Goal: Task Accomplishment & Management: Manage account settings

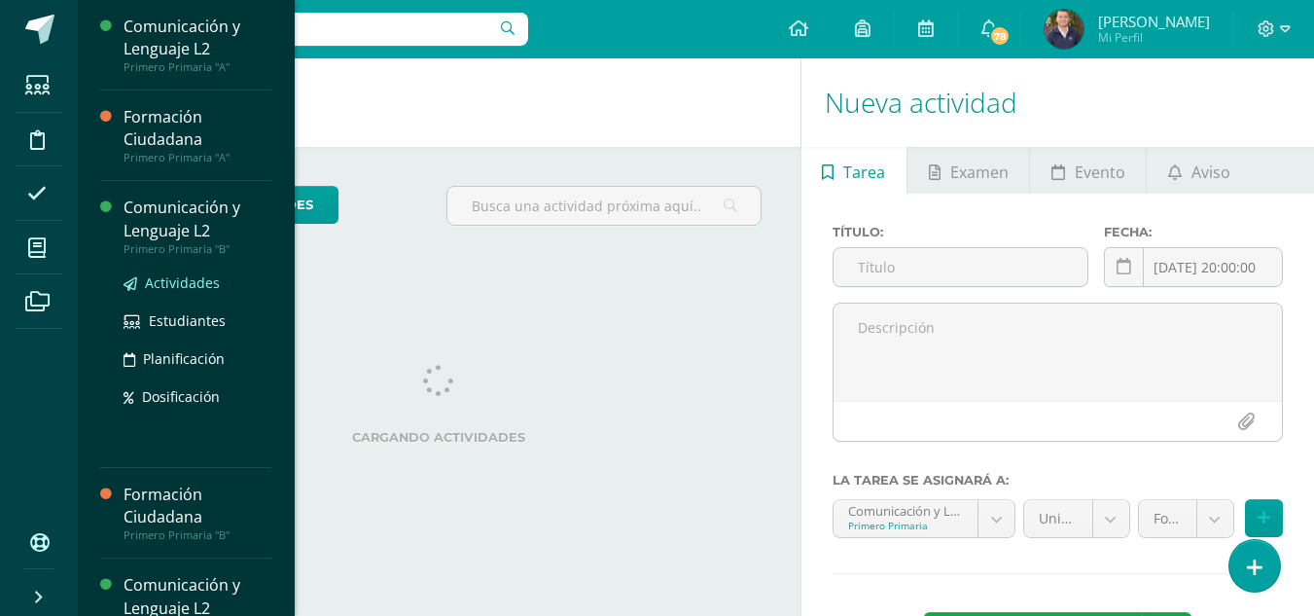
click at [178, 277] on span "Actividades" at bounding box center [182, 282] width 75 height 18
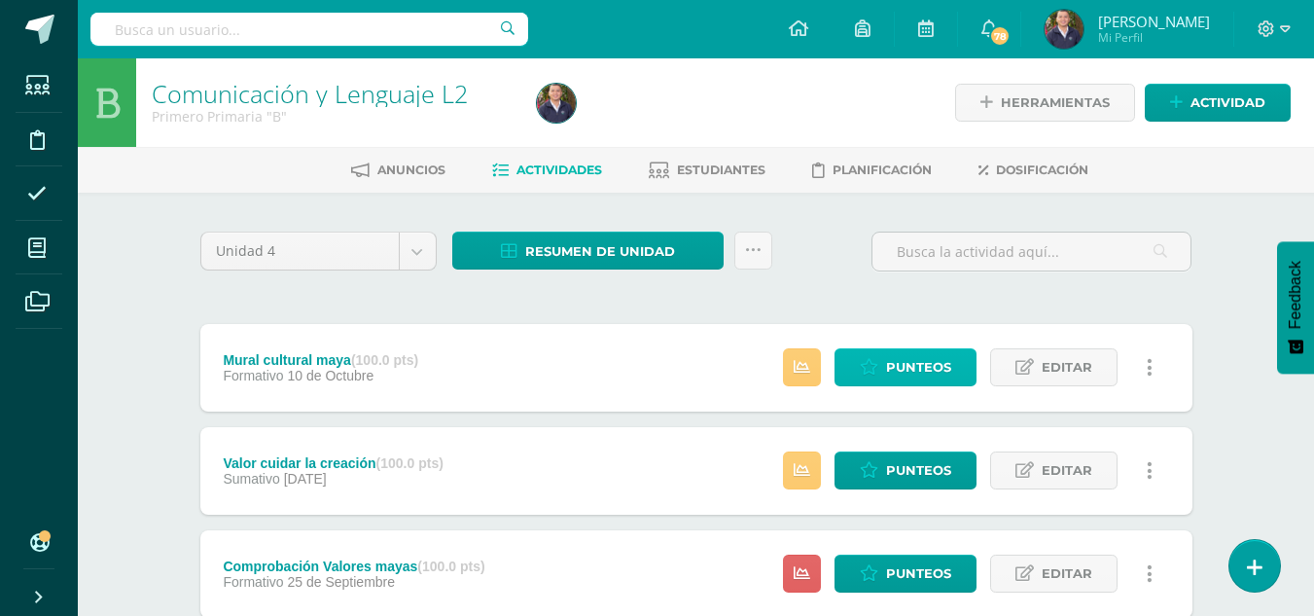
click at [931, 370] on span "Punteos" at bounding box center [918, 367] width 65 height 36
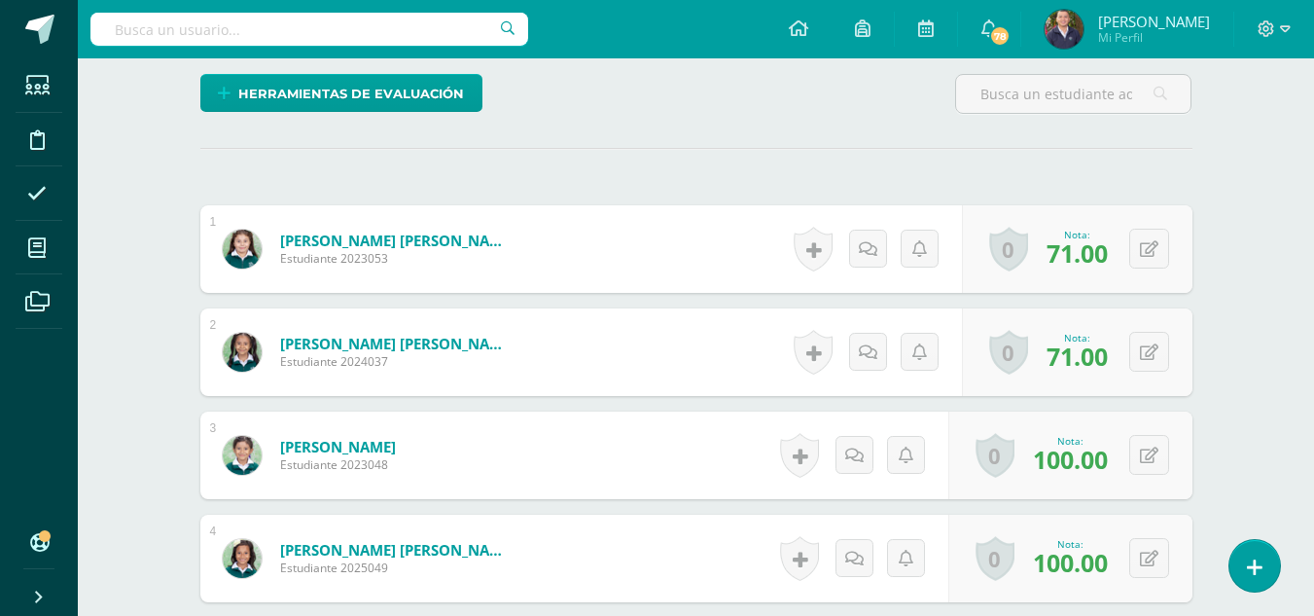
scroll to position [493, 0]
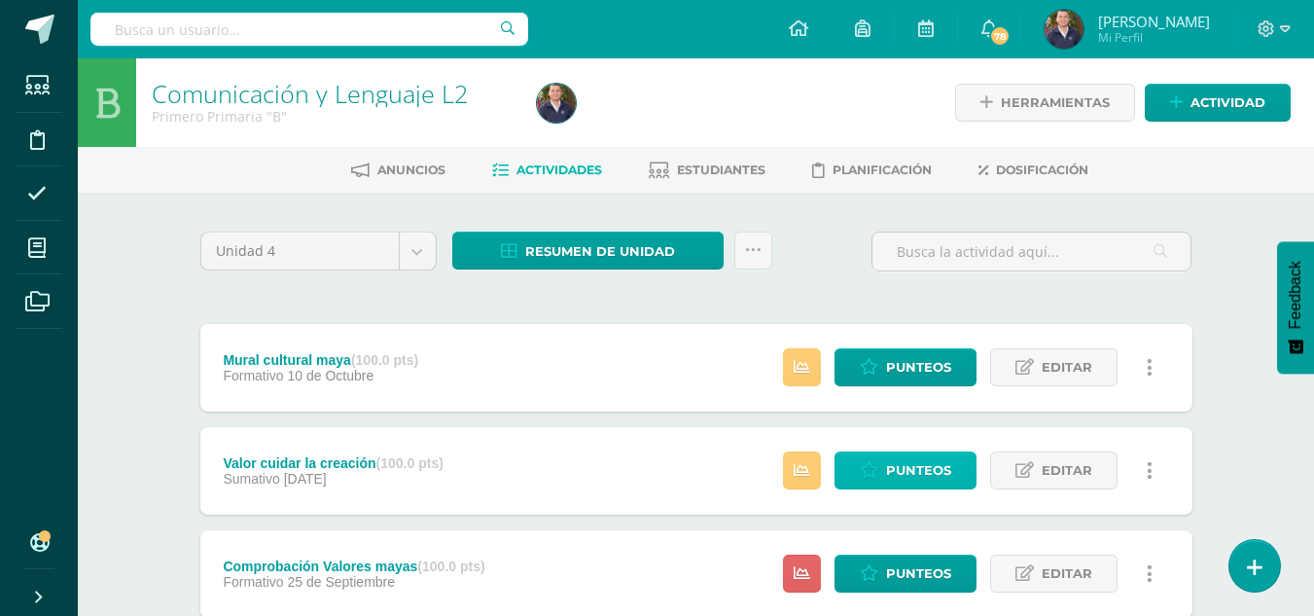
click at [904, 460] on span "Punteos" at bounding box center [918, 470] width 65 height 36
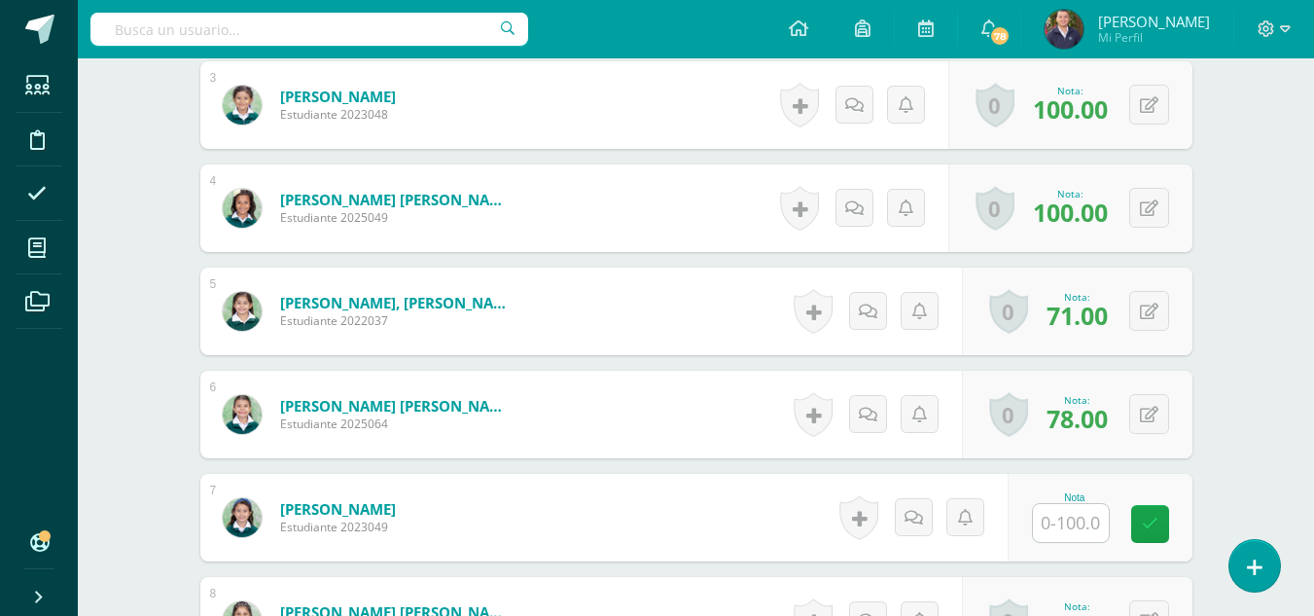
scroll to position [846, 0]
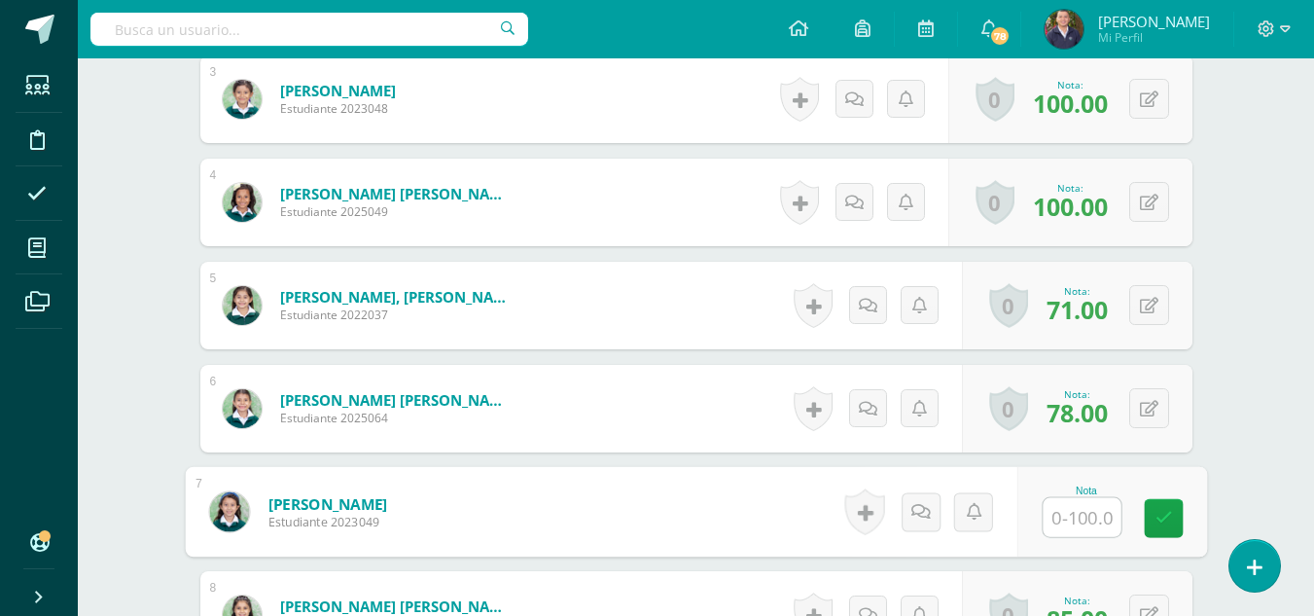
click at [1075, 512] on input "text" at bounding box center [1082, 517] width 78 height 39
type input "85"
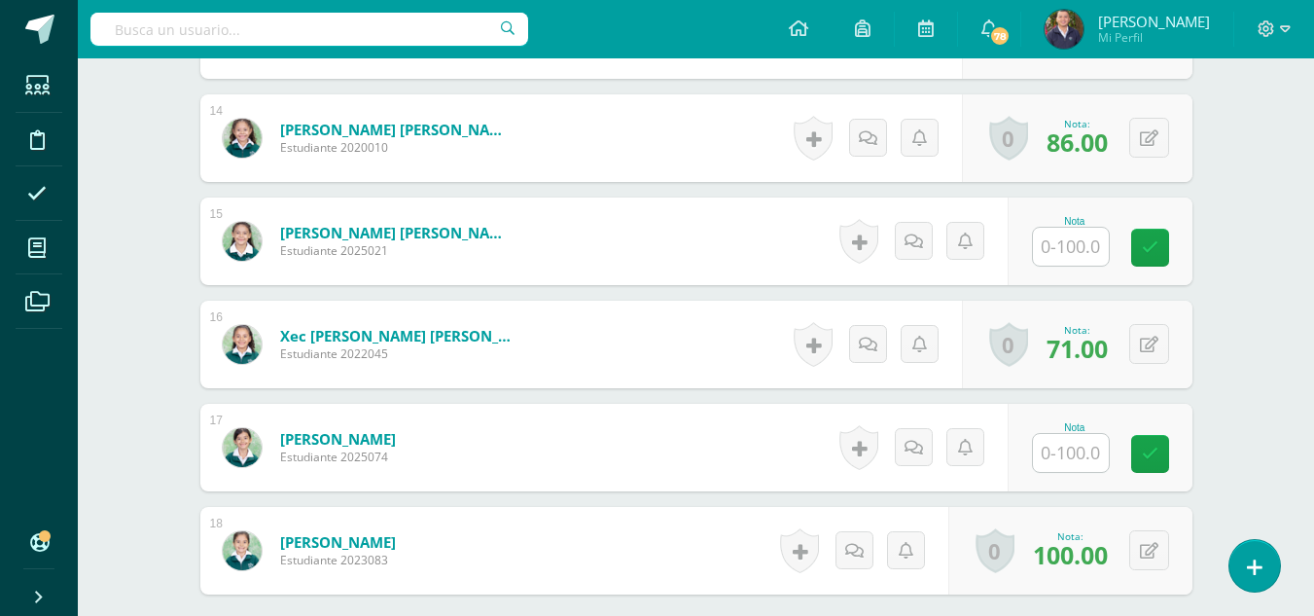
scroll to position [1987, 0]
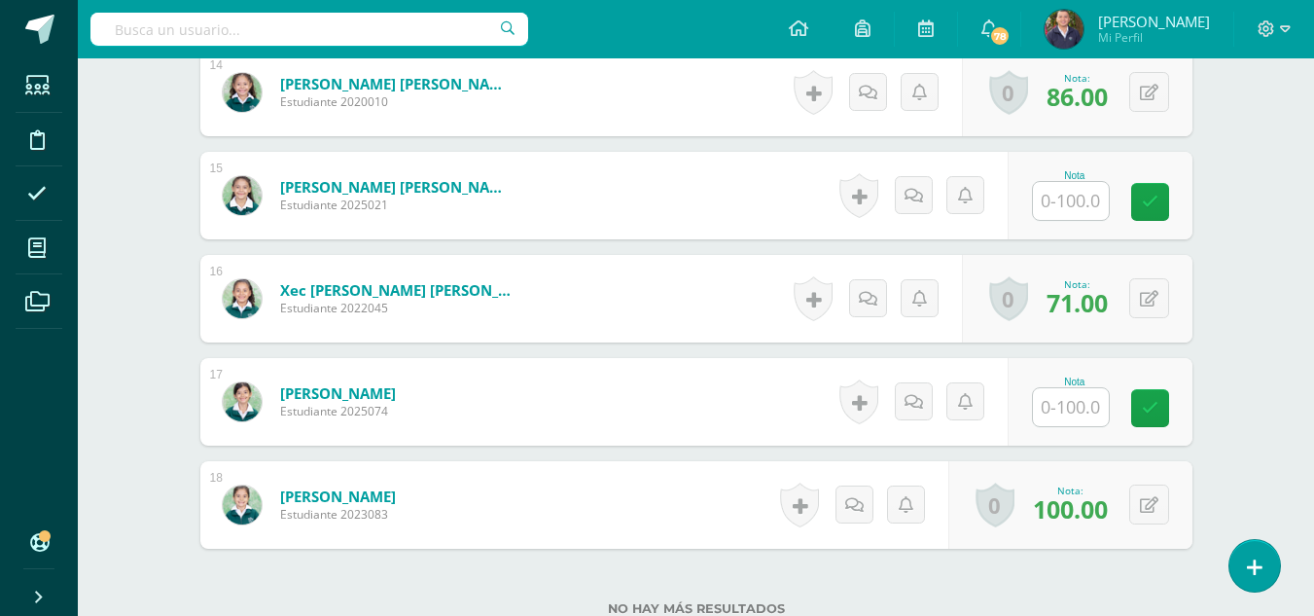
click at [1078, 411] on input "text" at bounding box center [1071, 407] width 76 height 38
type input "80"
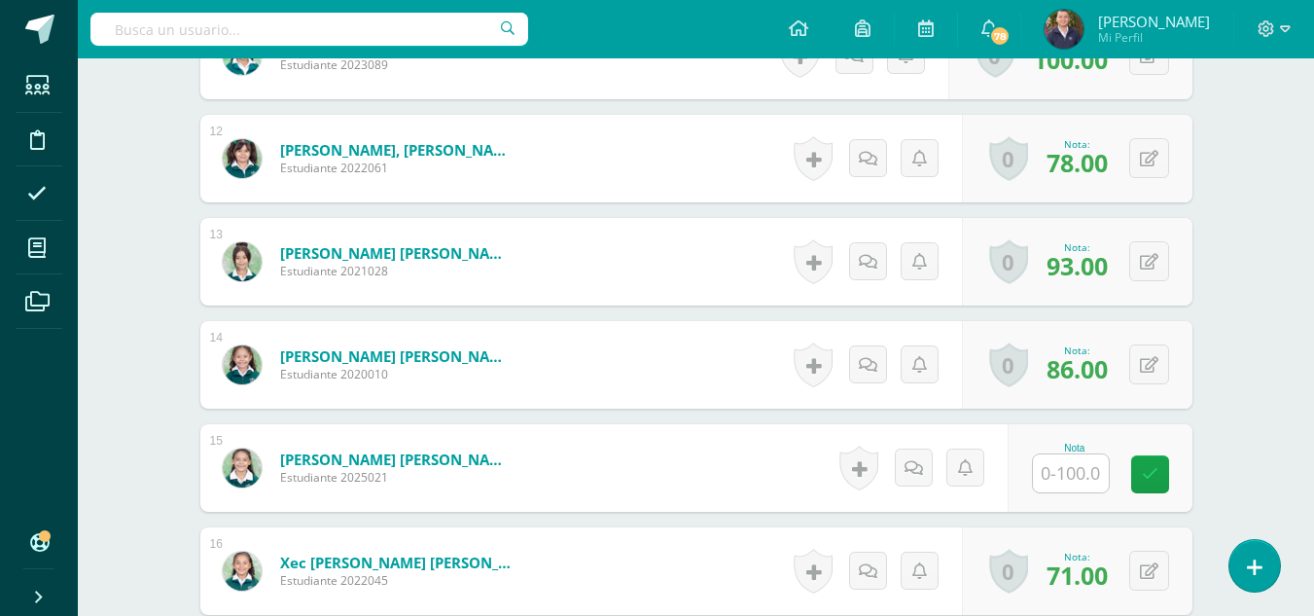
scroll to position [1728, 0]
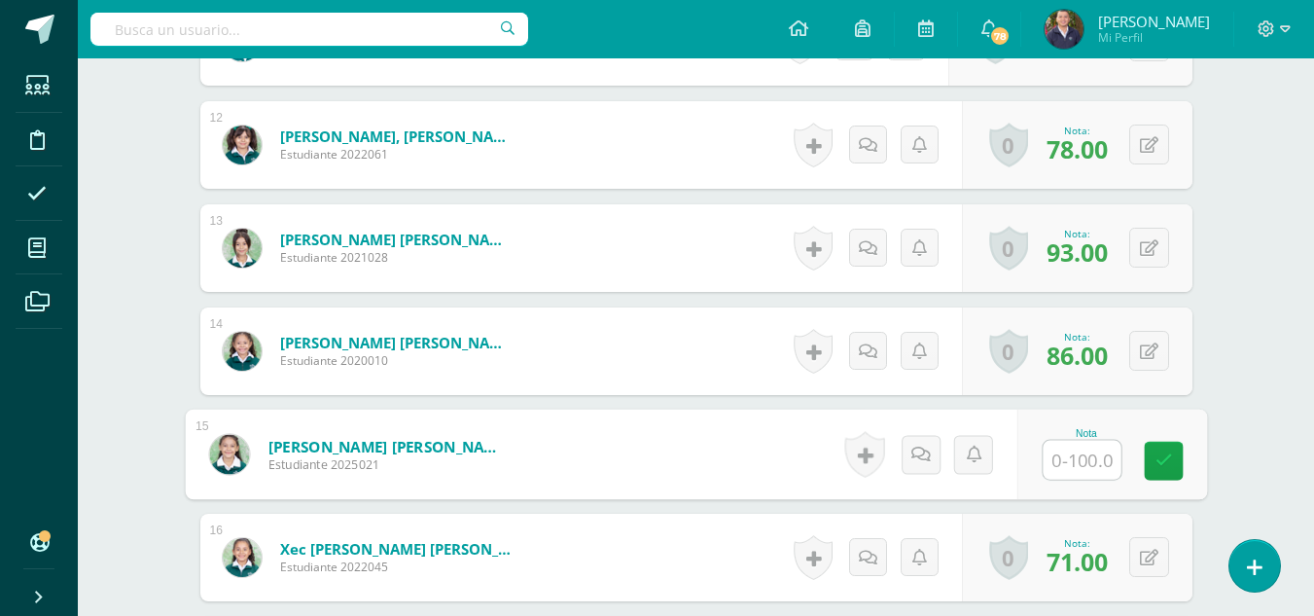
click at [1075, 458] on input "text" at bounding box center [1082, 460] width 78 height 39
type input "70"
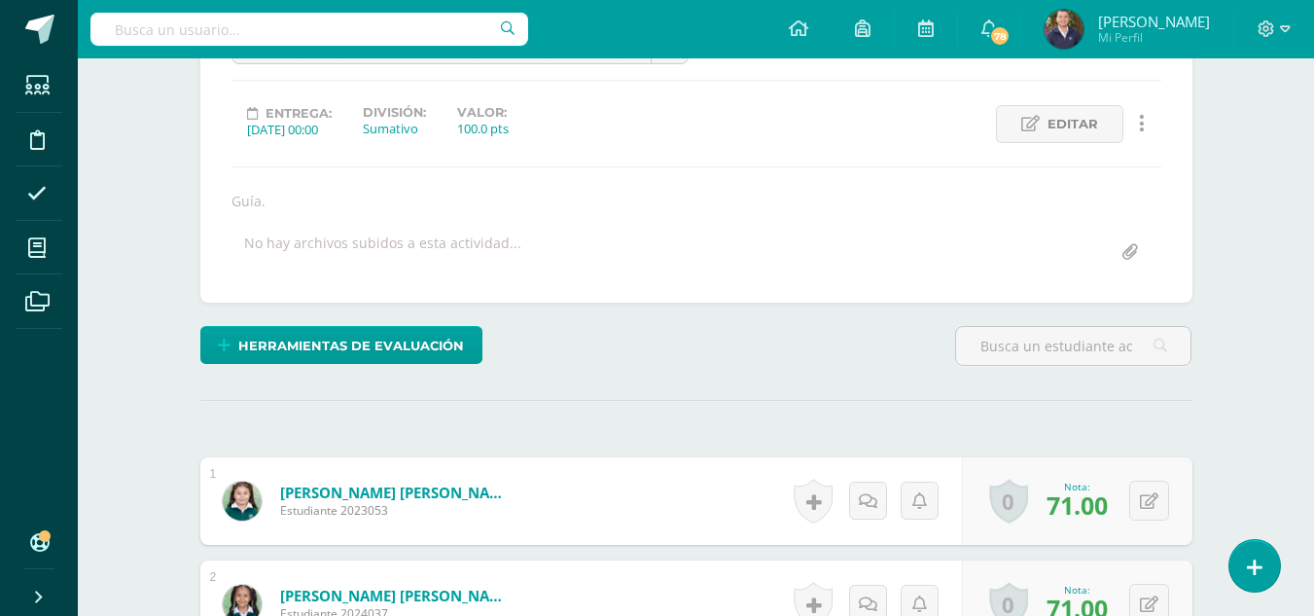
scroll to position [20, 0]
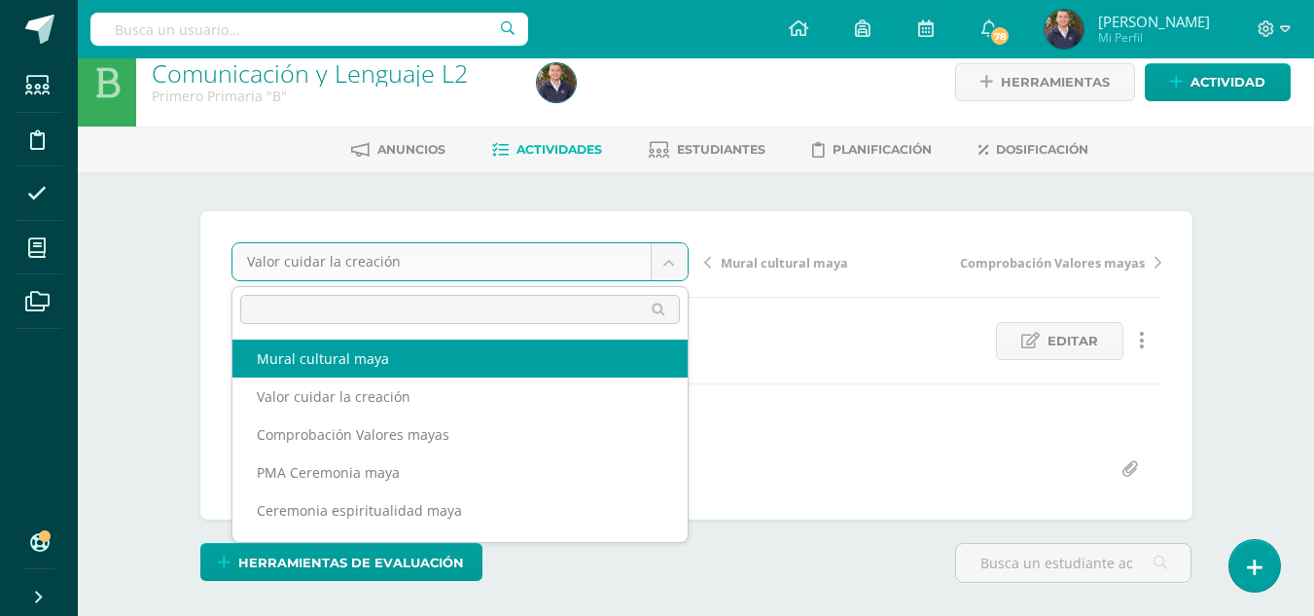
select select "/dashboard/teacher/grade-activity/265312/"
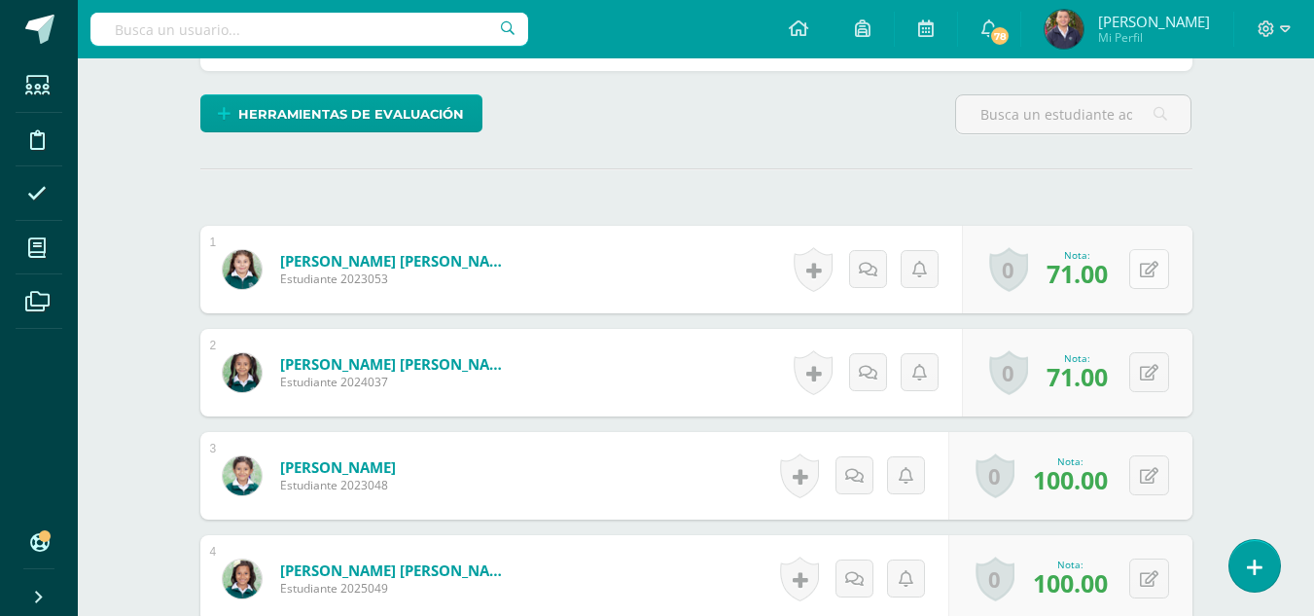
scroll to position [470, 0]
click at [1145, 268] on button at bounding box center [1150, 268] width 40 height 40
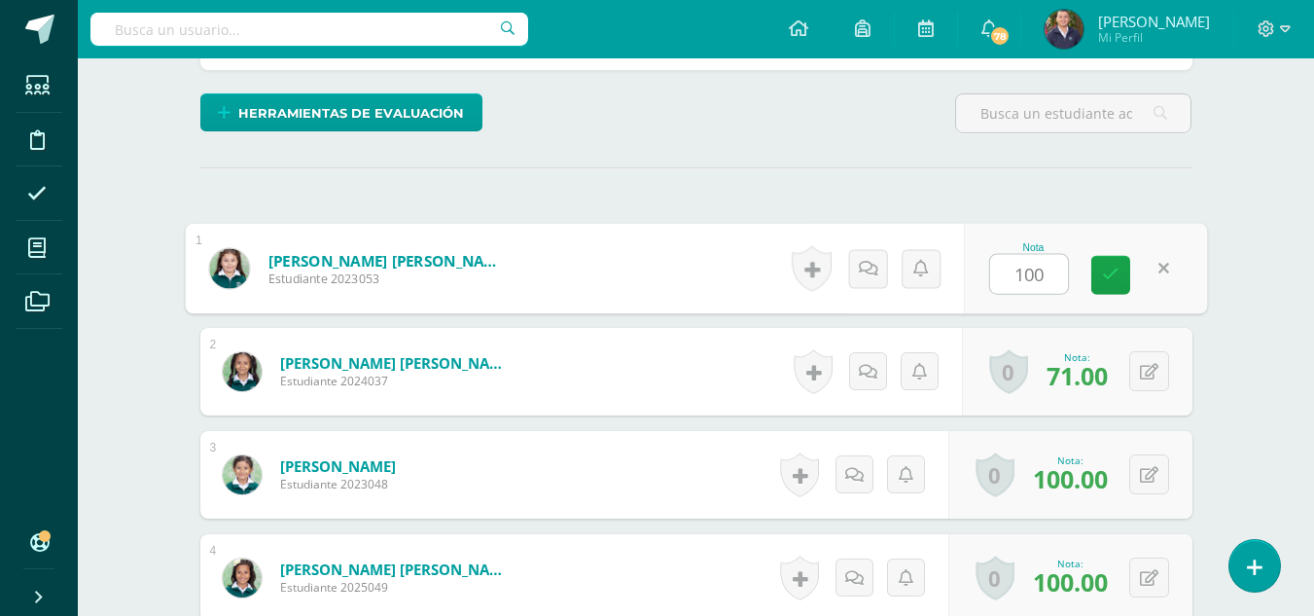
type input "100"
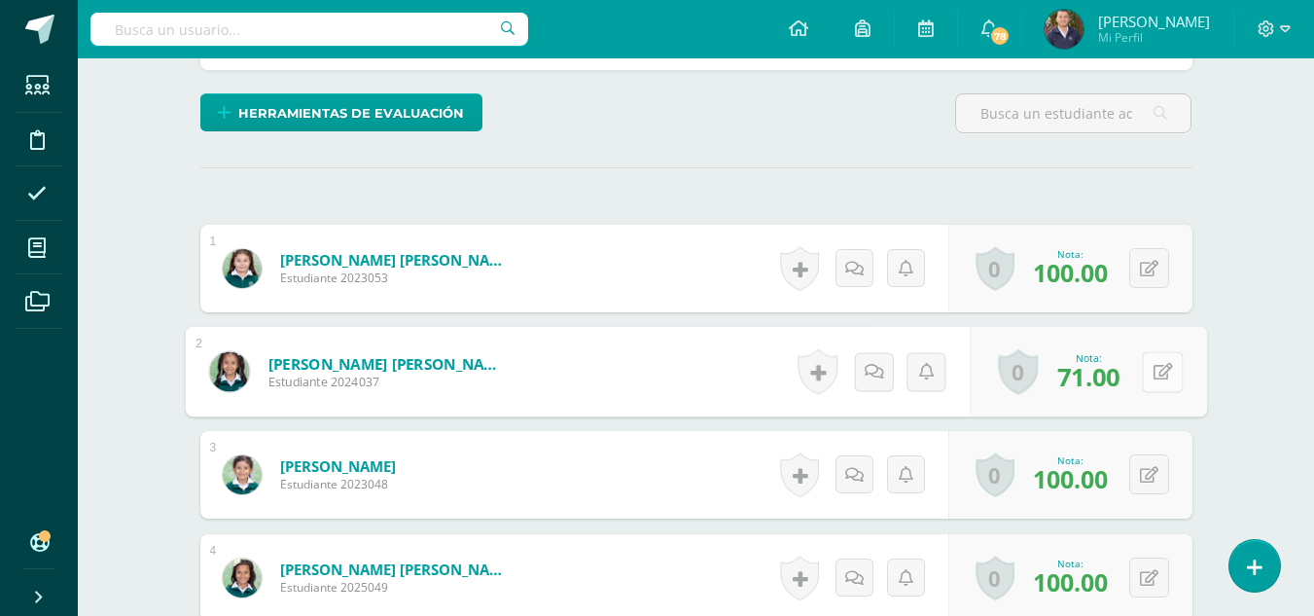
click at [1165, 378] on icon at bounding box center [1162, 371] width 19 height 17
type input "95"
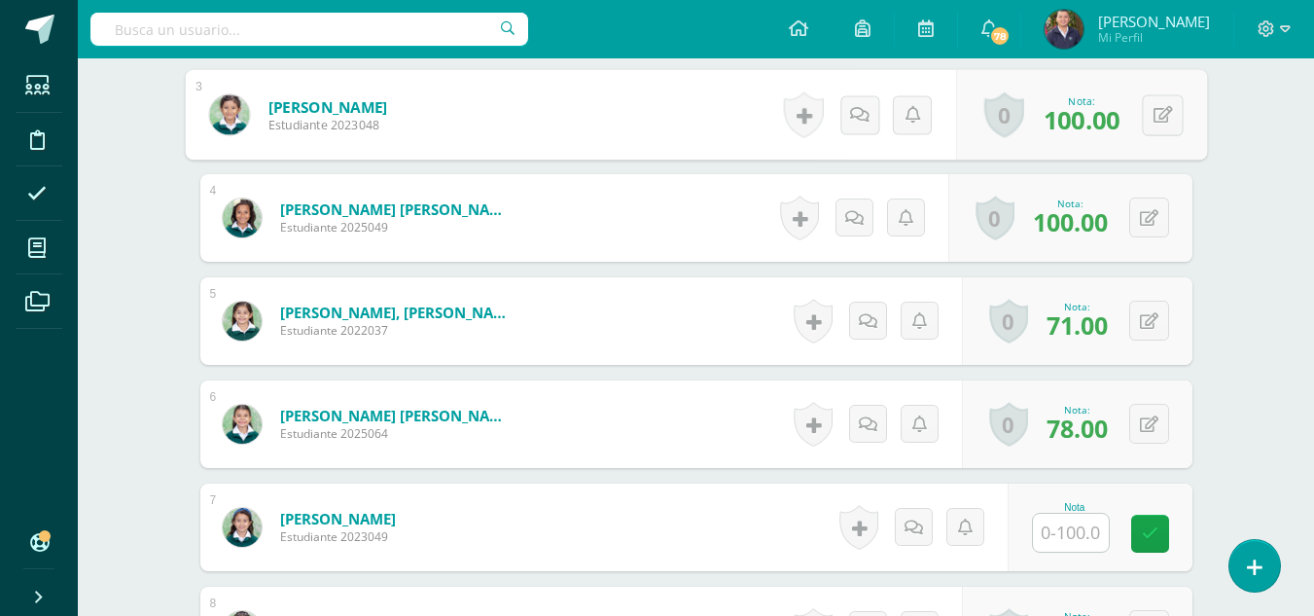
scroll to position [840, 0]
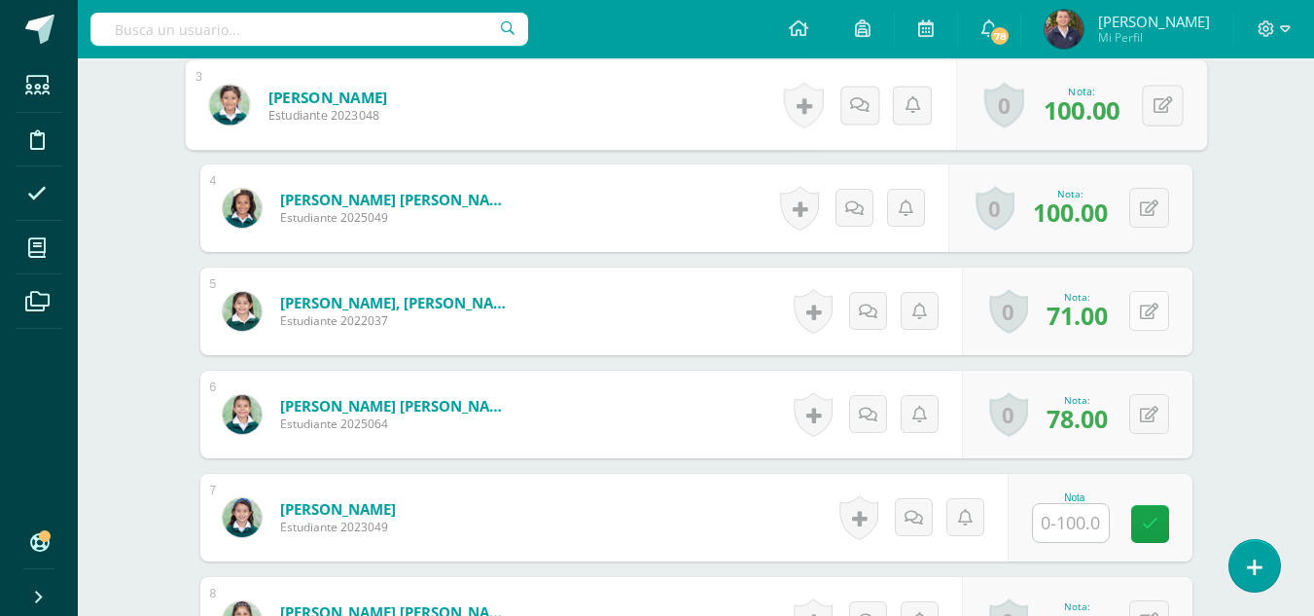
click at [1148, 311] on button at bounding box center [1150, 311] width 40 height 40
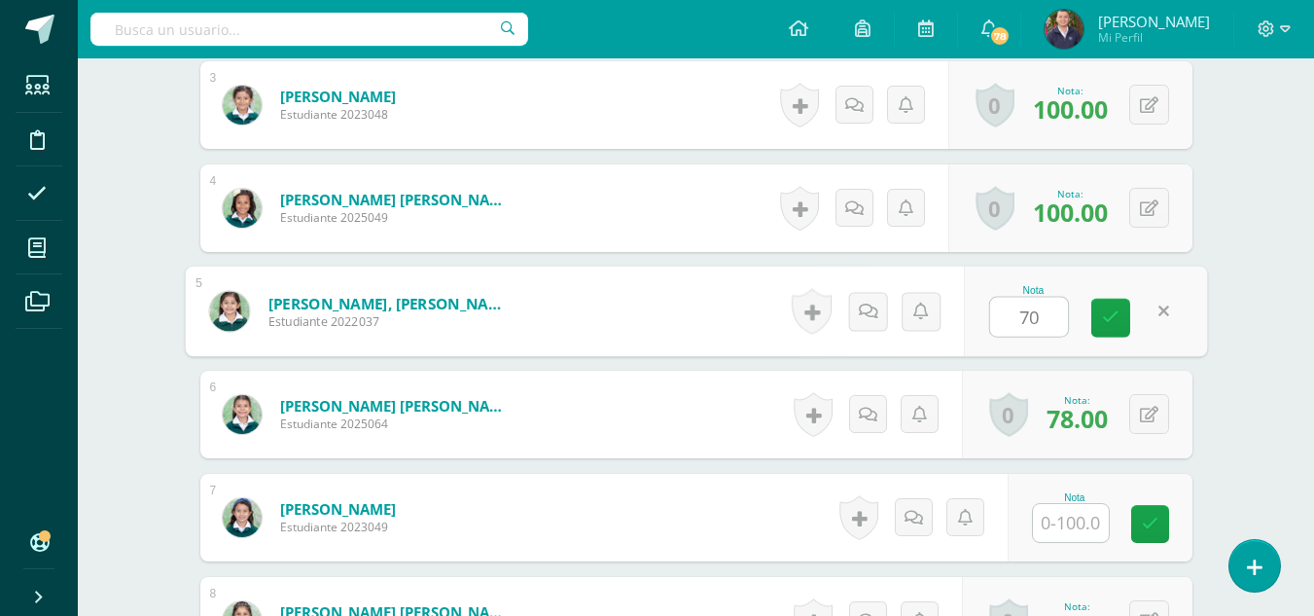
type input "70"
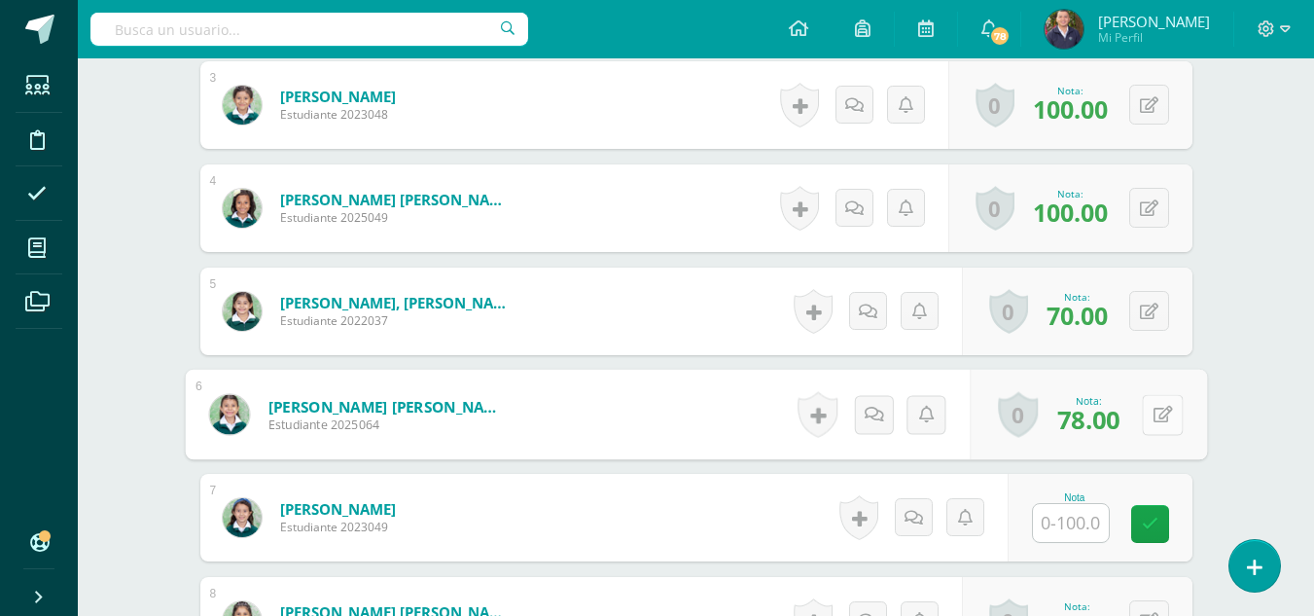
click at [1161, 410] on icon at bounding box center [1162, 414] width 19 height 17
type input "95"
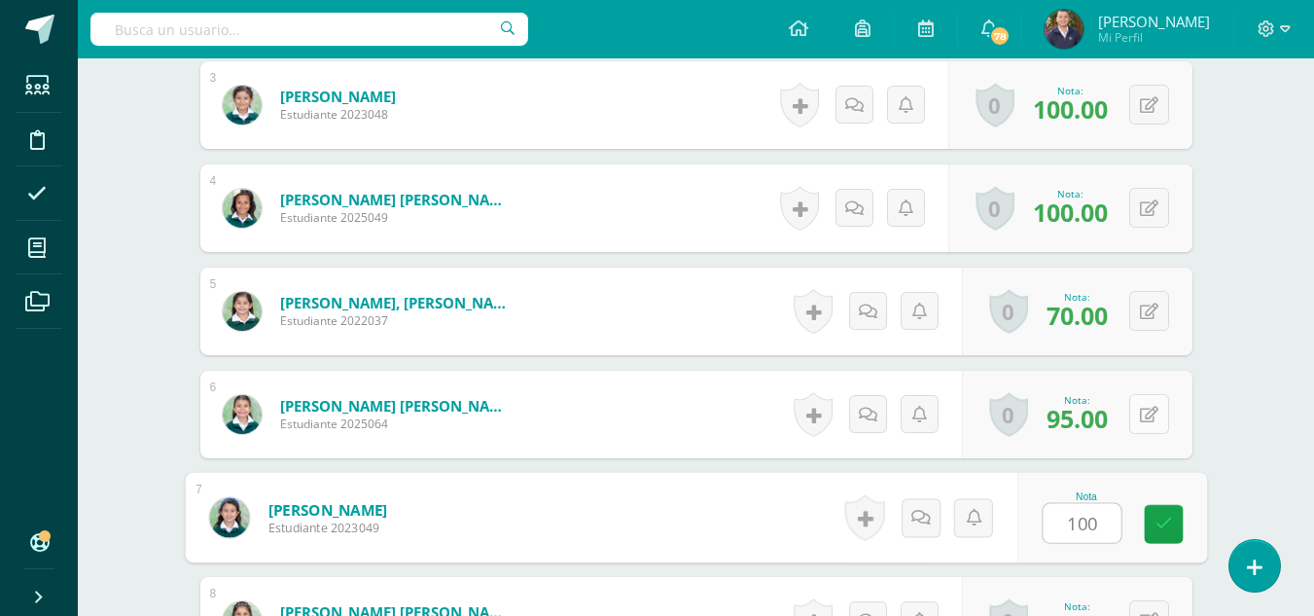
type input "100"
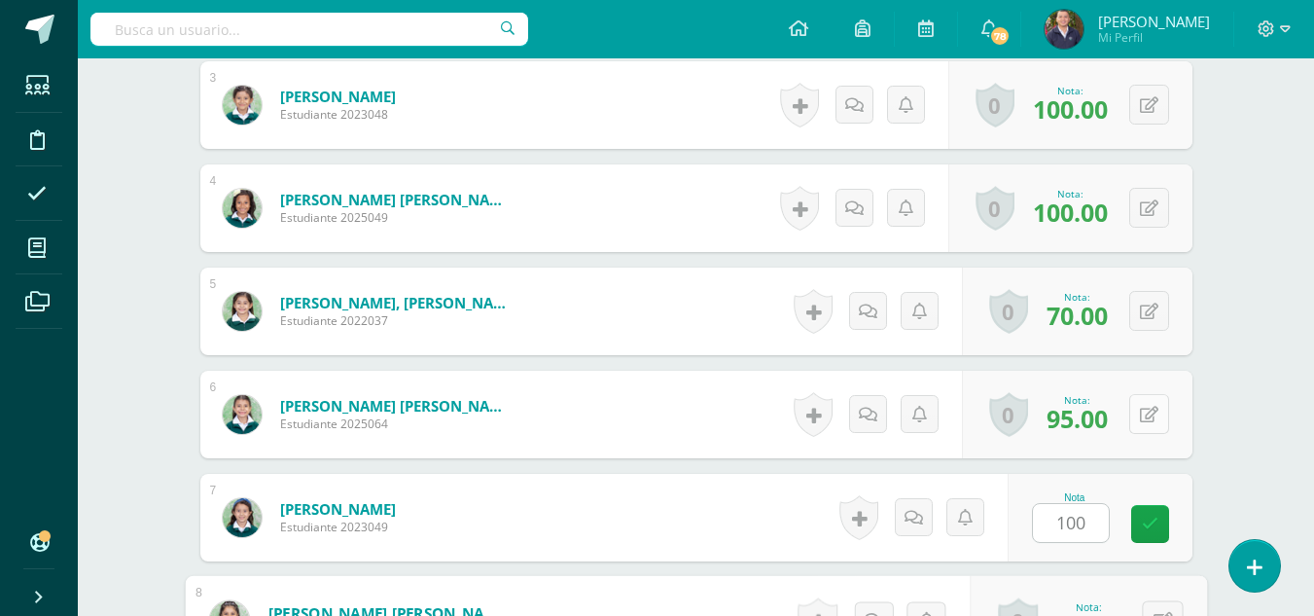
scroll to position [867, 0]
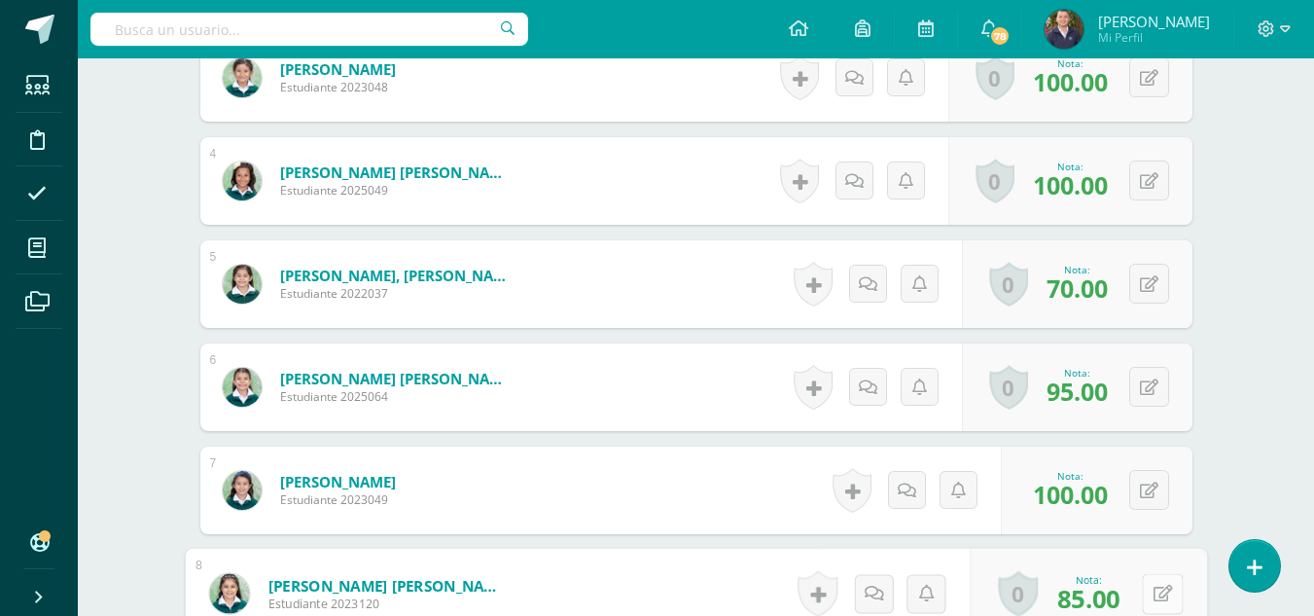
click at [1166, 589] on icon at bounding box center [1162, 593] width 19 height 17
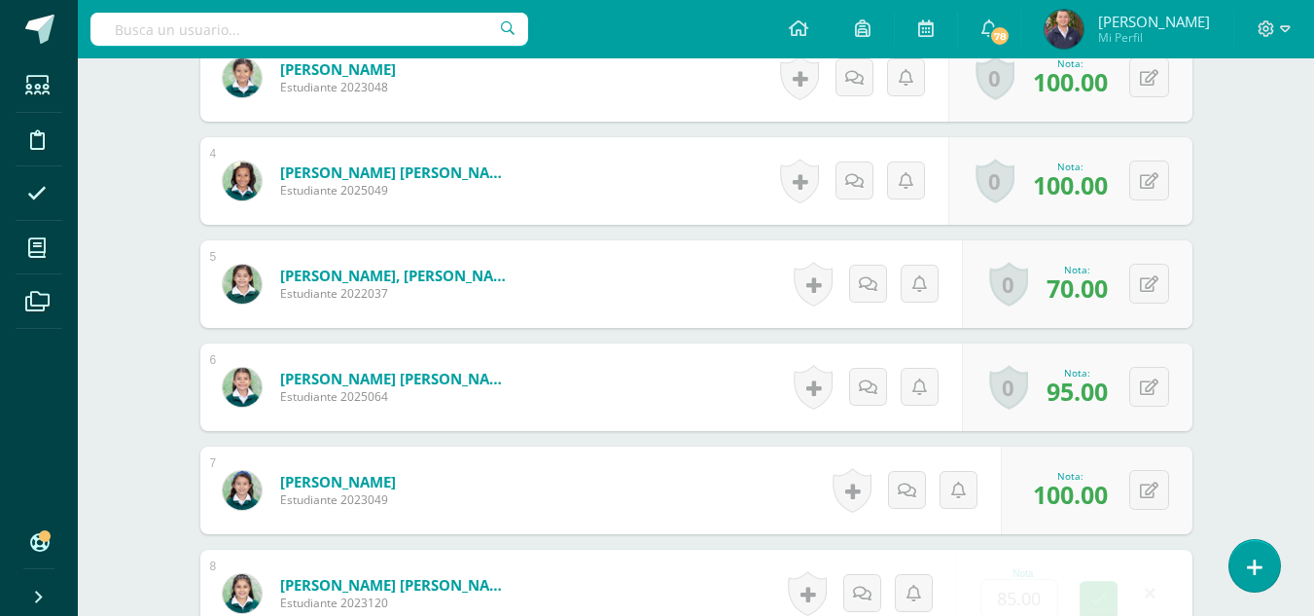
scroll to position [869, 0]
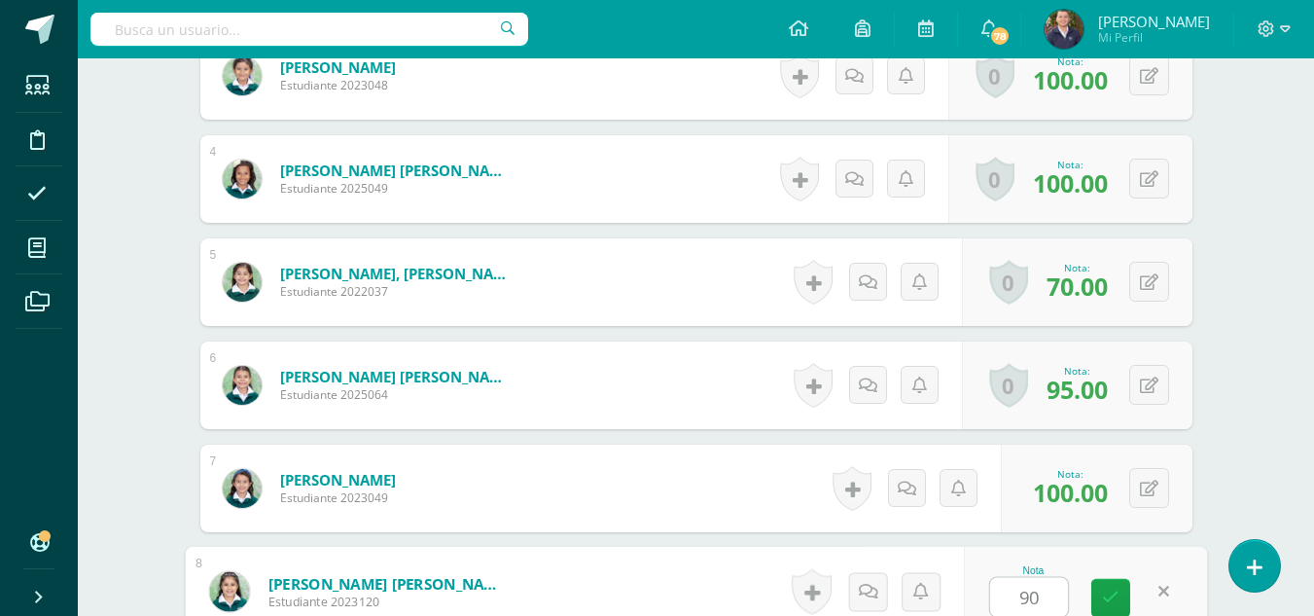
type input "90"
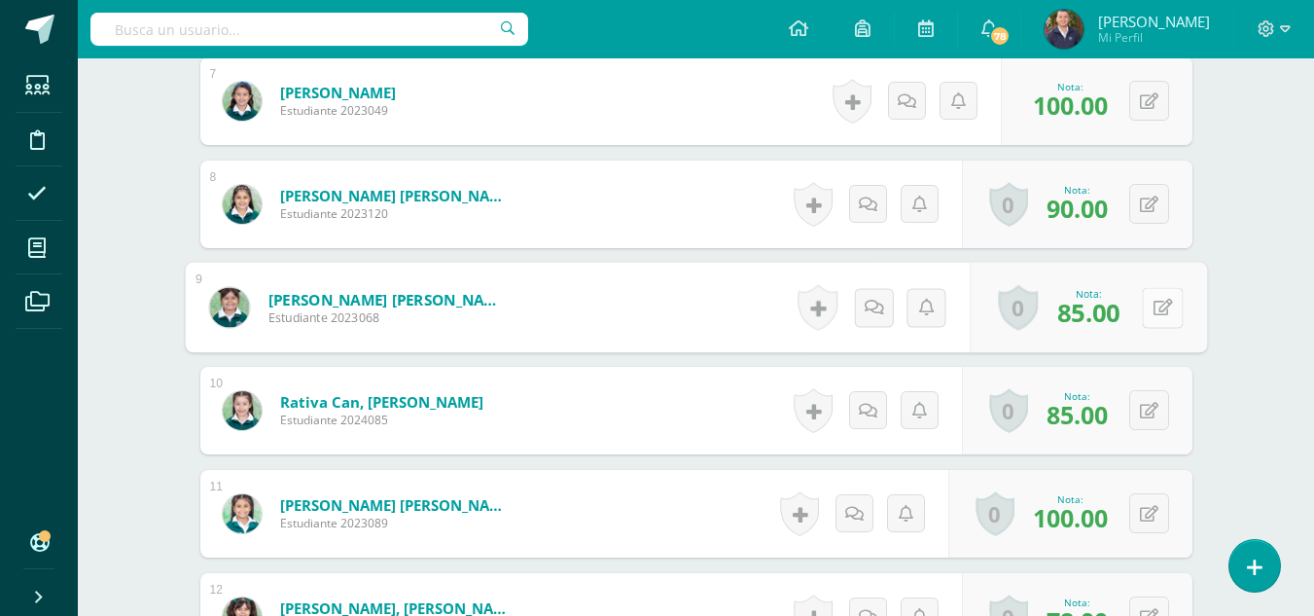
click at [1164, 309] on icon at bounding box center [1162, 307] width 19 height 17
type input "100"
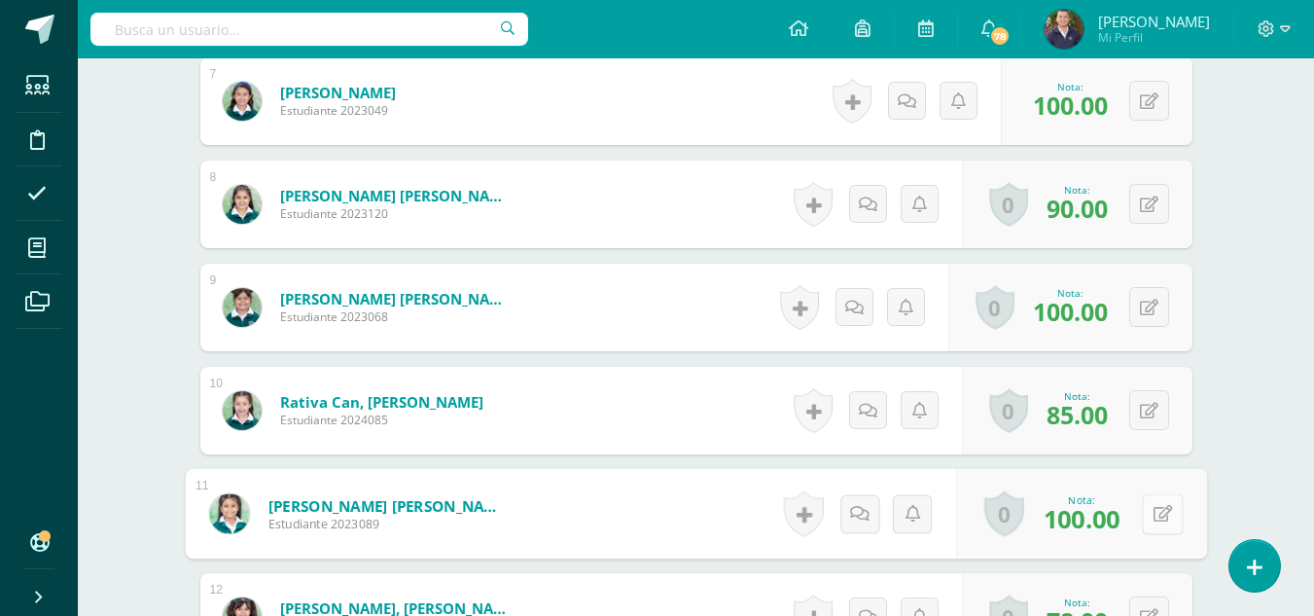
click at [1153, 516] on icon at bounding box center [1162, 513] width 19 height 17
type input "90"
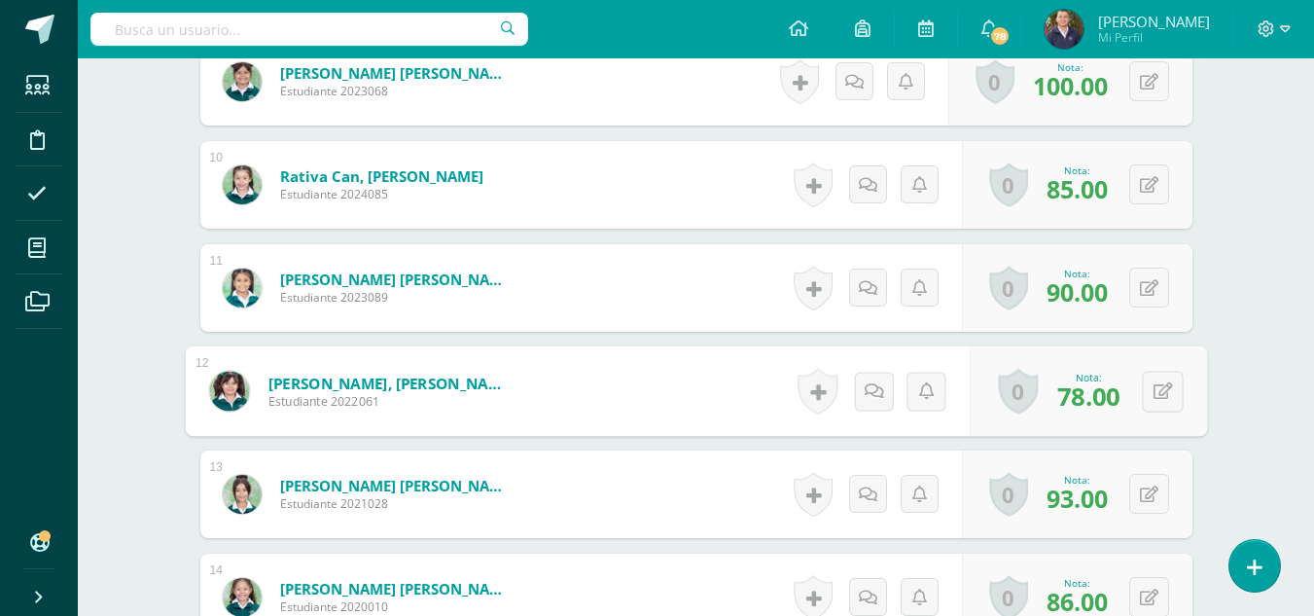
scroll to position [1510, 0]
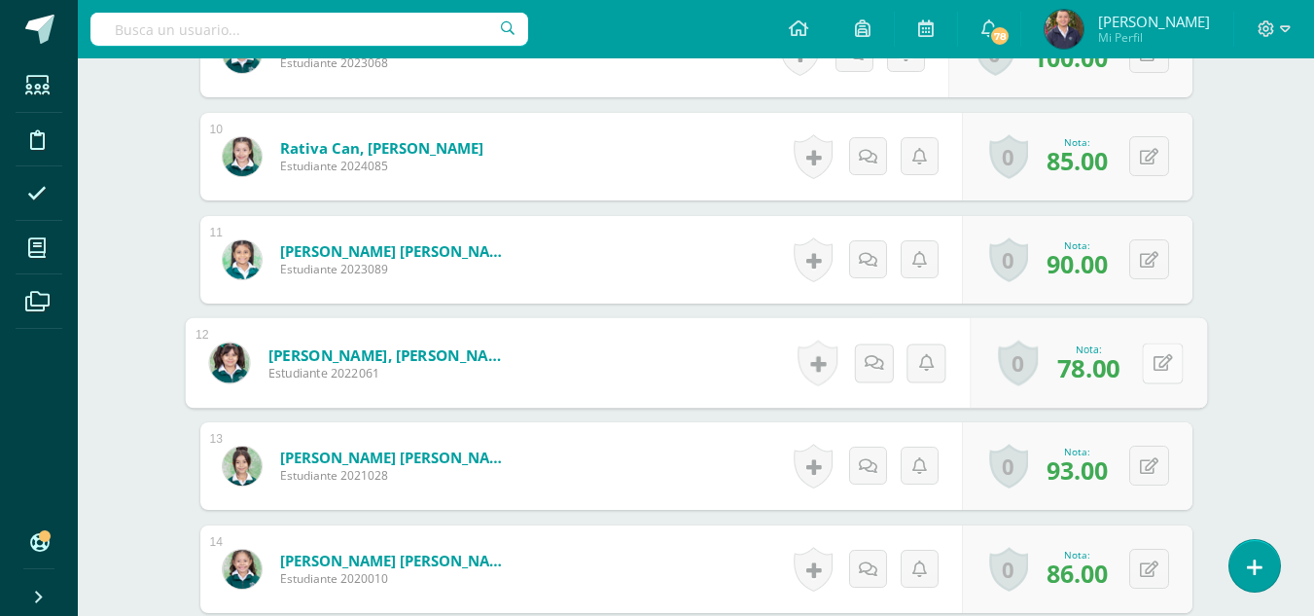
click at [1163, 365] on icon at bounding box center [1162, 362] width 19 height 17
type input "80"
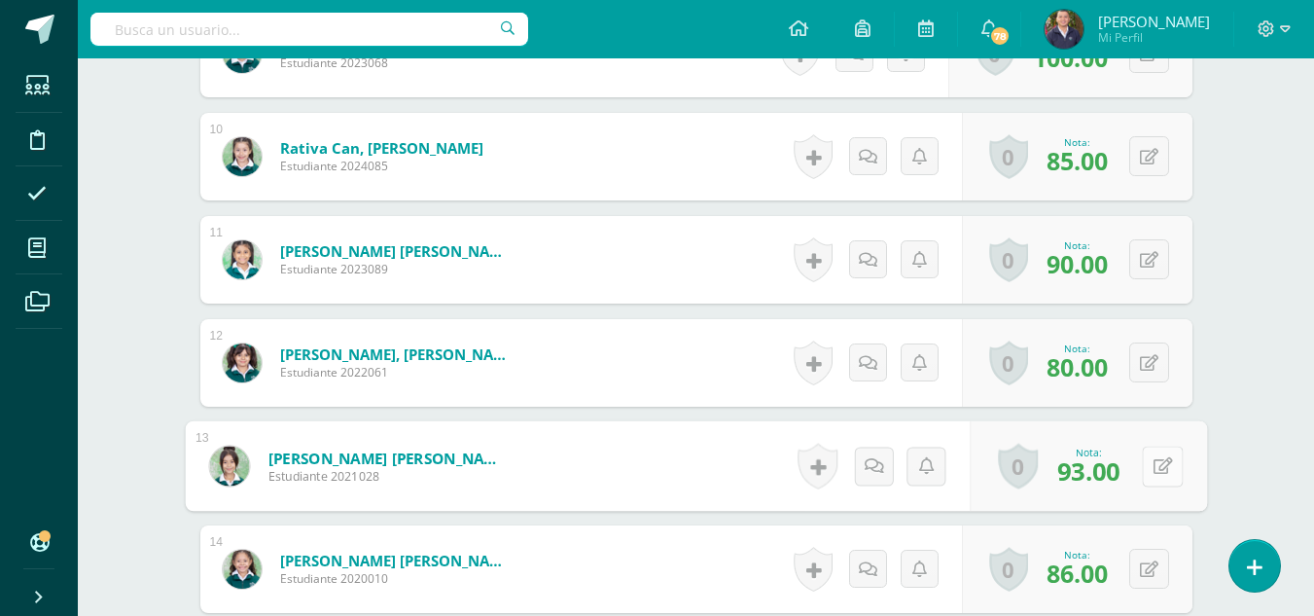
click at [1163, 465] on icon at bounding box center [1162, 465] width 19 height 17
type input "100"
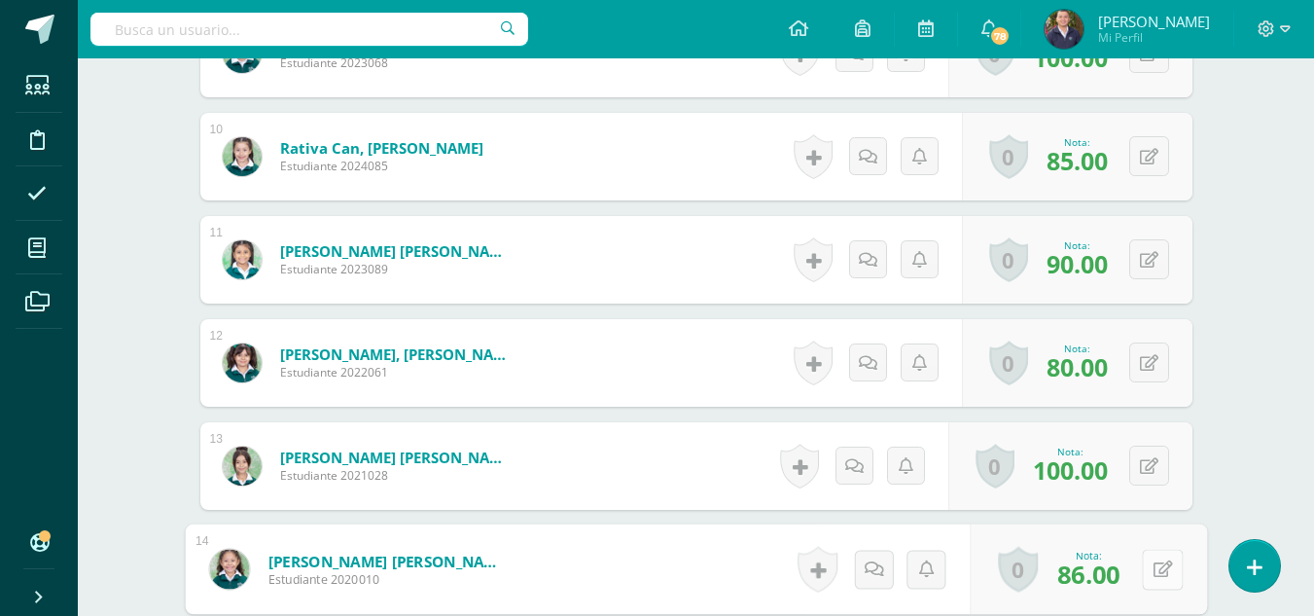
click at [1160, 563] on icon at bounding box center [1162, 568] width 19 height 17
type input "90"
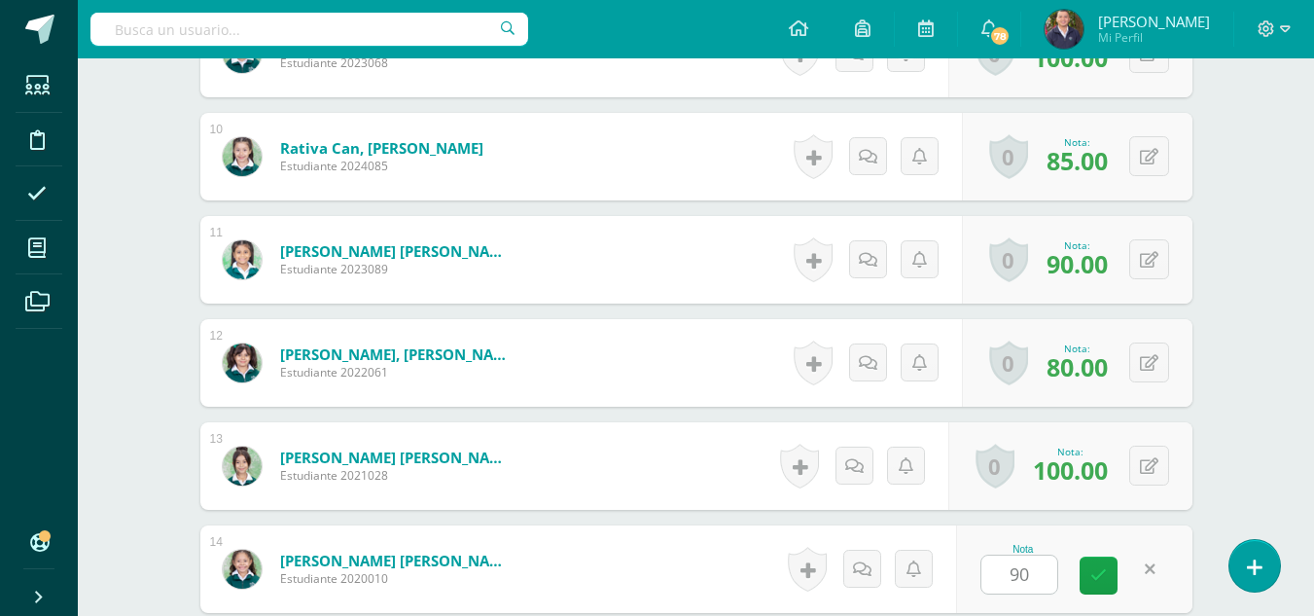
scroll to position [1880, 0]
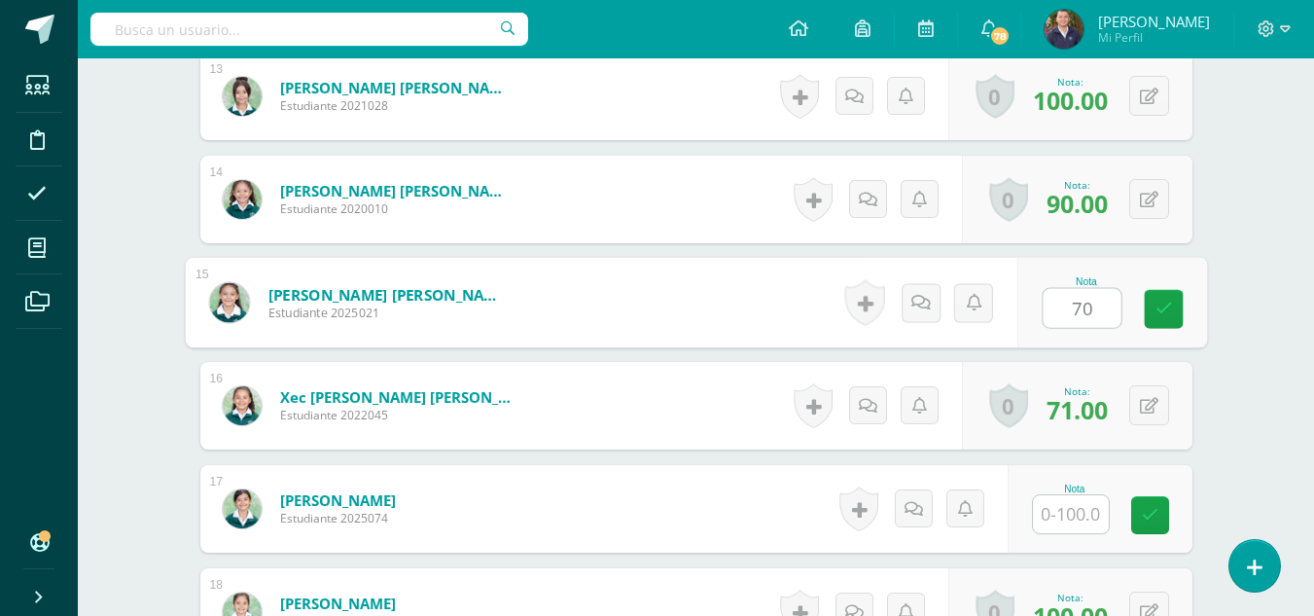
type input "70"
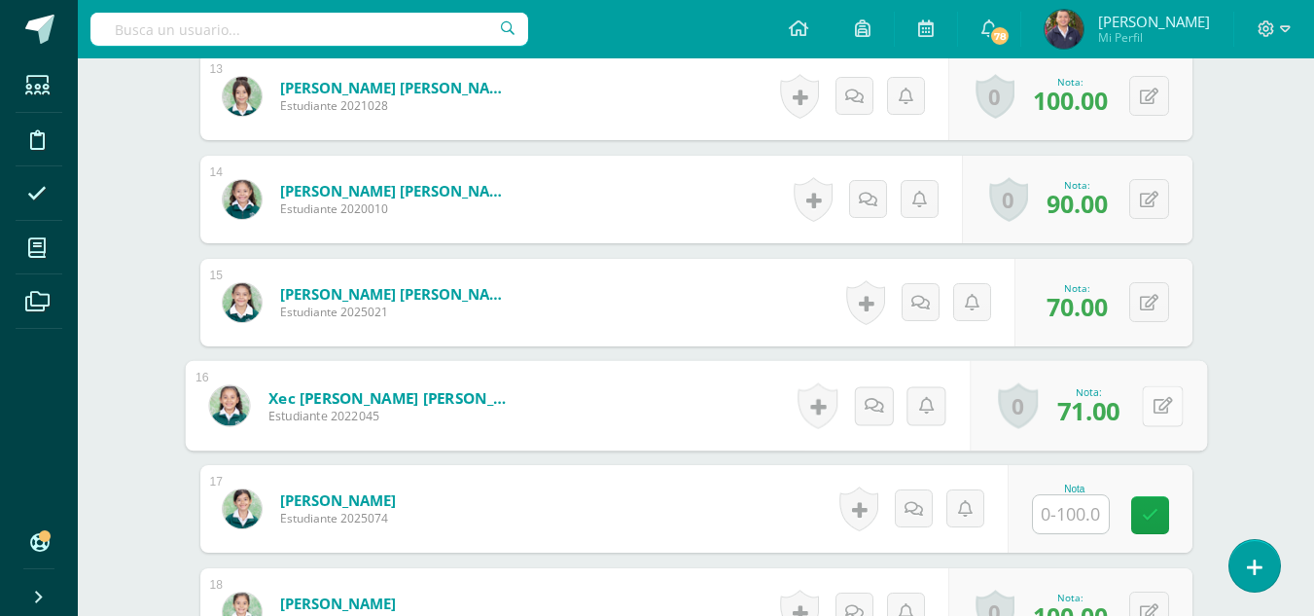
click at [1167, 413] on icon at bounding box center [1162, 405] width 19 height 17
type input "75"
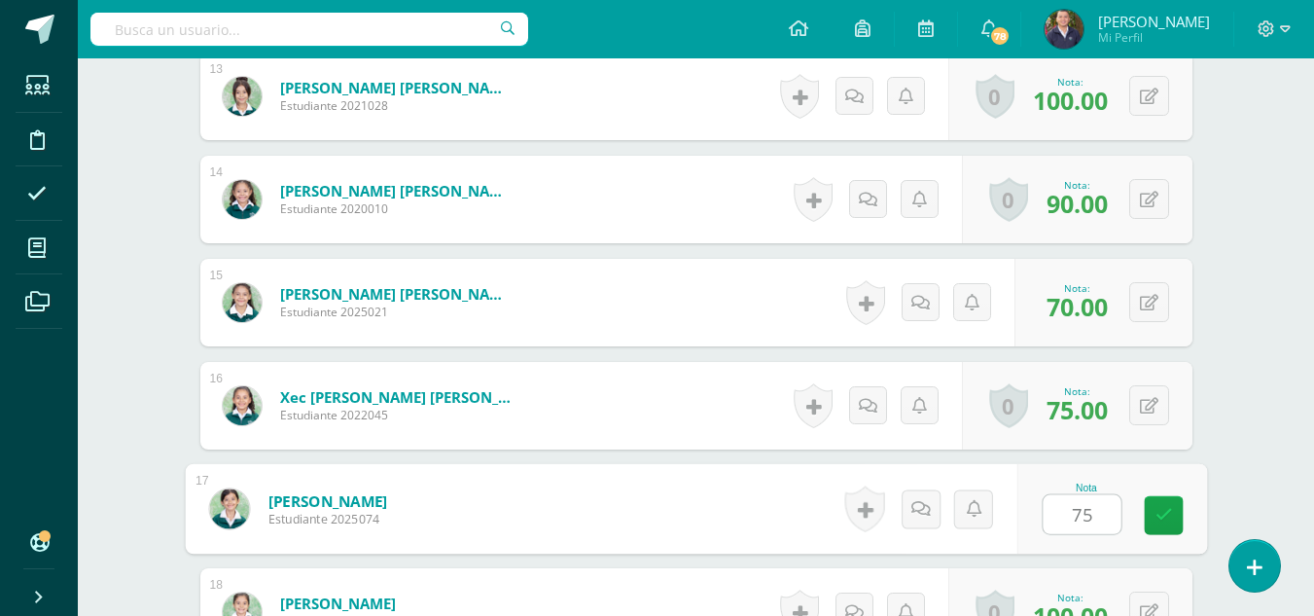
type input "75"
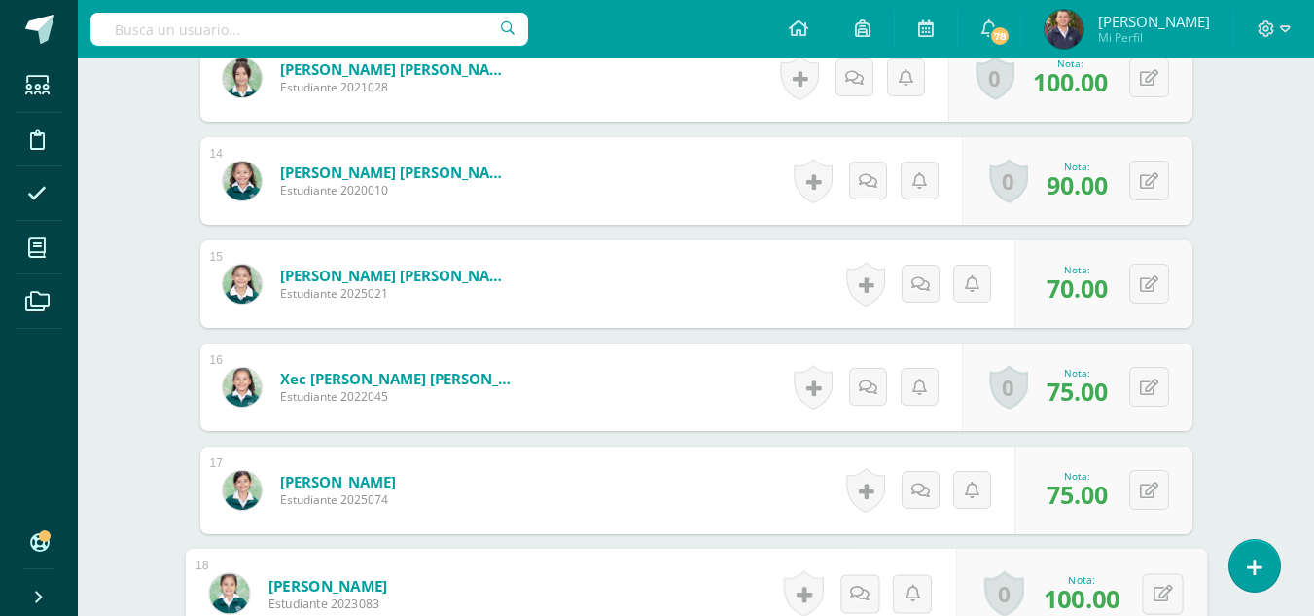
scroll to position [2142, 0]
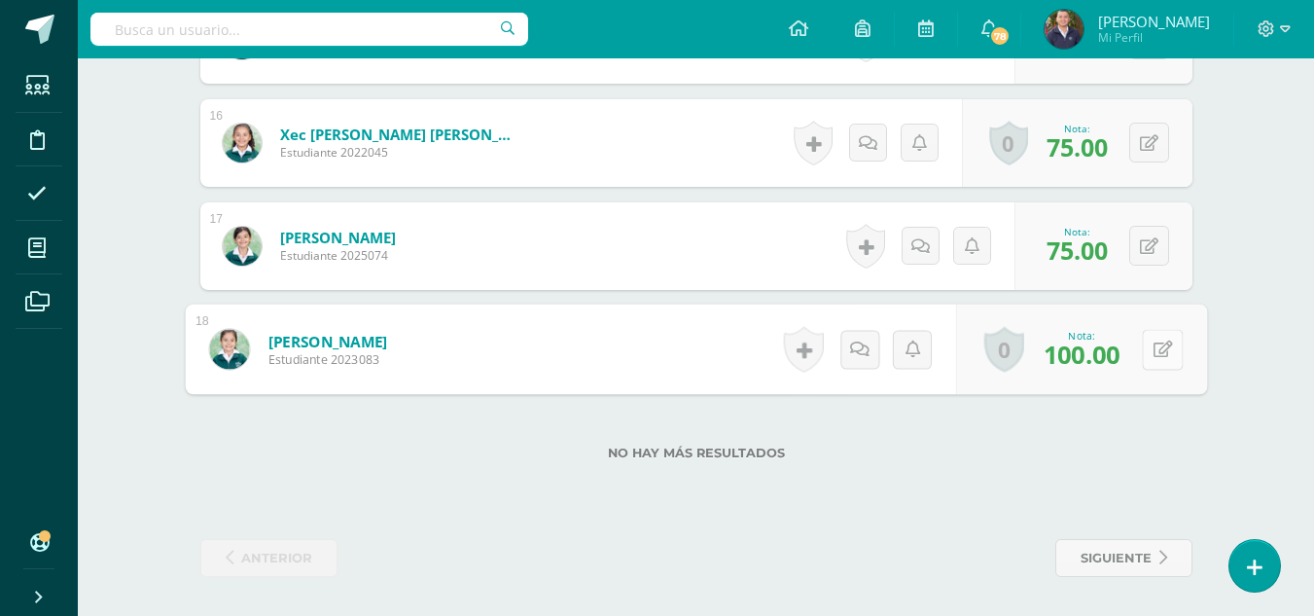
click at [1161, 346] on icon at bounding box center [1162, 349] width 19 height 17
type input "90"
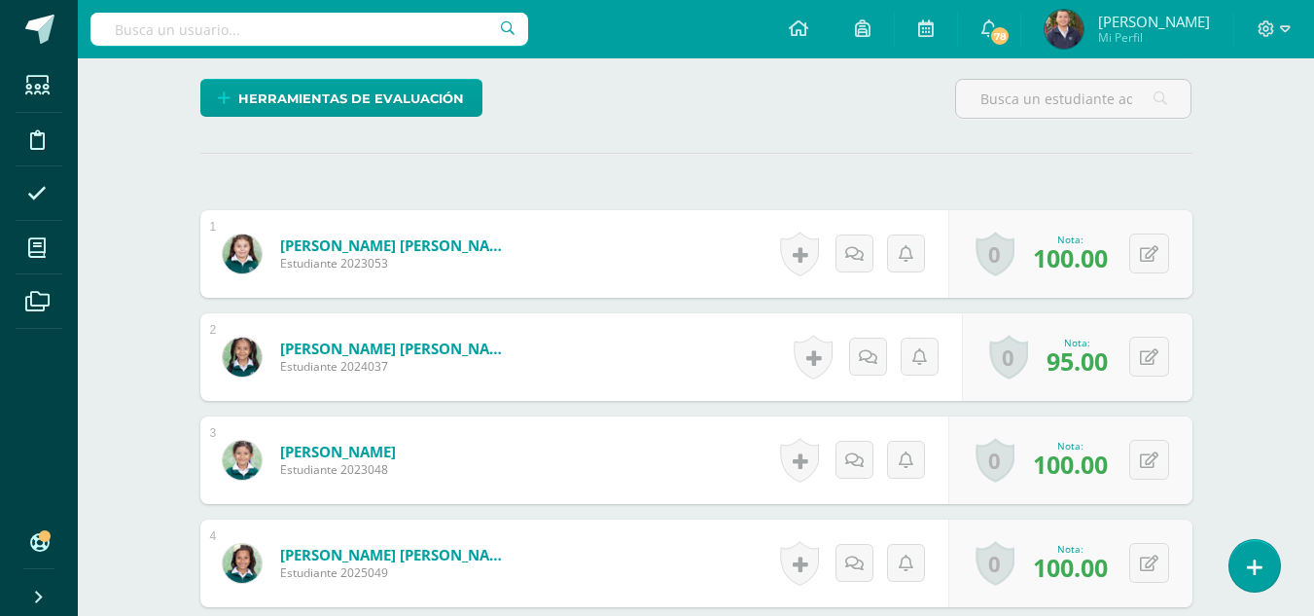
scroll to position [0, 0]
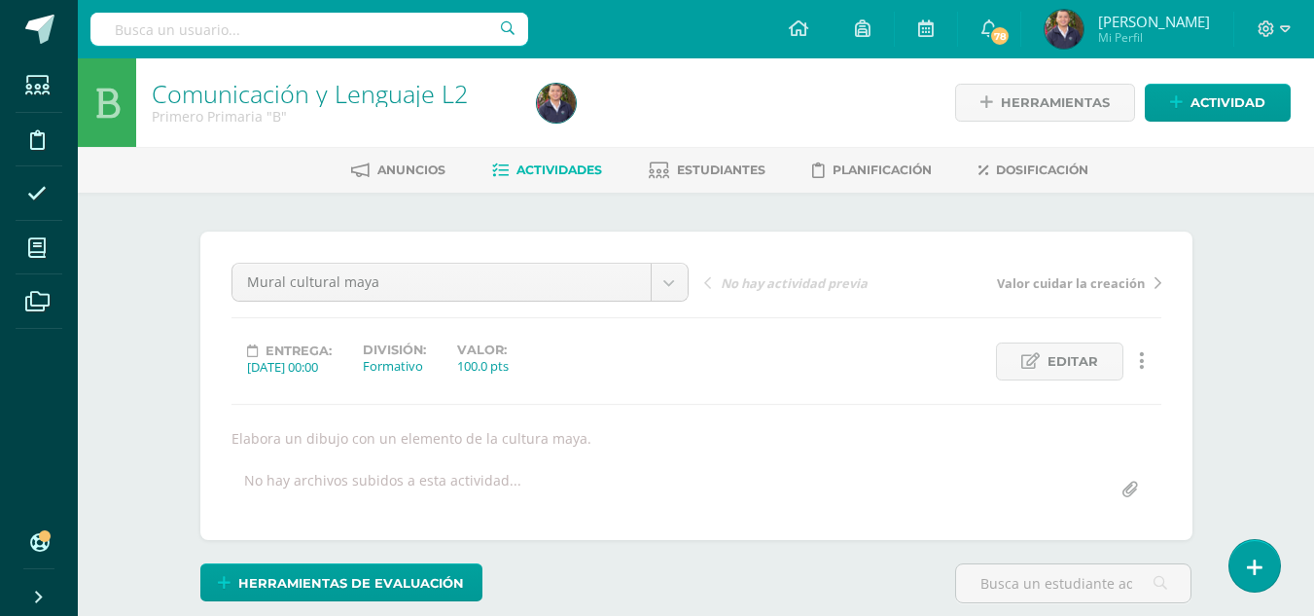
click at [551, 173] on span "Actividades" at bounding box center [560, 169] width 86 height 15
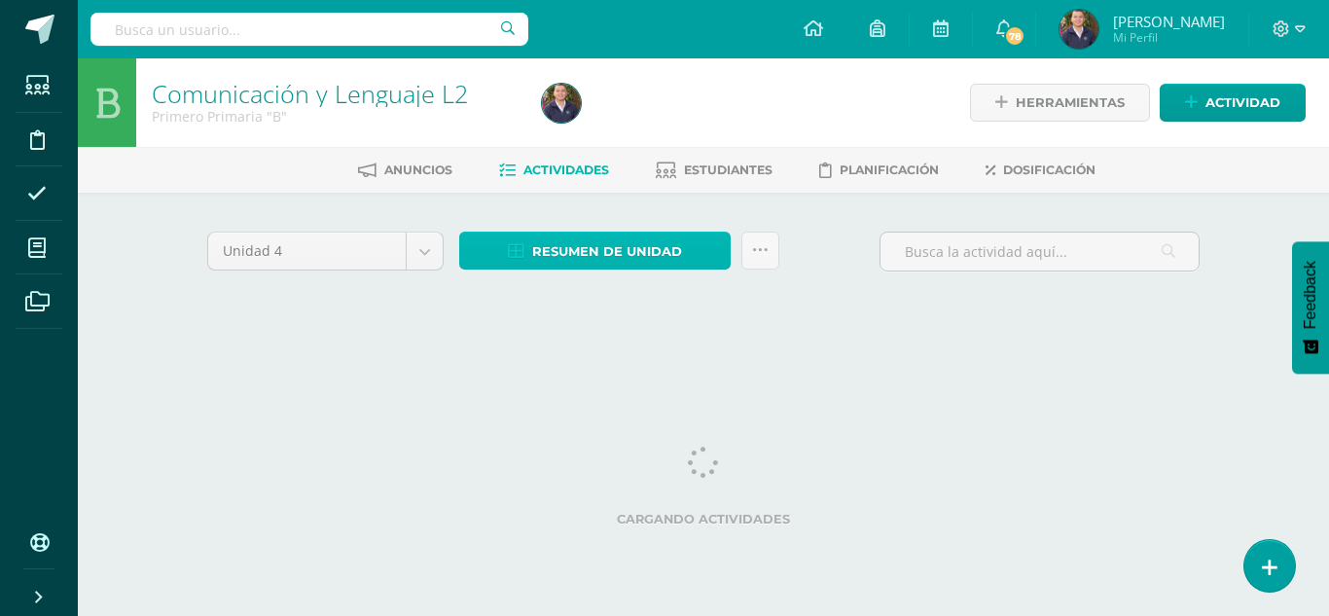
click at [578, 252] on span "Resumen de unidad" at bounding box center [607, 252] width 150 height 36
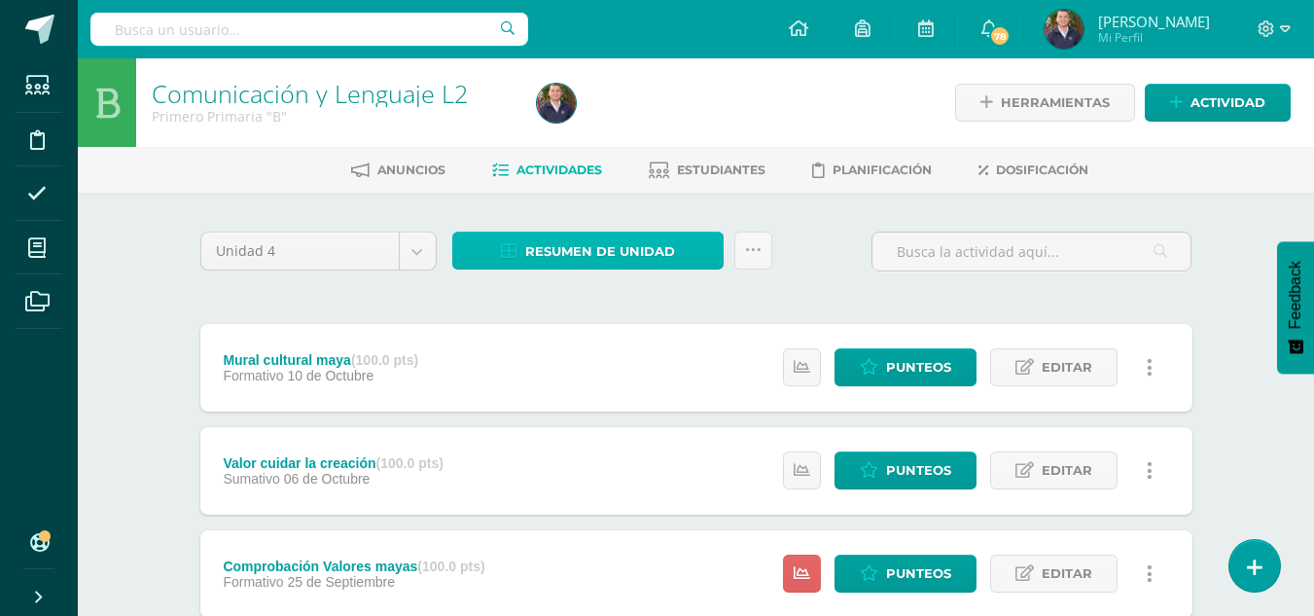
click at [593, 251] on span "Resumen de unidad" at bounding box center [600, 252] width 150 height 36
click at [605, 257] on span "Resumen de unidad" at bounding box center [600, 252] width 150 height 36
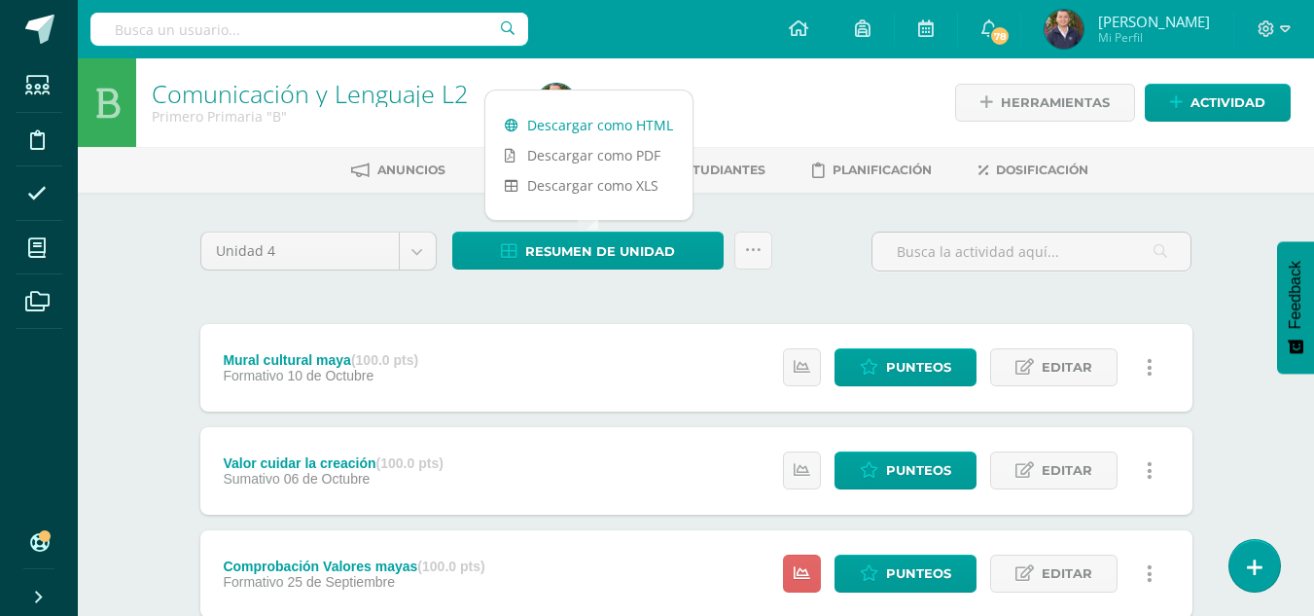
click at [576, 122] on link "Descargar como HTML" at bounding box center [589, 125] width 207 height 30
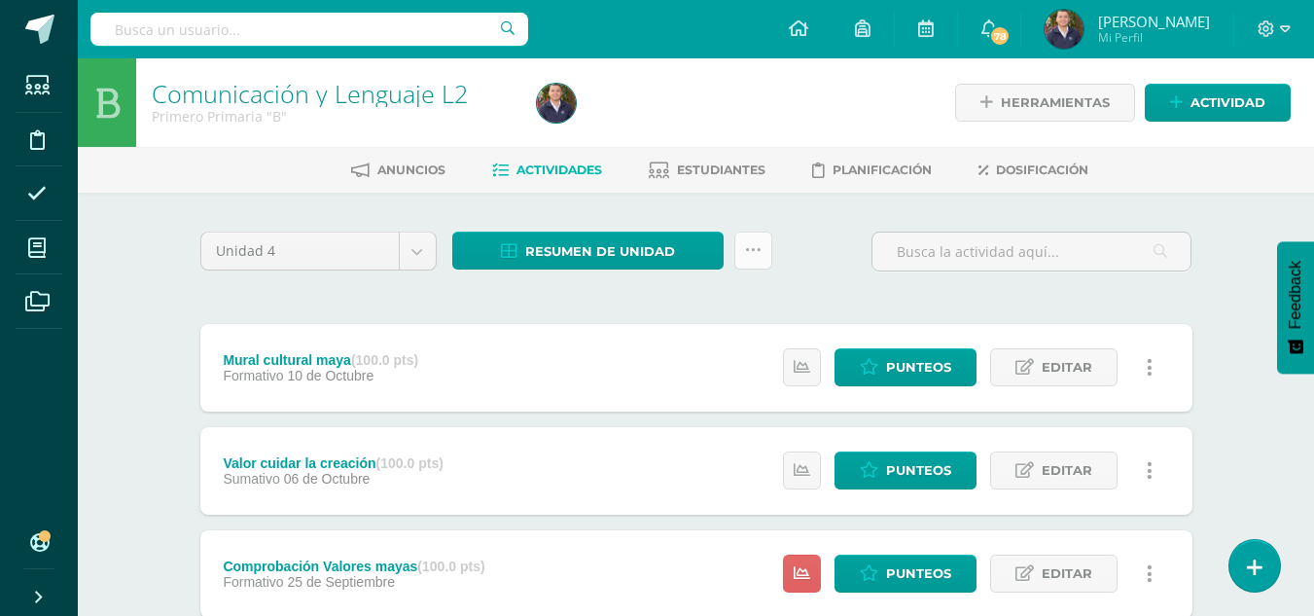
click at [756, 257] on icon at bounding box center [753, 250] width 17 height 17
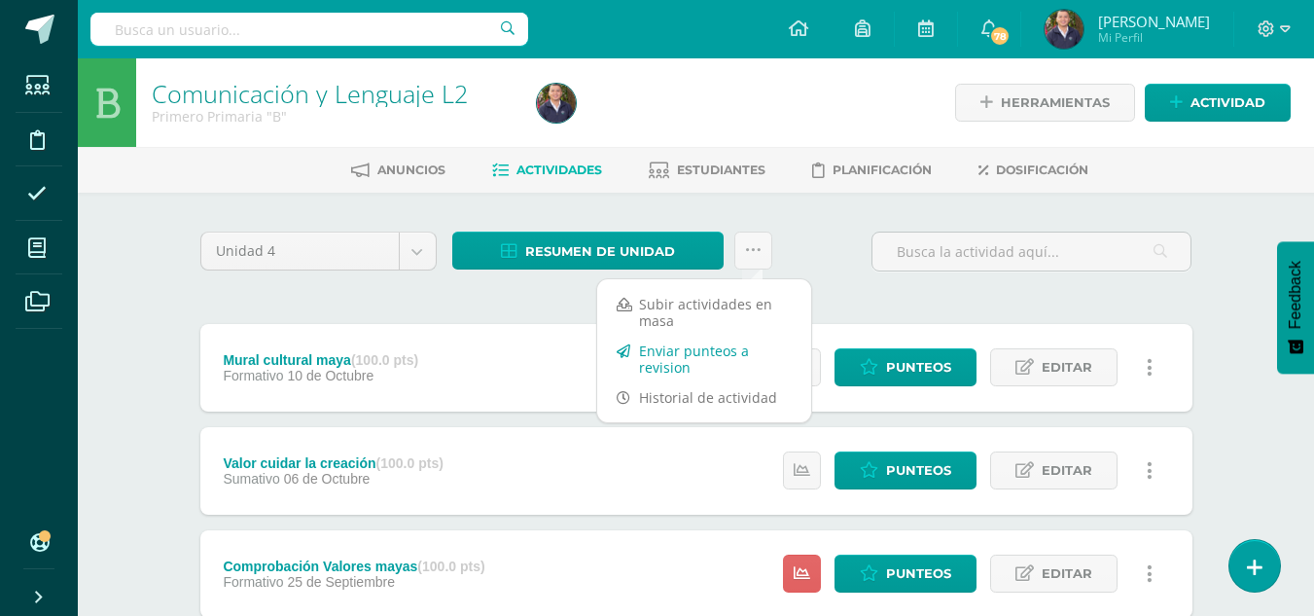
click at [685, 355] on link "Enviar punteos a revision" at bounding box center [704, 359] width 214 height 47
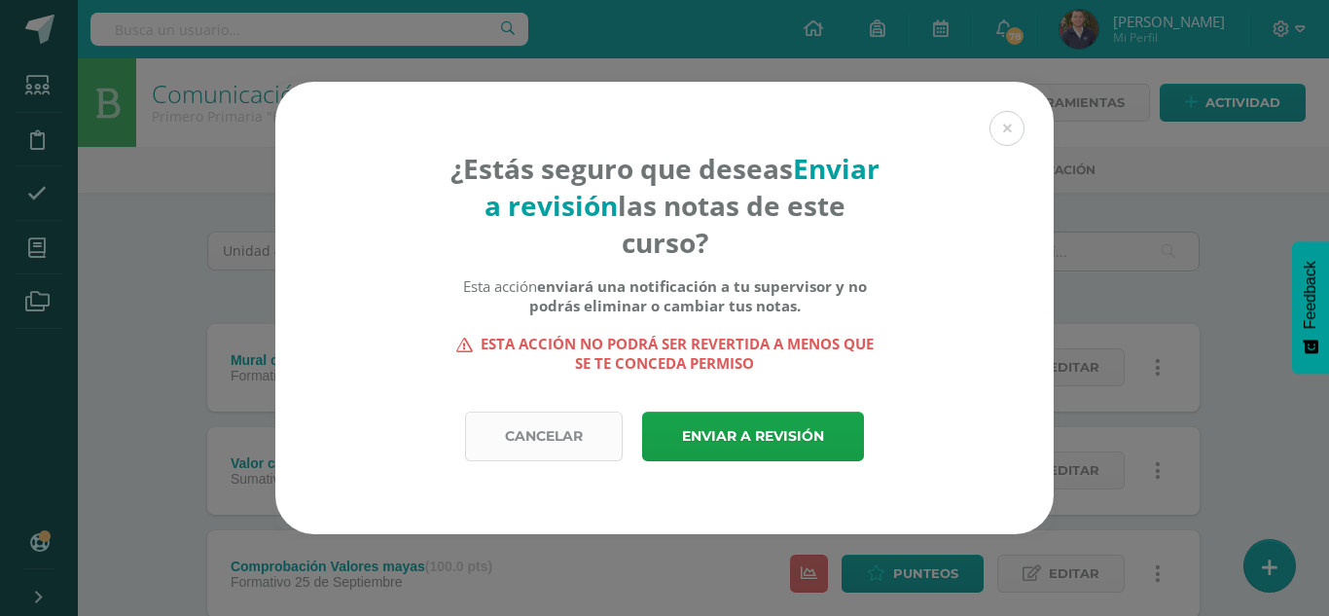
click at [542, 434] on link "Cancelar" at bounding box center [544, 437] width 158 height 50
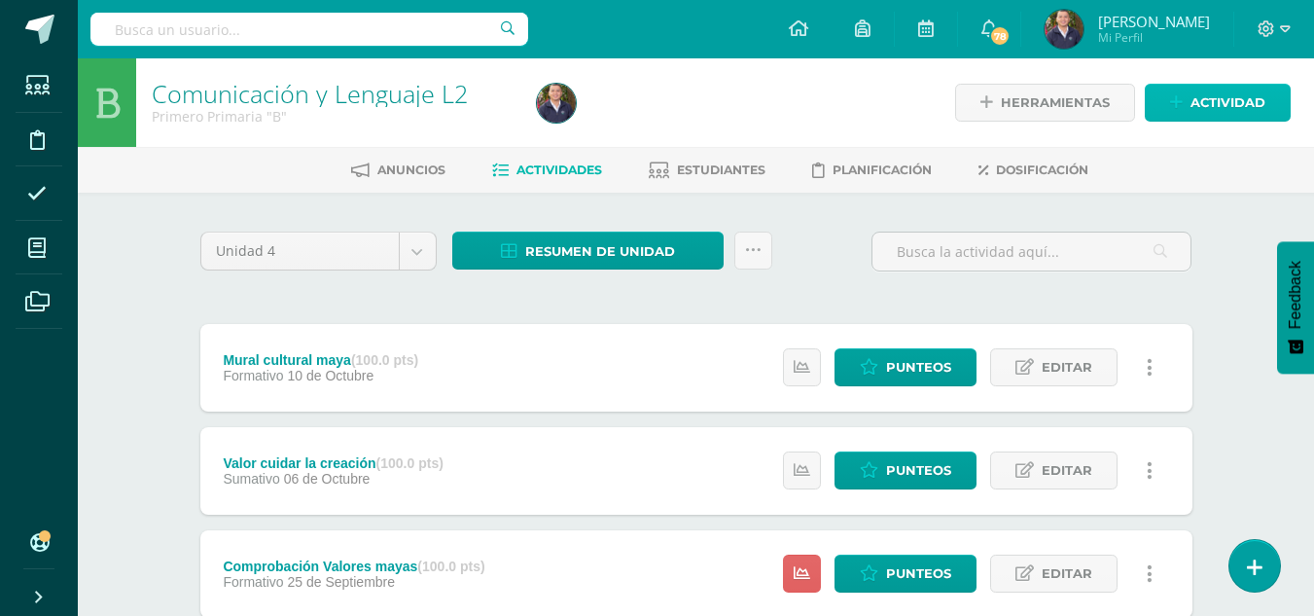
click at [1219, 109] on span "Actividad" at bounding box center [1228, 103] width 75 height 36
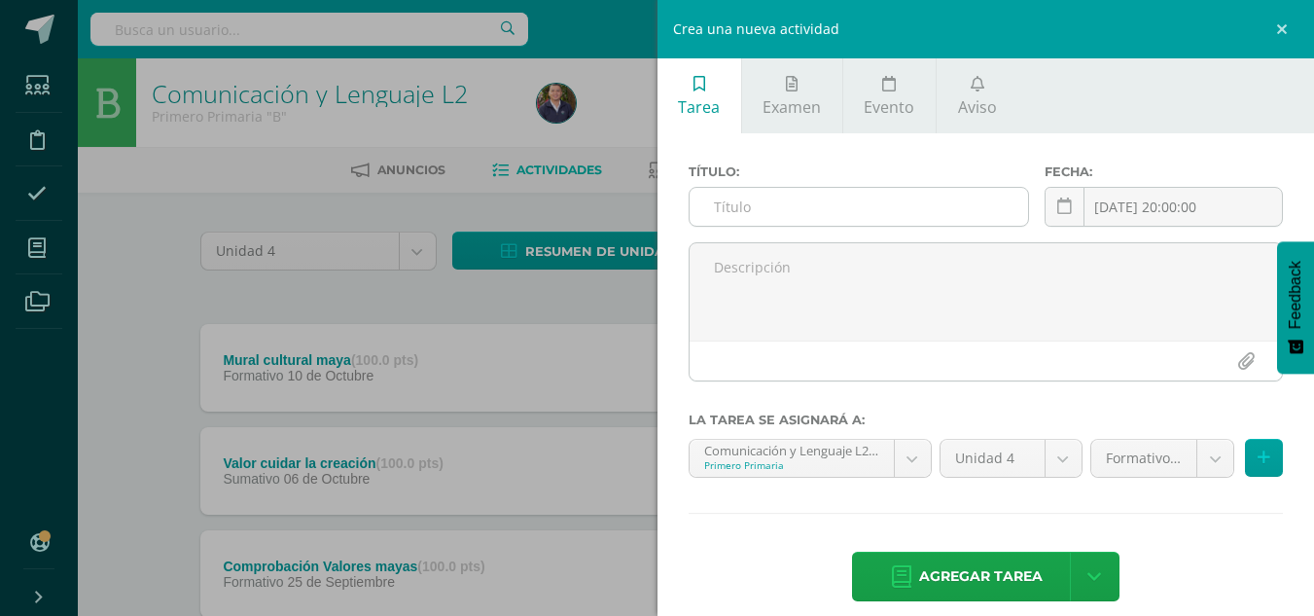
click at [771, 209] on input "text" at bounding box center [859, 207] width 339 height 38
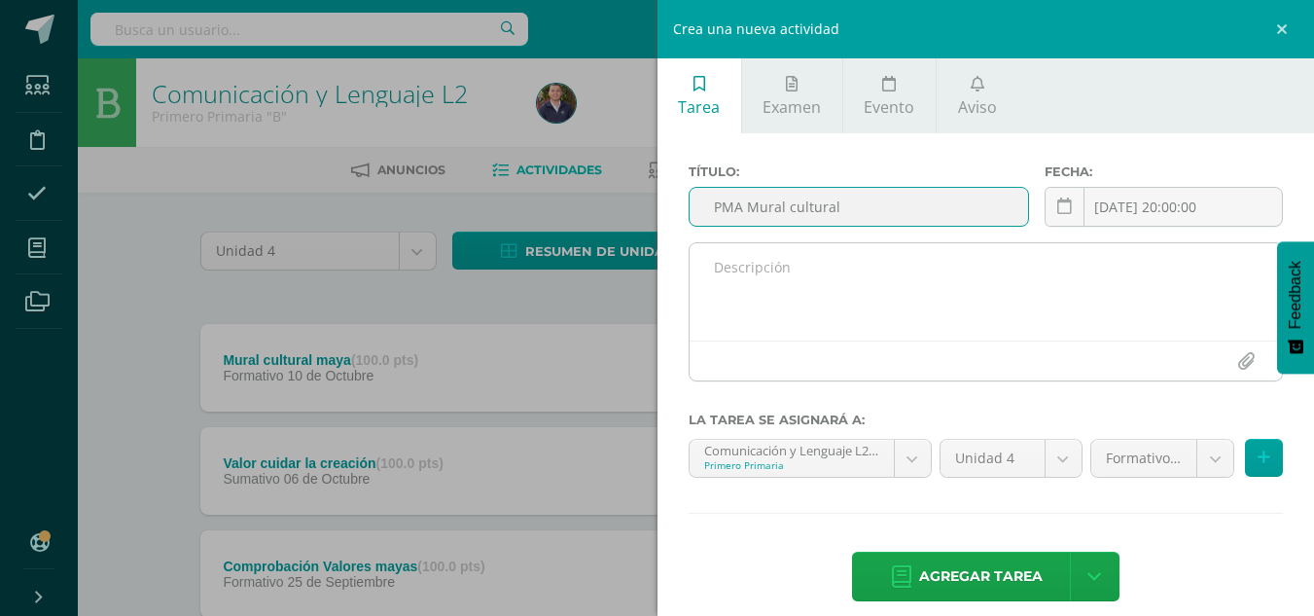
type input "PMA Mural cultural"
click at [713, 272] on textarea at bounding box center [987, 291] width 594 height 97
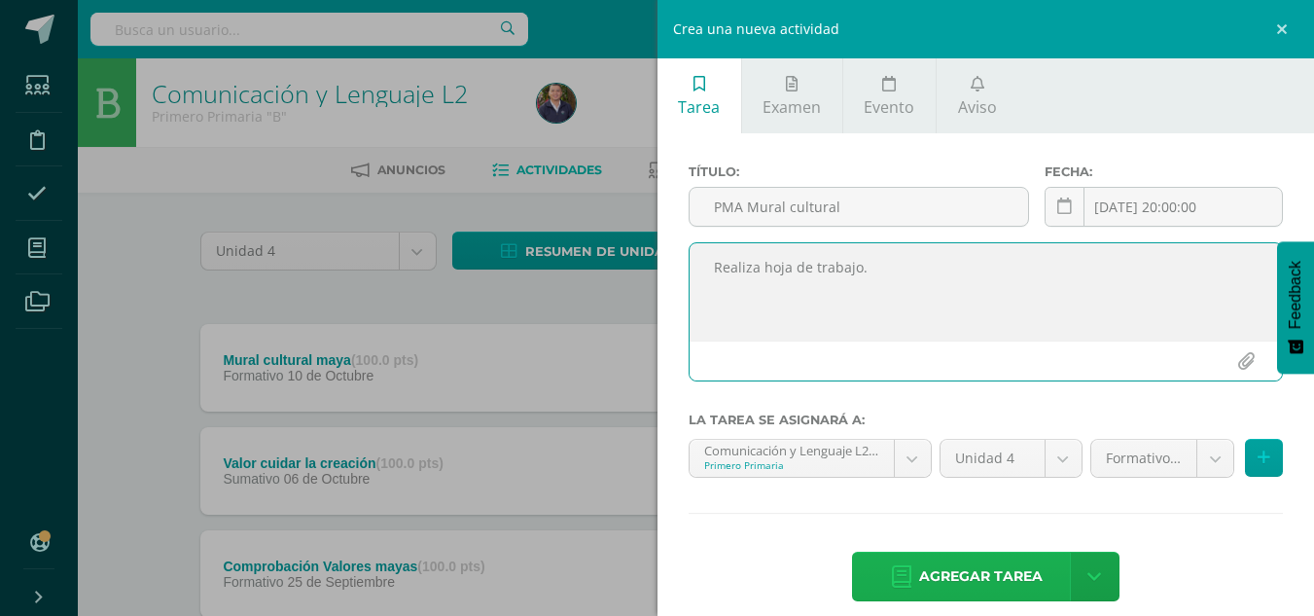
type textarea "Realiza hoja de trabajo."
click at [981, 574] on span "Agregar tarea" at bounding box center [981, 577] width 124 height 48
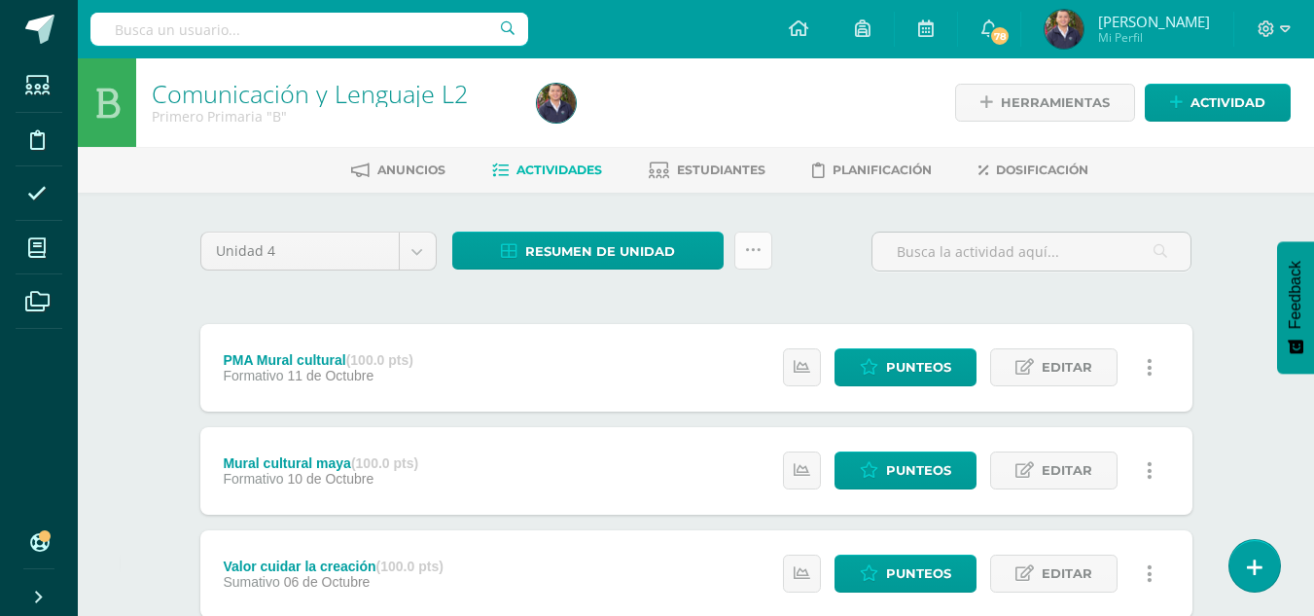
click at [760, 253] on icon at bounding box center [753, 250] width 17 height 17
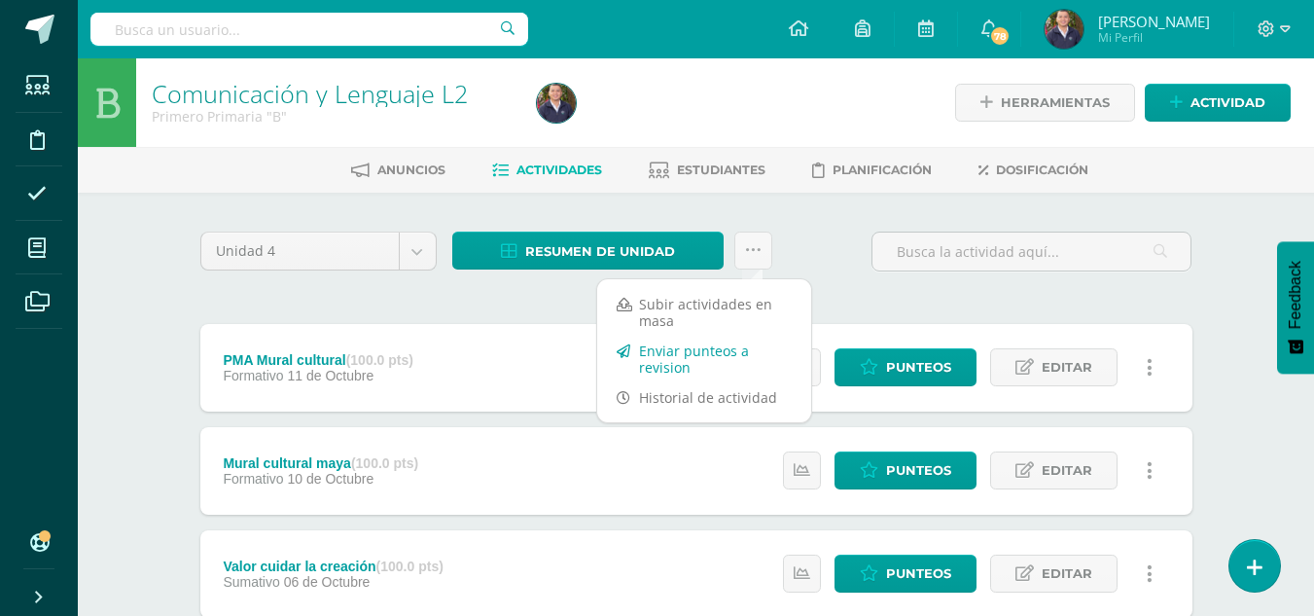
click at [683, 361] on link "Enviar punteos a revision" at bounding box center [704, 359] width 214 height 47
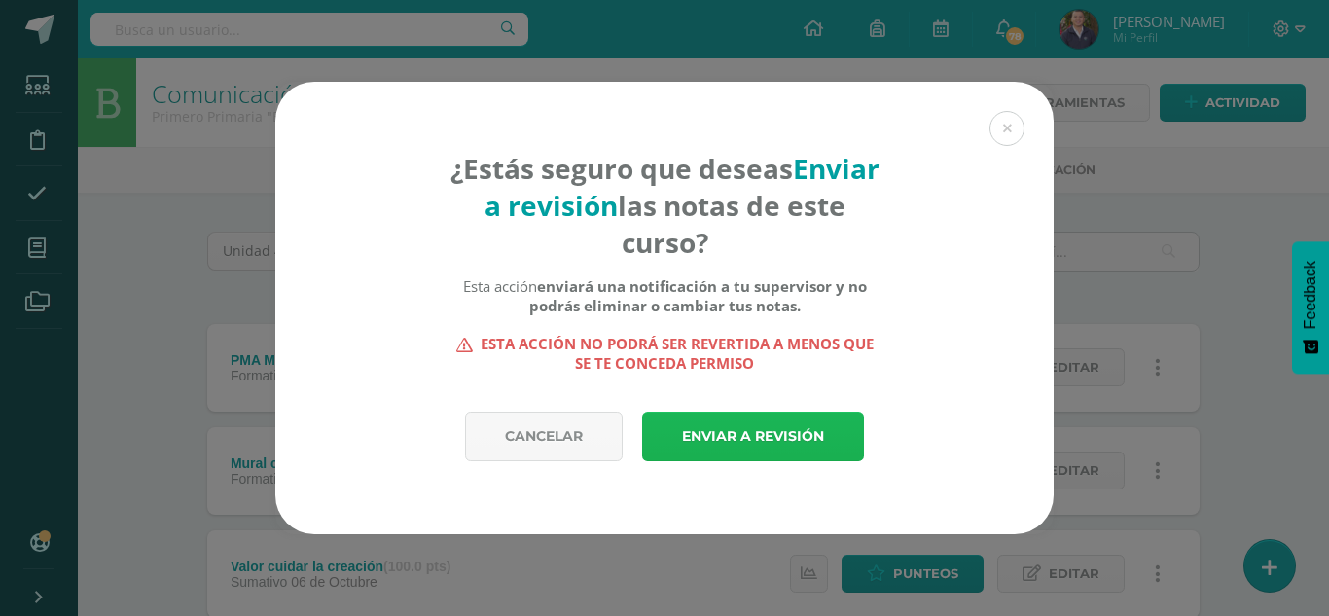
click at [747, 435] on link "Enviar a revisión" at bounding box center [753, 437] width 222 height 50
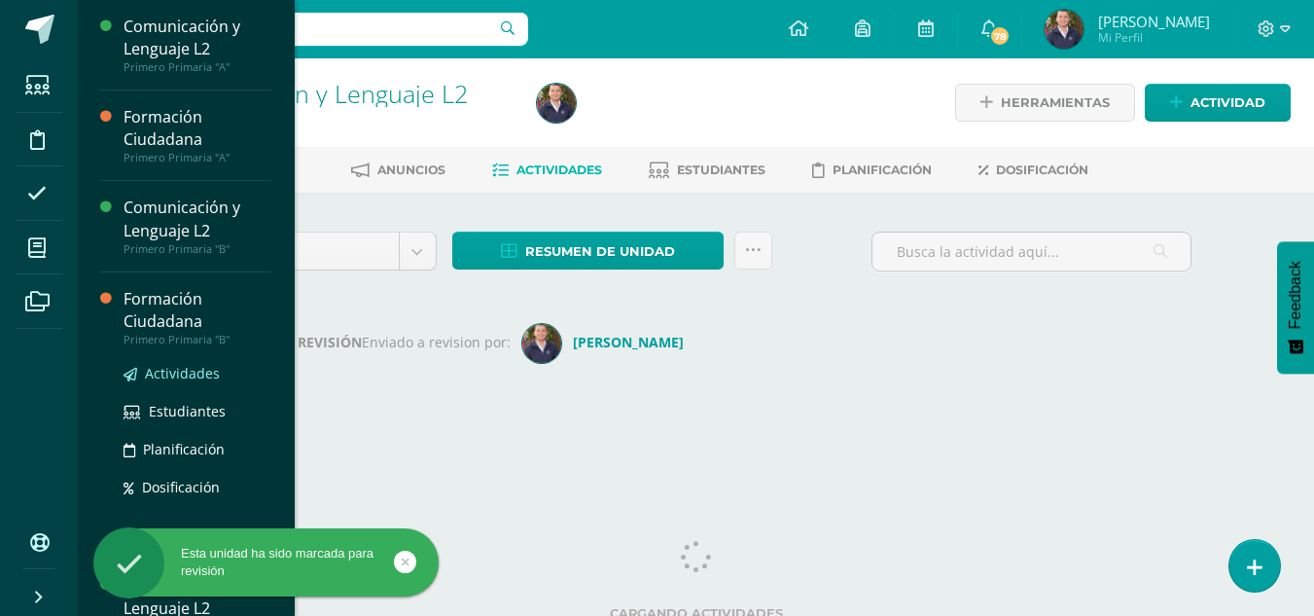
click at [176, 372] on span "Actividades" at bounding box center [182, 373] width 75 height 18
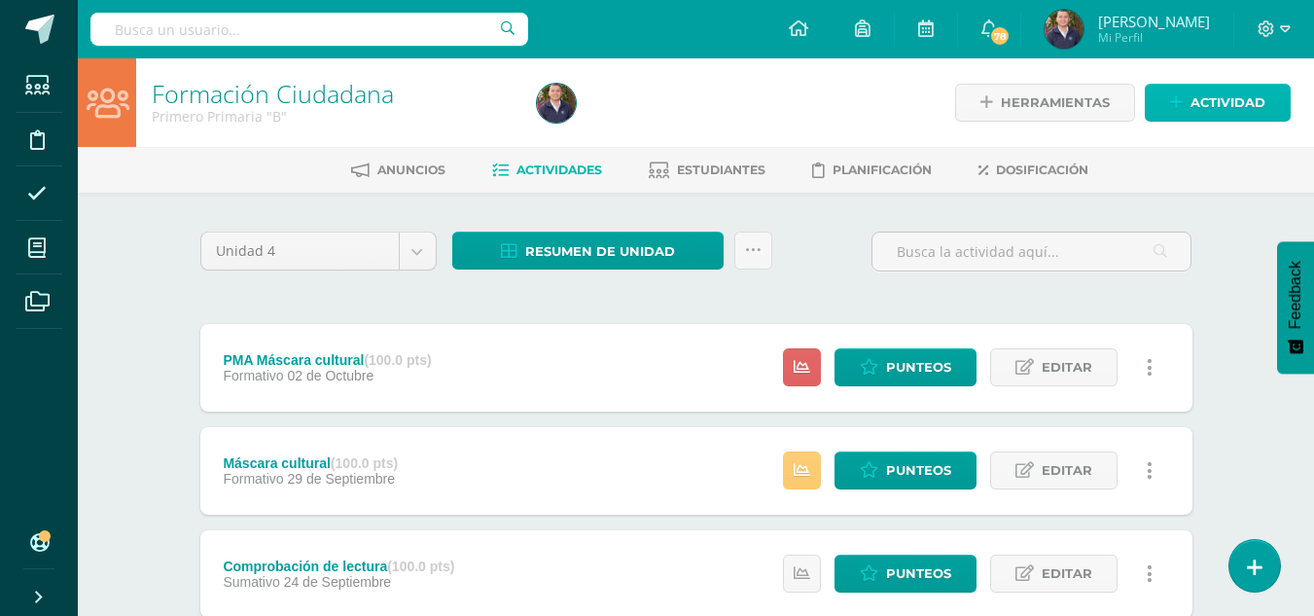
click at [1222, 101] on span "Actividad" at bounding box center [1228, 103] width 75 height 36
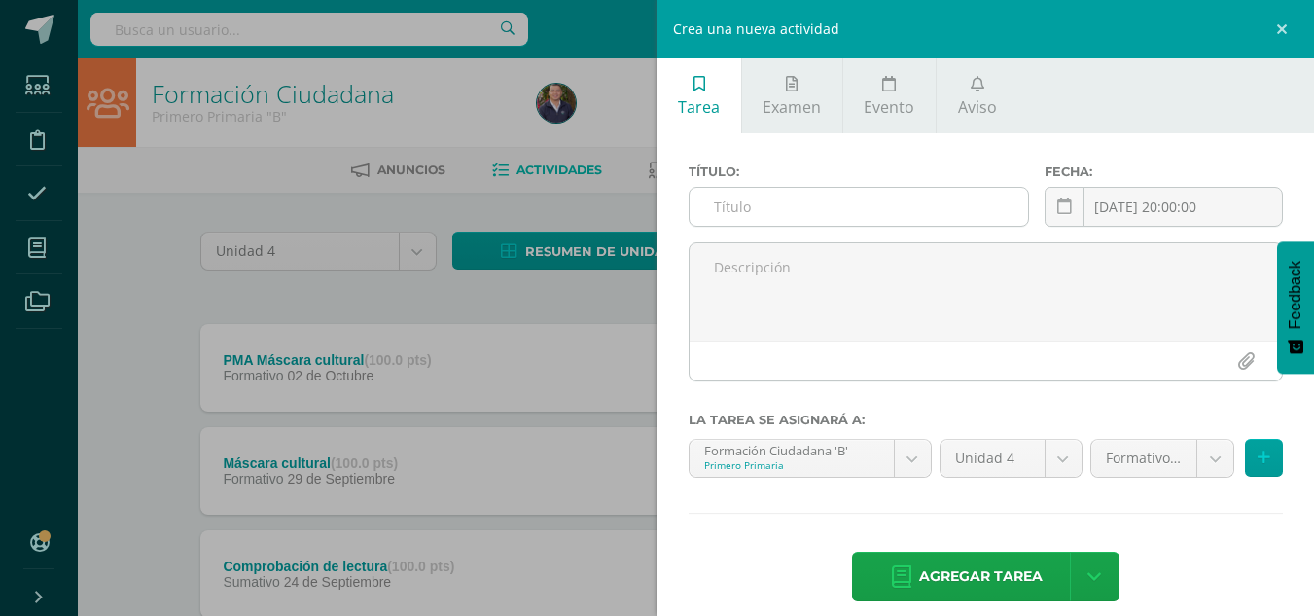
click at [718, 211] on input "text" at bounding box center [859, 207] width 339 height 38
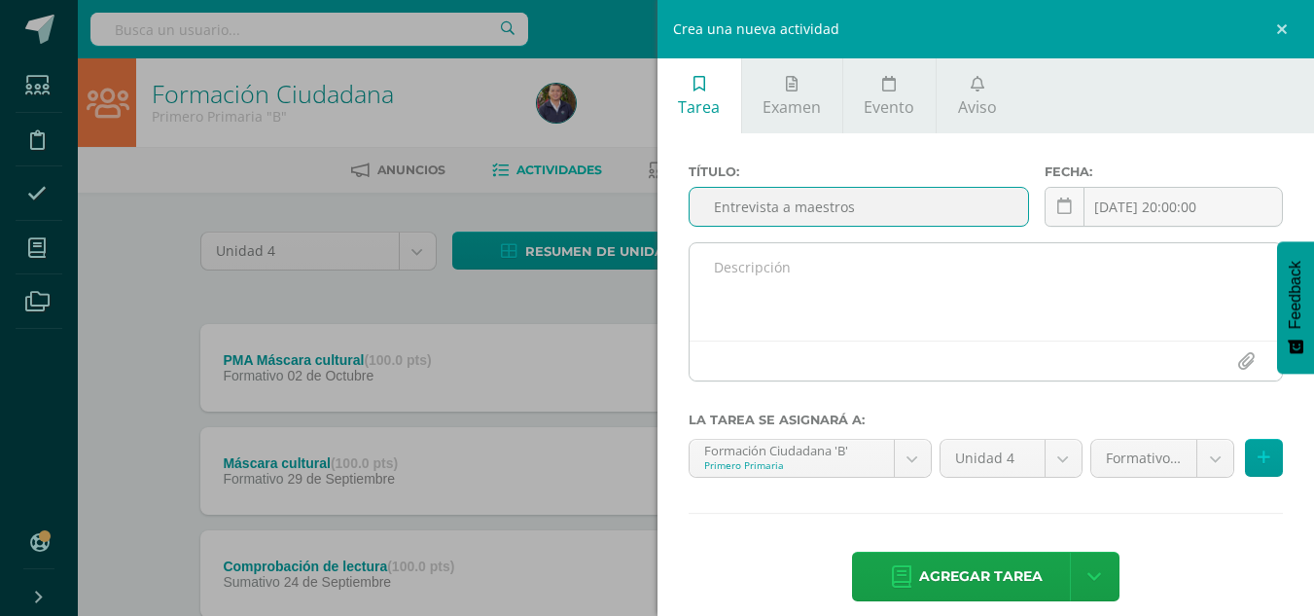
type input "Entrevista a maestros"
click at [728, 269] on textarea at bounding box center [987, 291] width 594 height 97
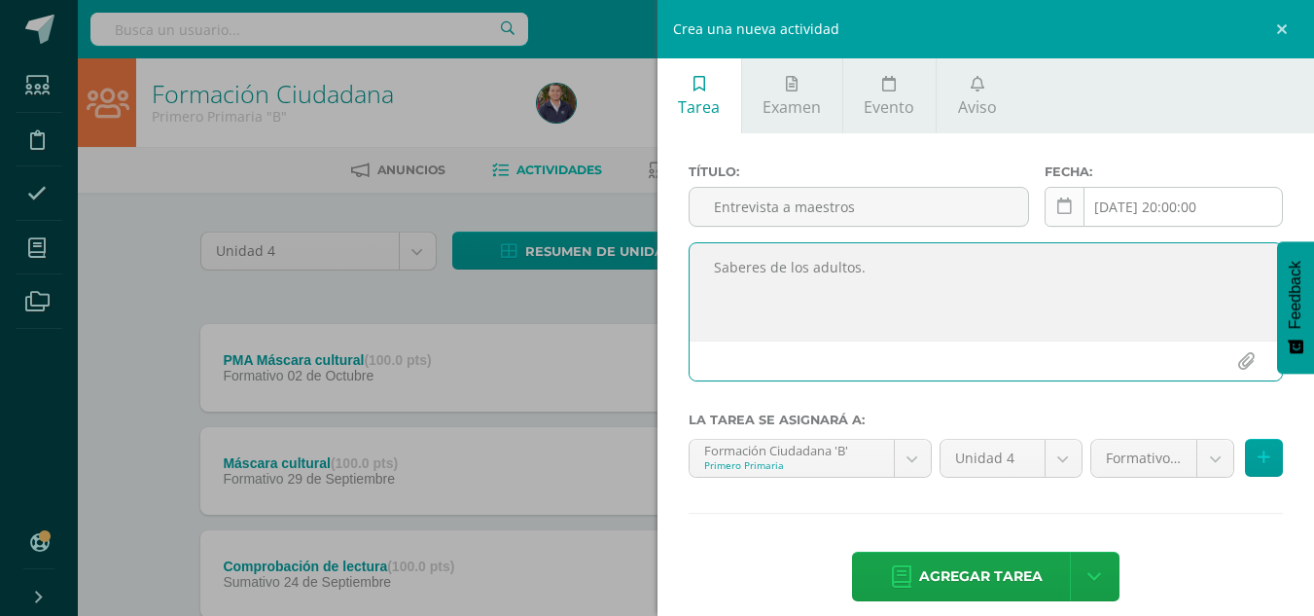
type textarea "Saberes de los adultos."
click at [1059, 209] on icon at bounding box center [1065, 206] width 15 height 17
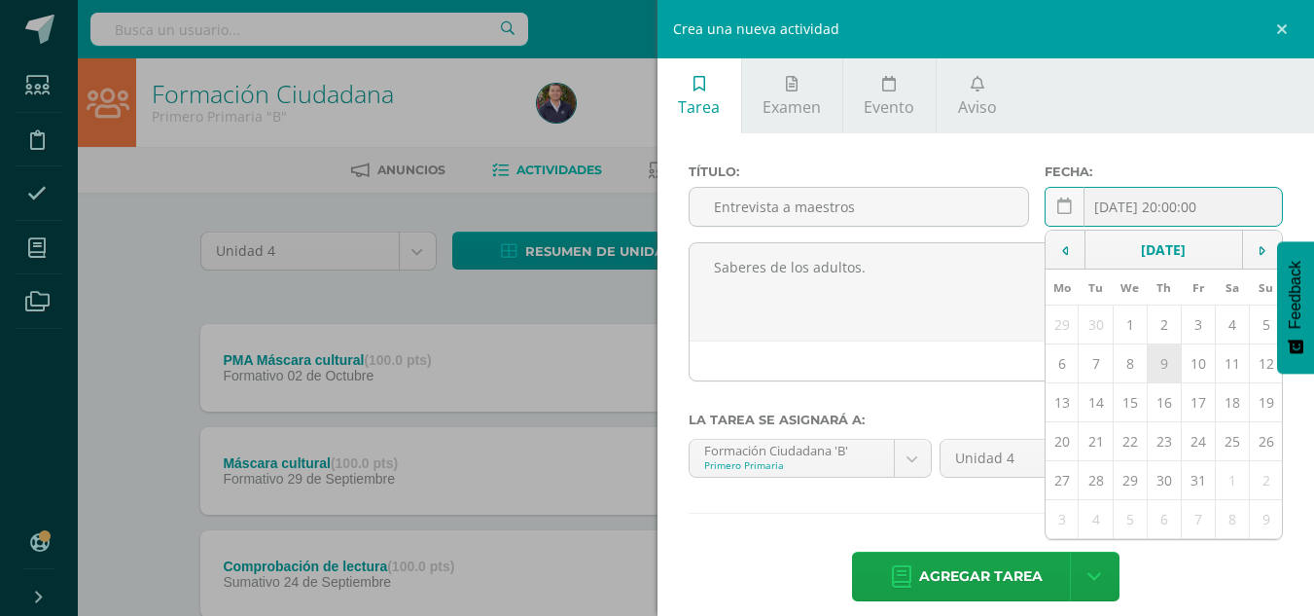
click at [1159, 357] on td "9" at bounding box center [1164, 363] width 34 height 39
type input "[DATE]"
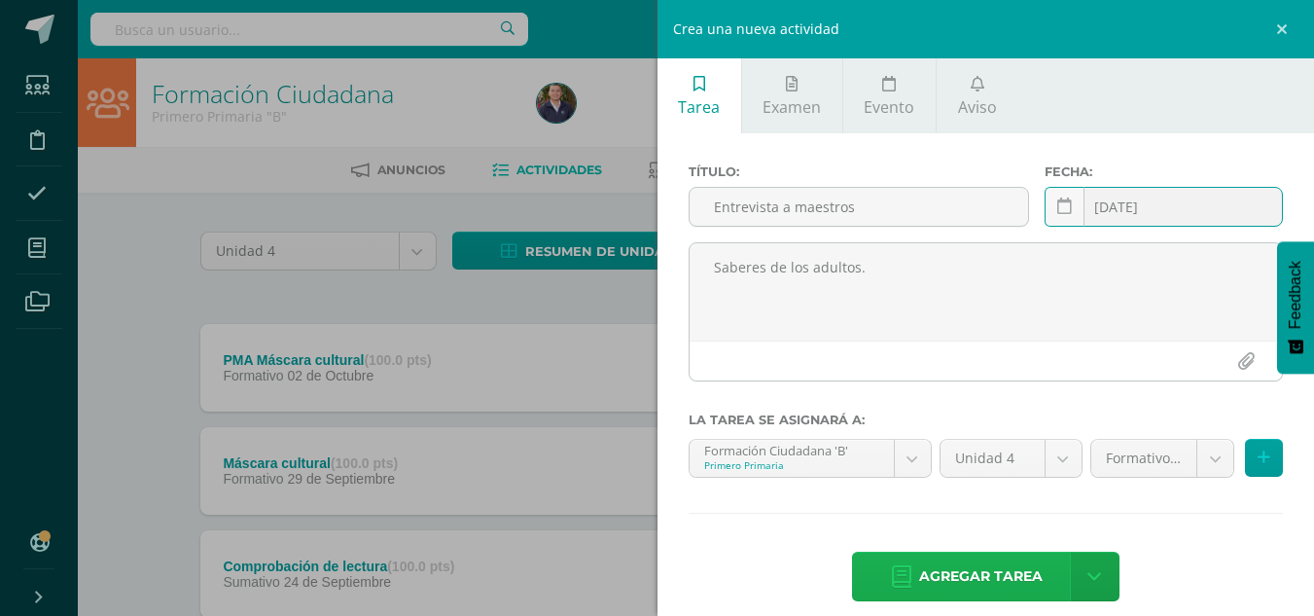
click at [983, 568] on span "Agregar tarea" at bounding box center [981, 577] width 124 height 48
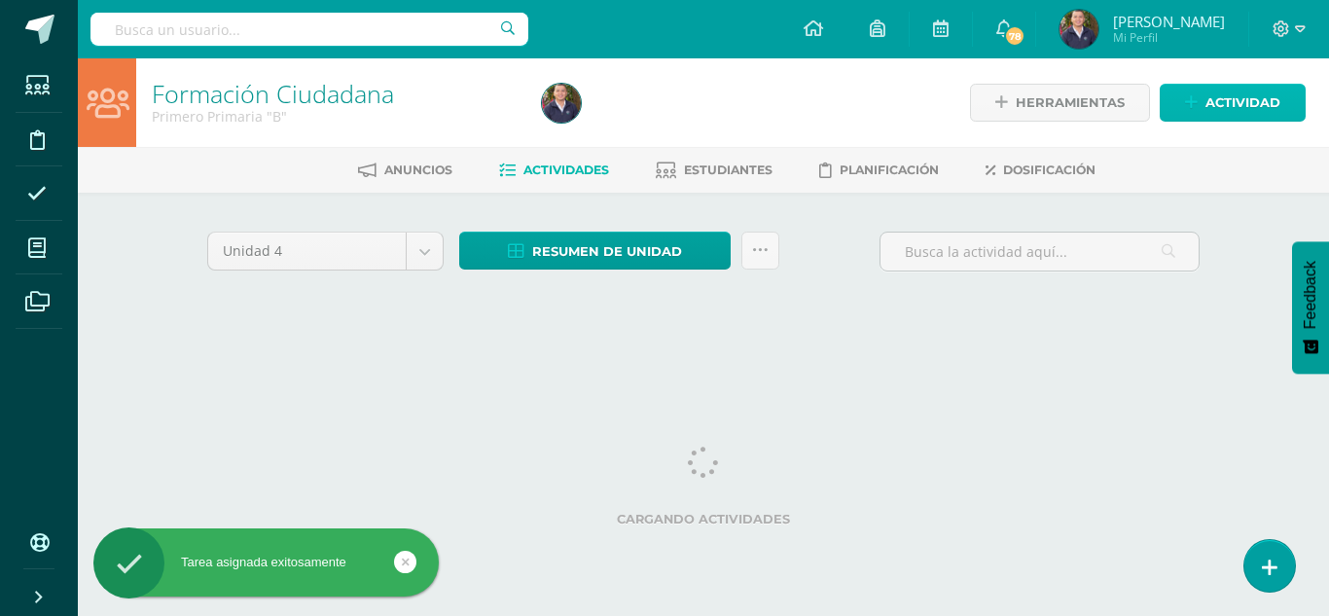
click at [1218, 99] on span "Actividad" at bounding box center [1243, 103] width 75 height 36
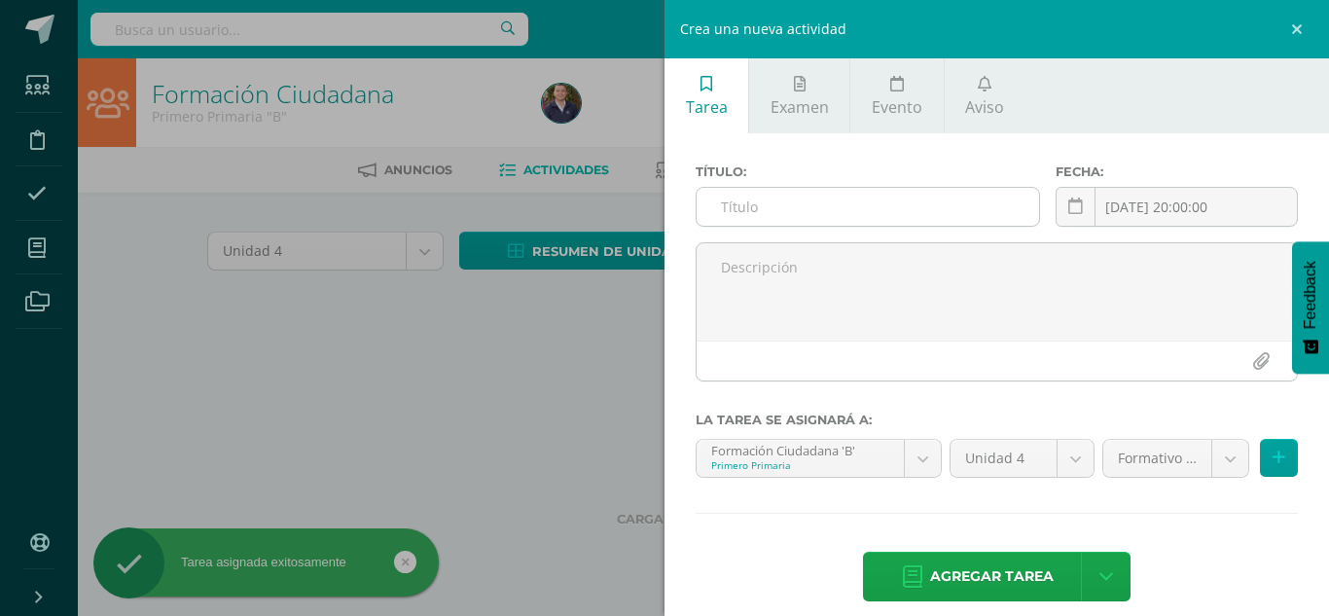
click at [776, 210] on input "text" at bounding box center [868, 207] width 342 height 38
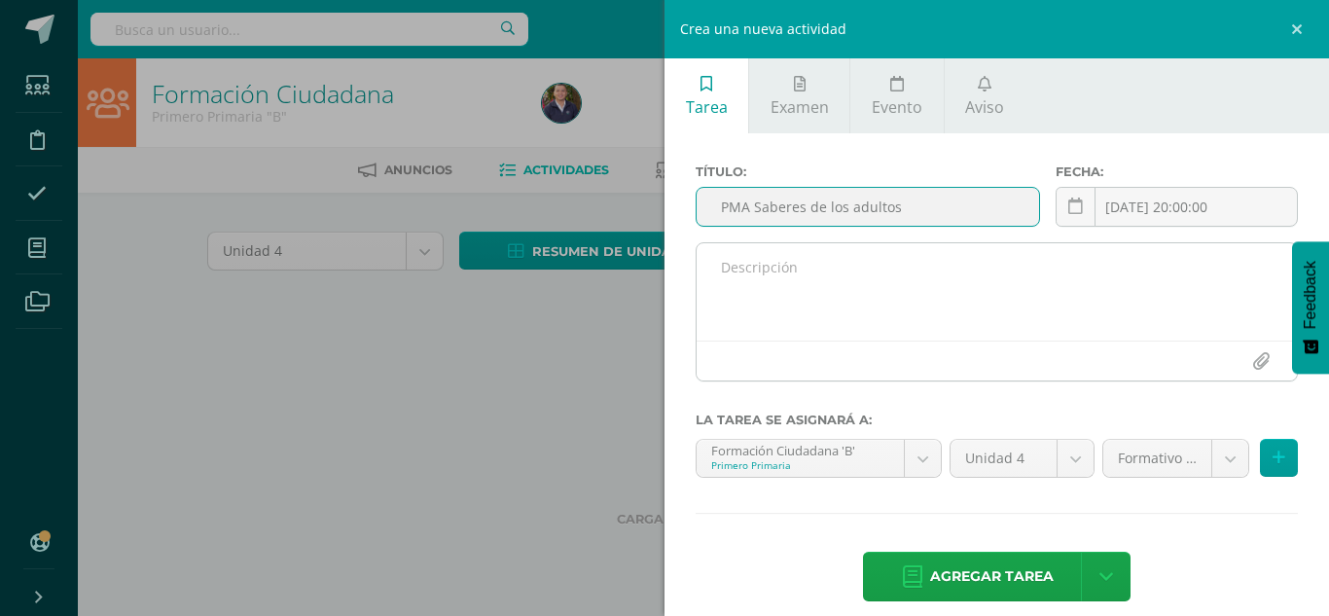
type input "PMA Saberes de los adultos"
click at [738, 260] on textarea at bounding box center [997, 291] width 600 height 97
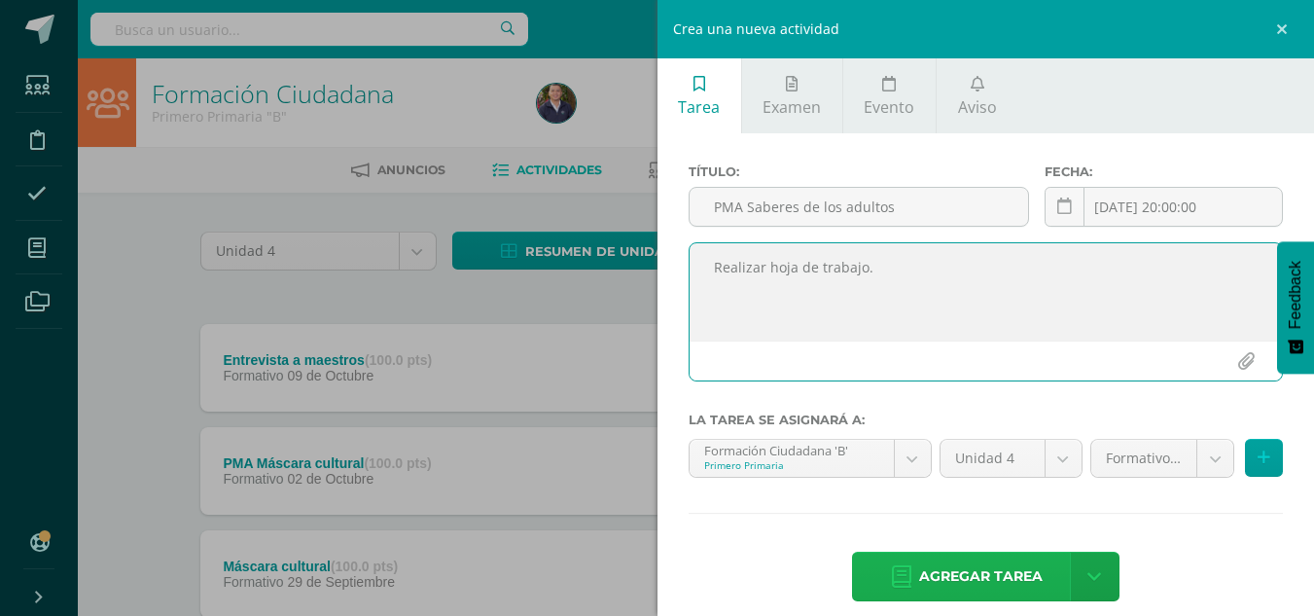
type textarea "Realizar hoja de trabajo."
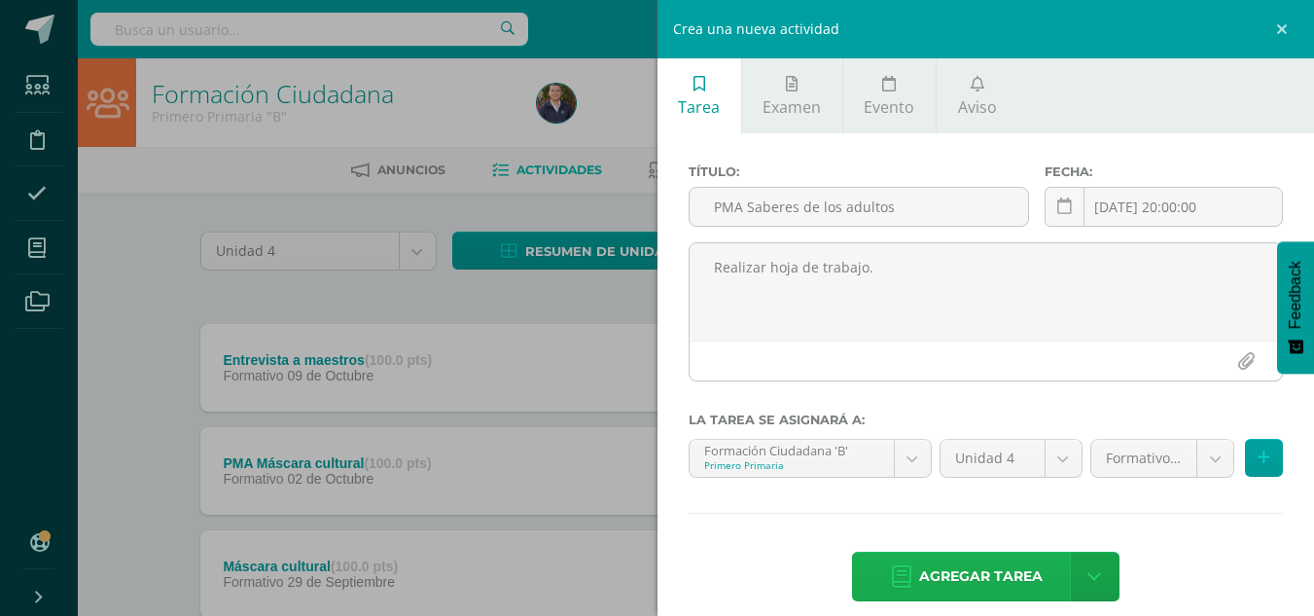
click at [970, 558] on span "Agregar tarea" at bounding box center [981, 577] width 124 height 48
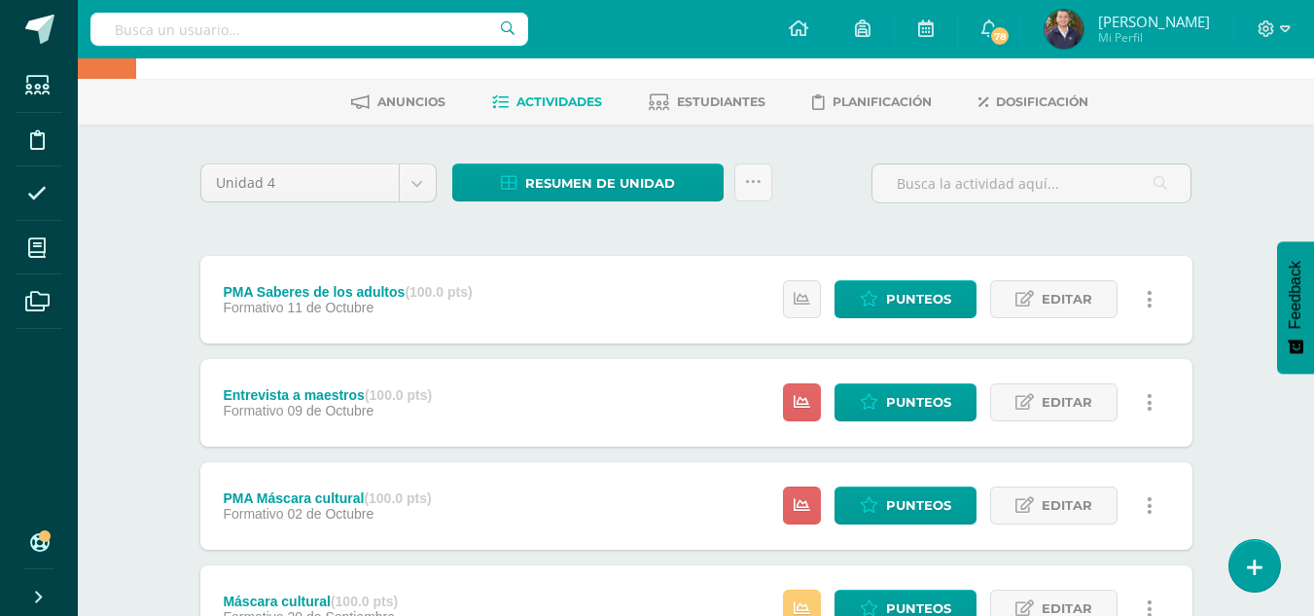
scroll to position [93, 0]
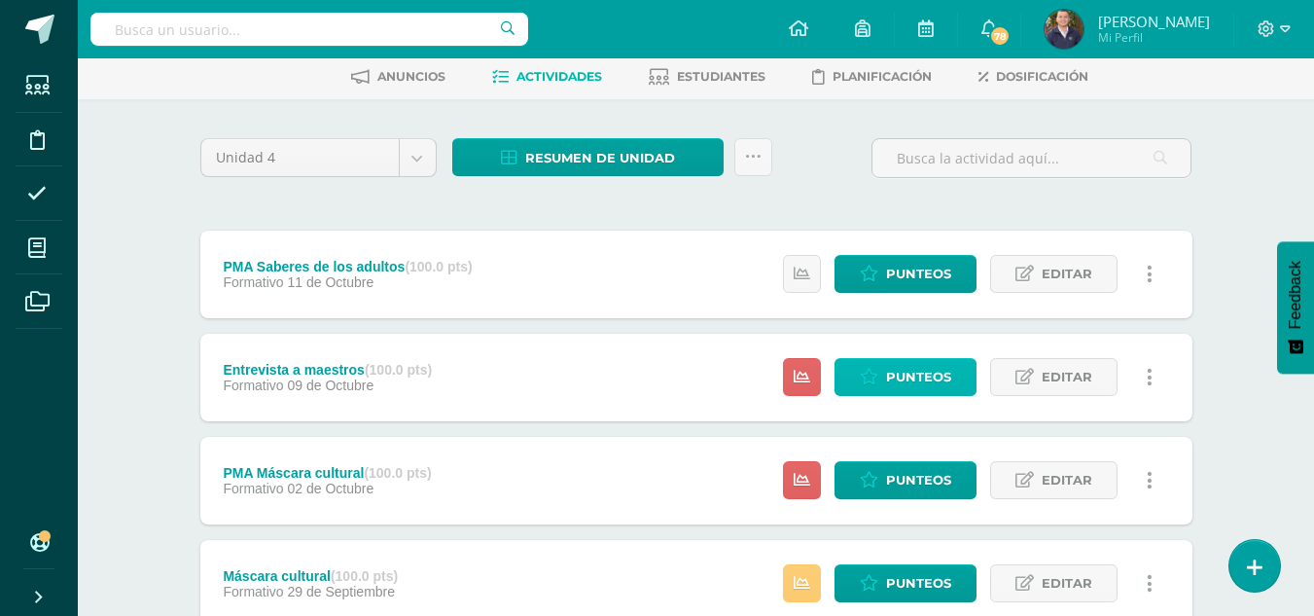
click at [903, 383] on span "Punteos" at bounding box center [918, 377] width 65 height 36
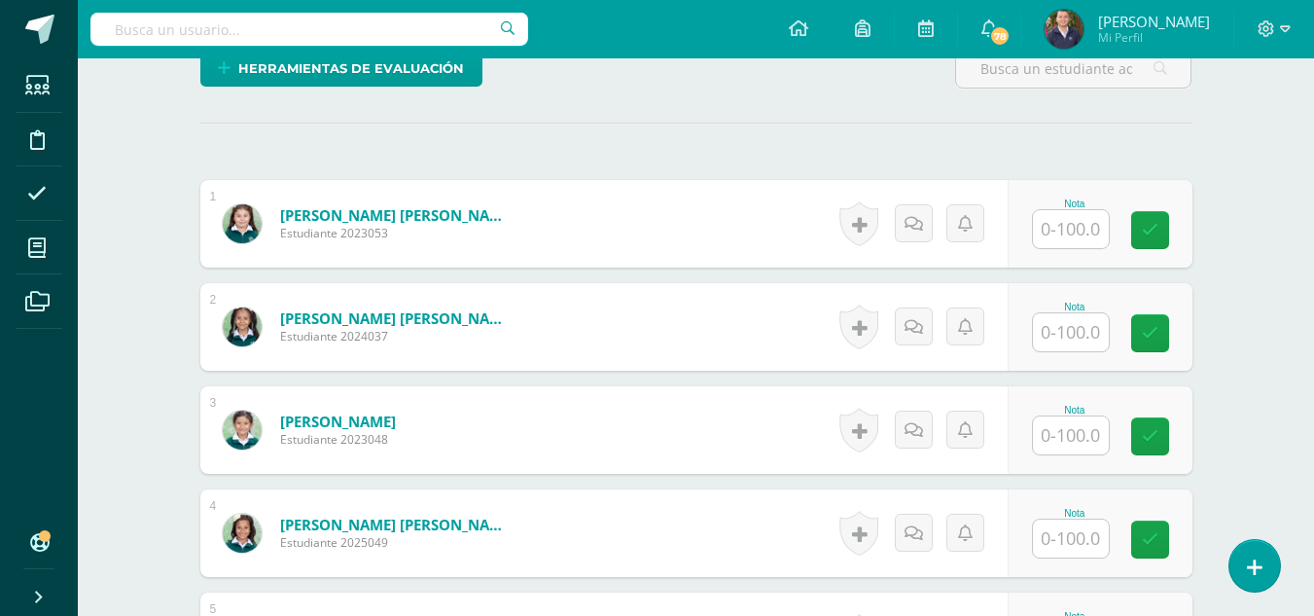
scroll to position [542, 0]
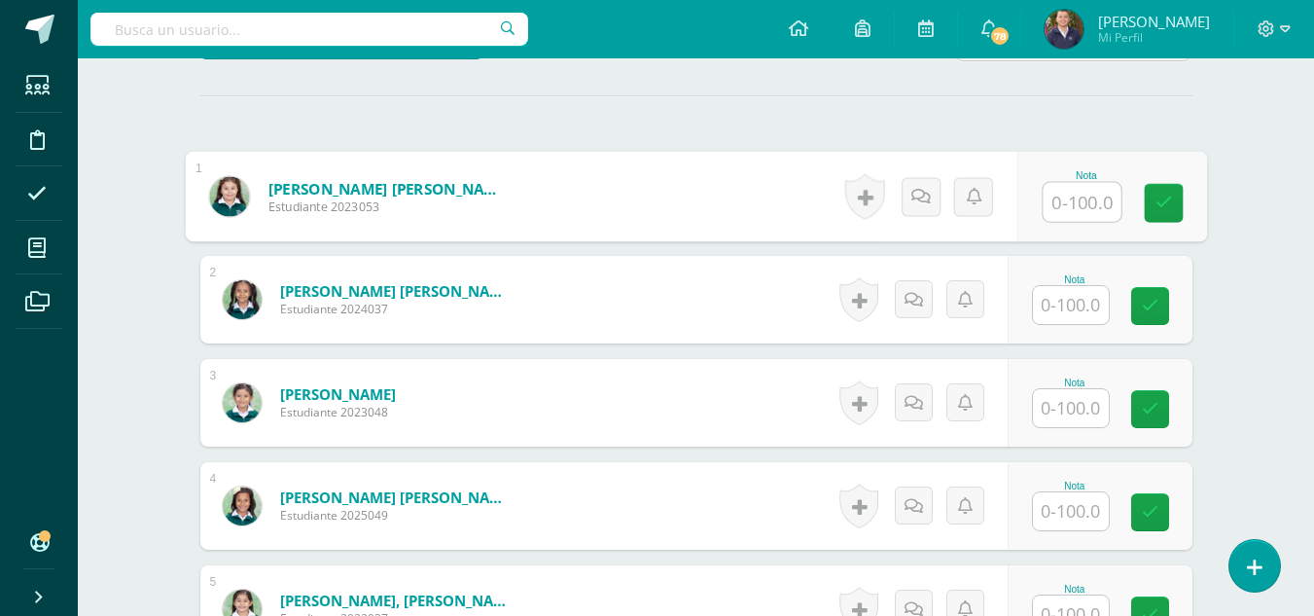
click at [1077, 205] on input "text" at bounding box center [1082, 202] width 78 height 39
type input "80"
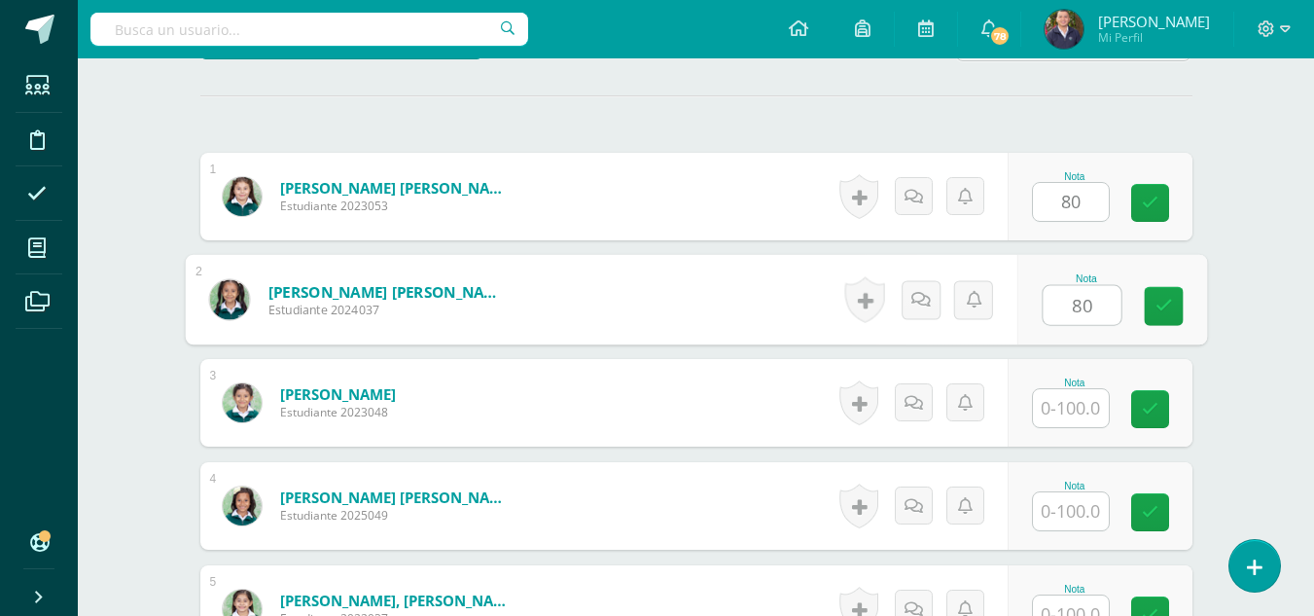
type input "80"
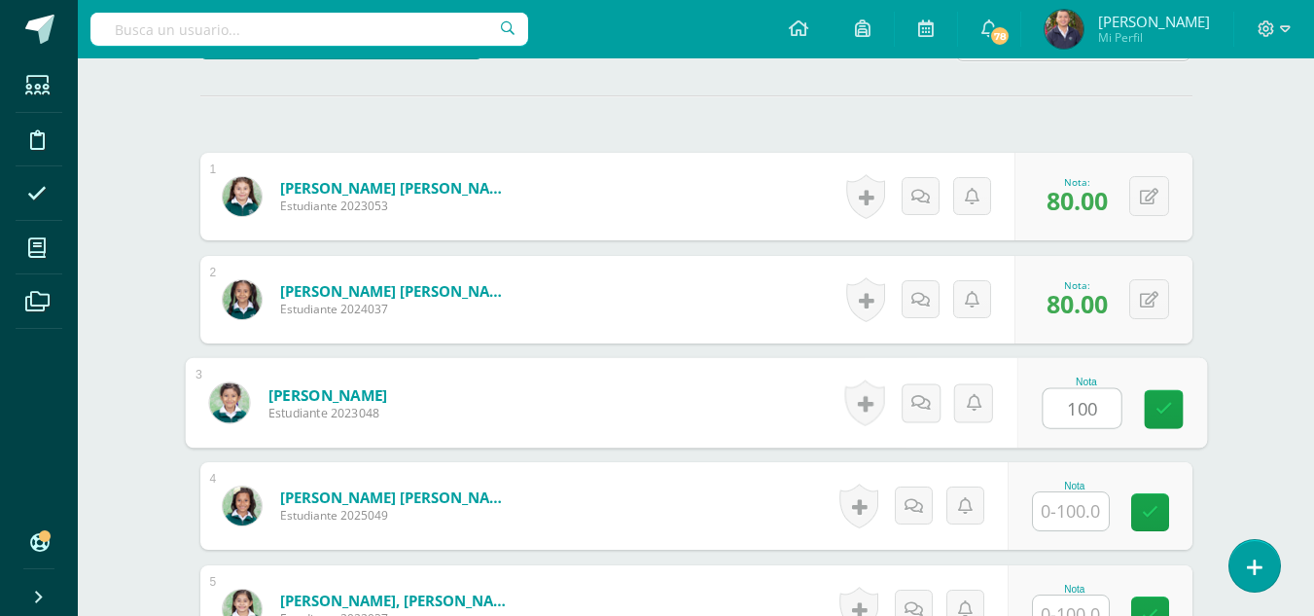
type input "100"
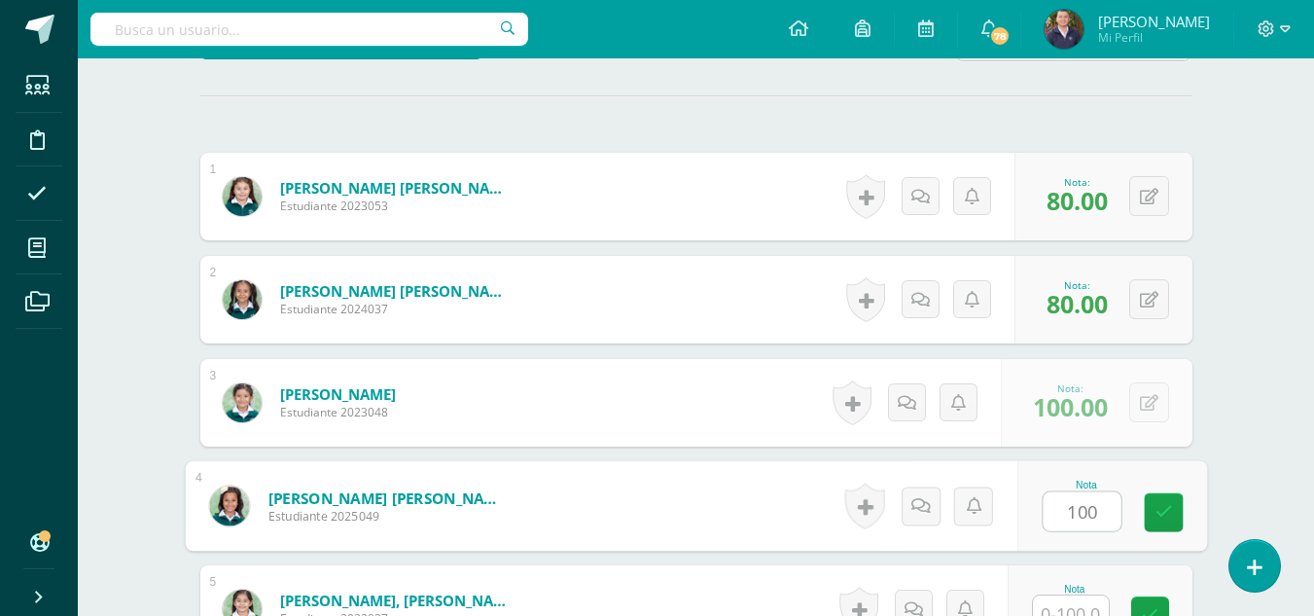
type input "100"
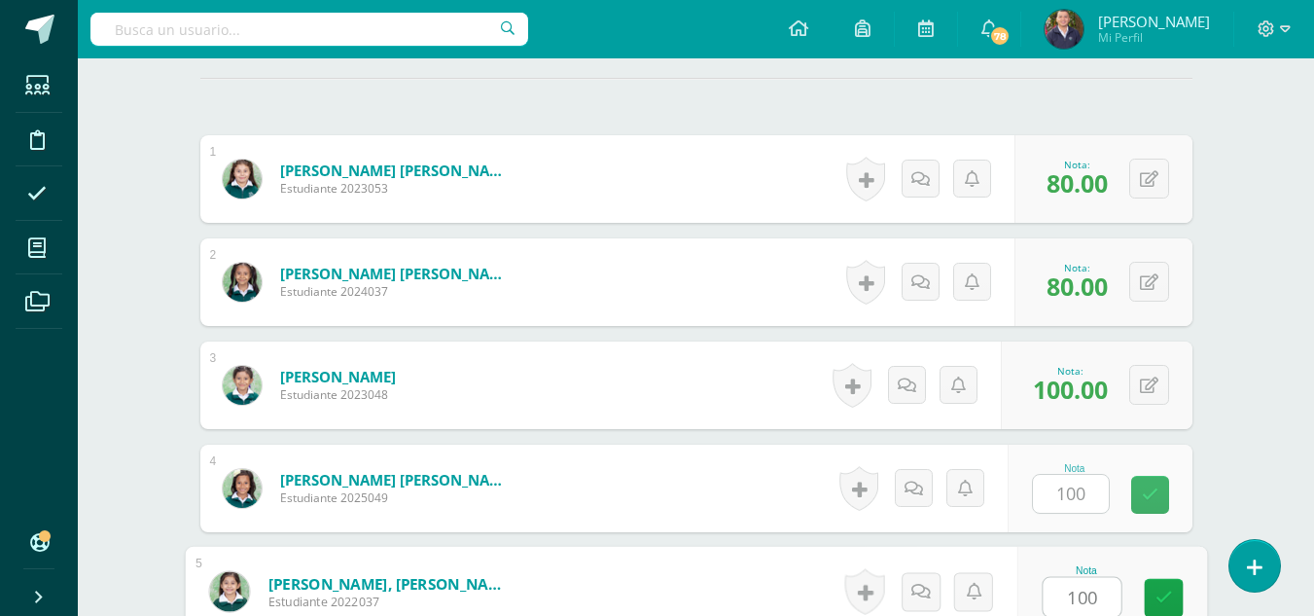
type input "100"
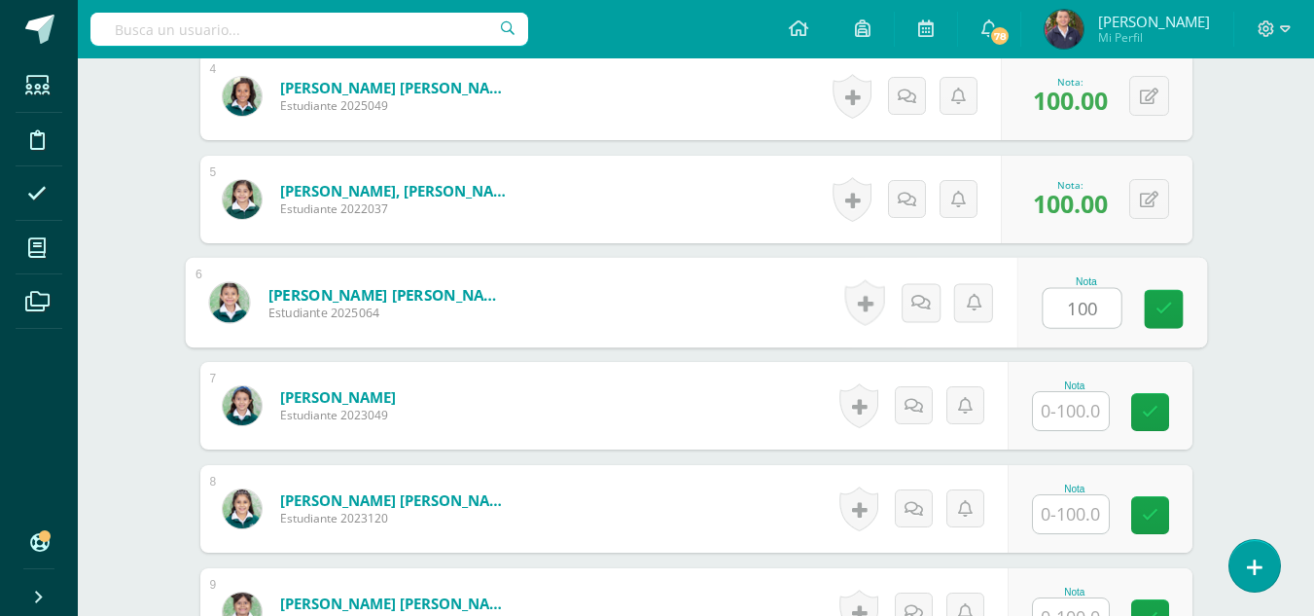
type input "100"
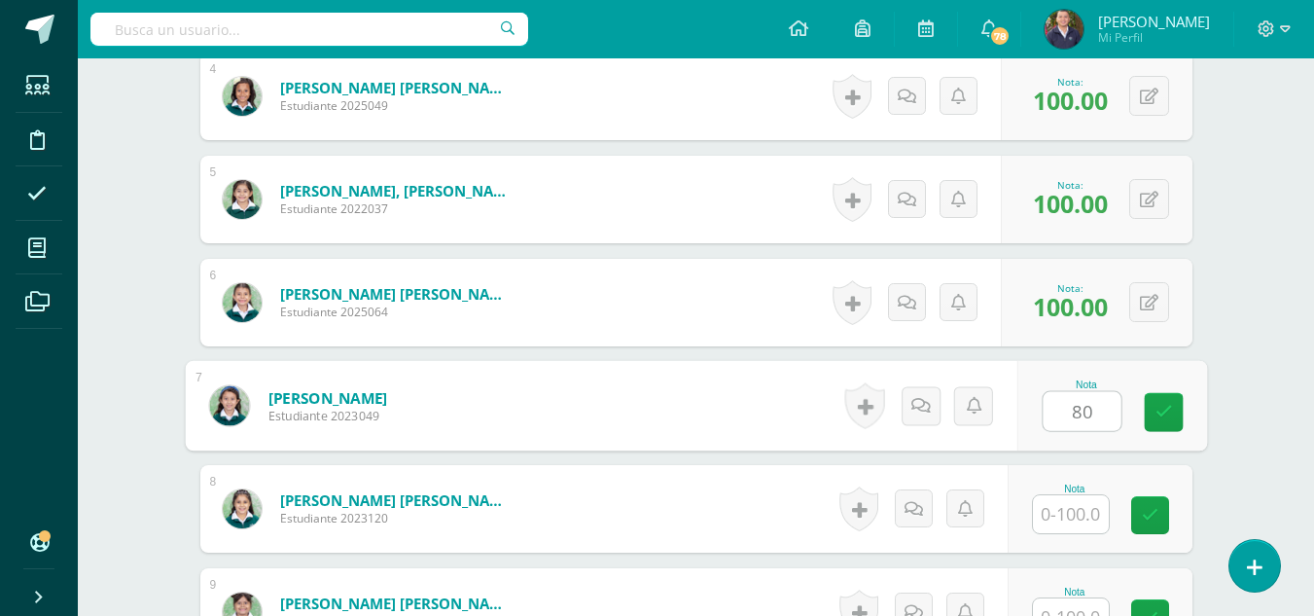
type input "80"
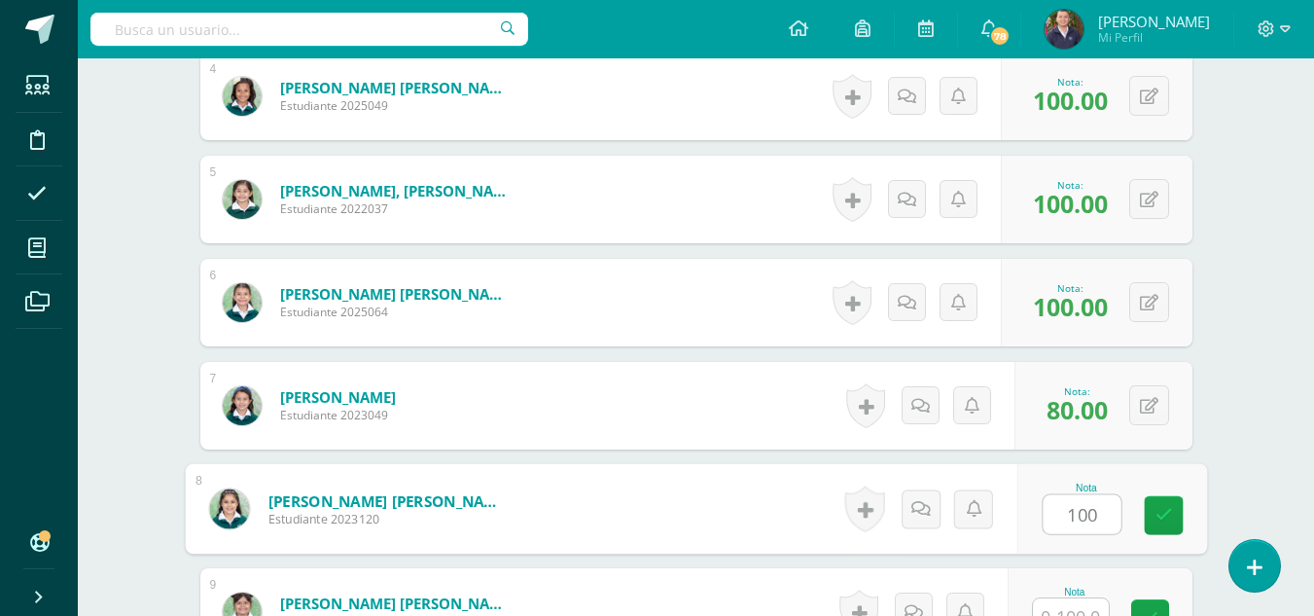
type input "100"
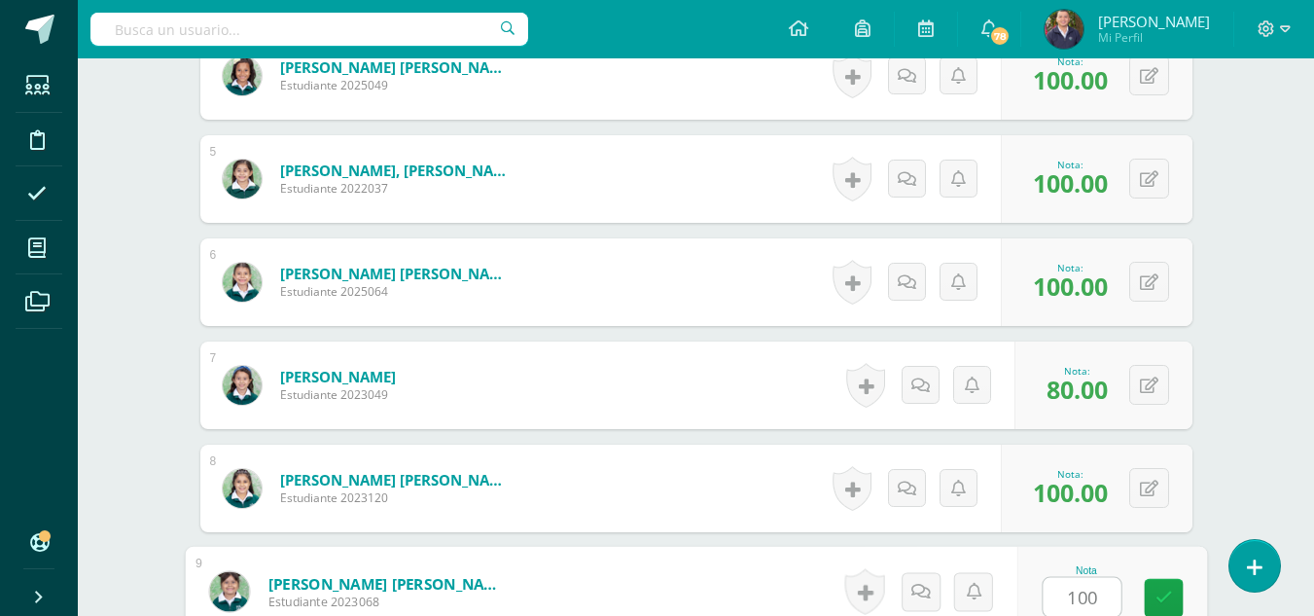
type input "100"
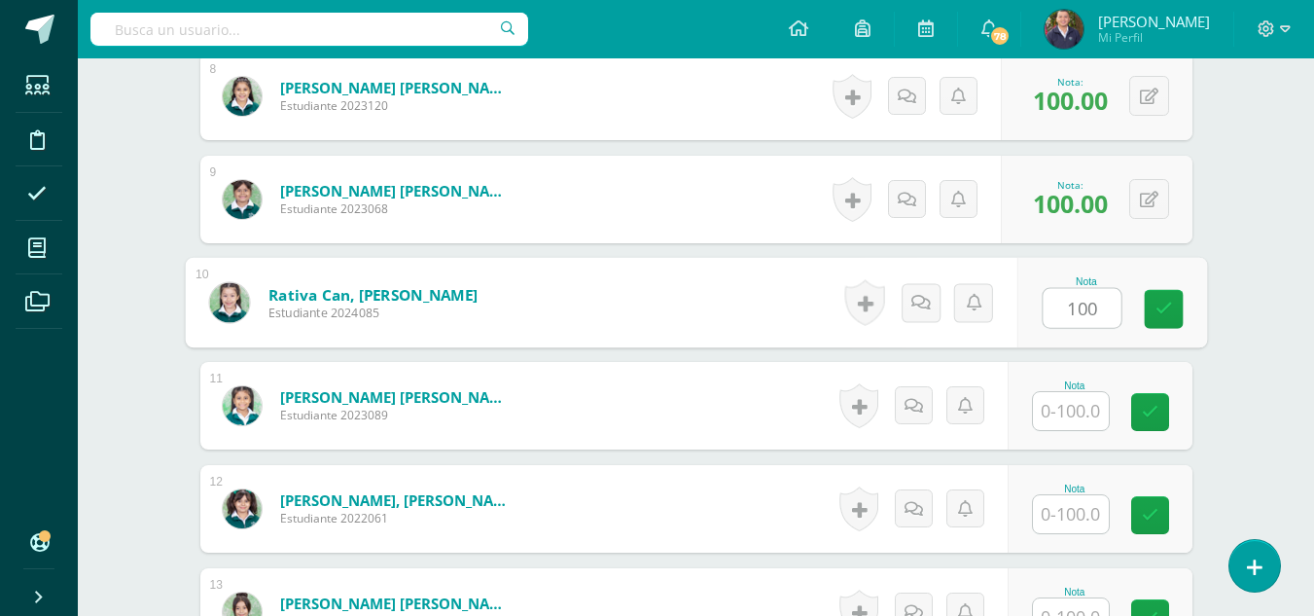
type input "100"
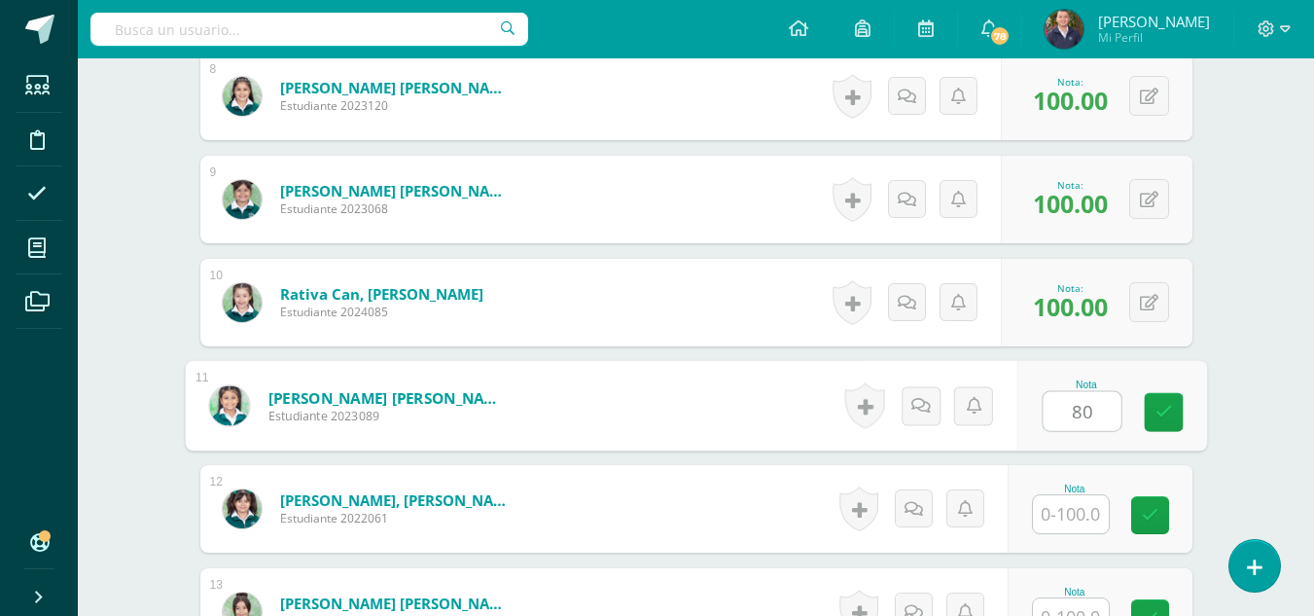
type input "80"
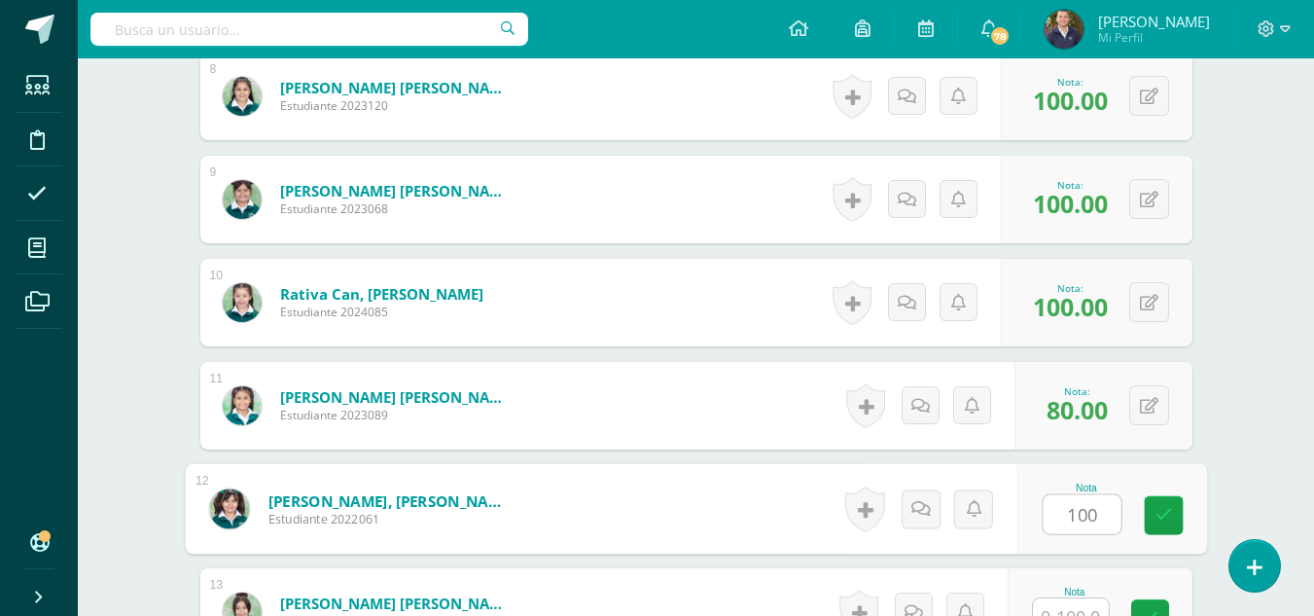
type input "100"
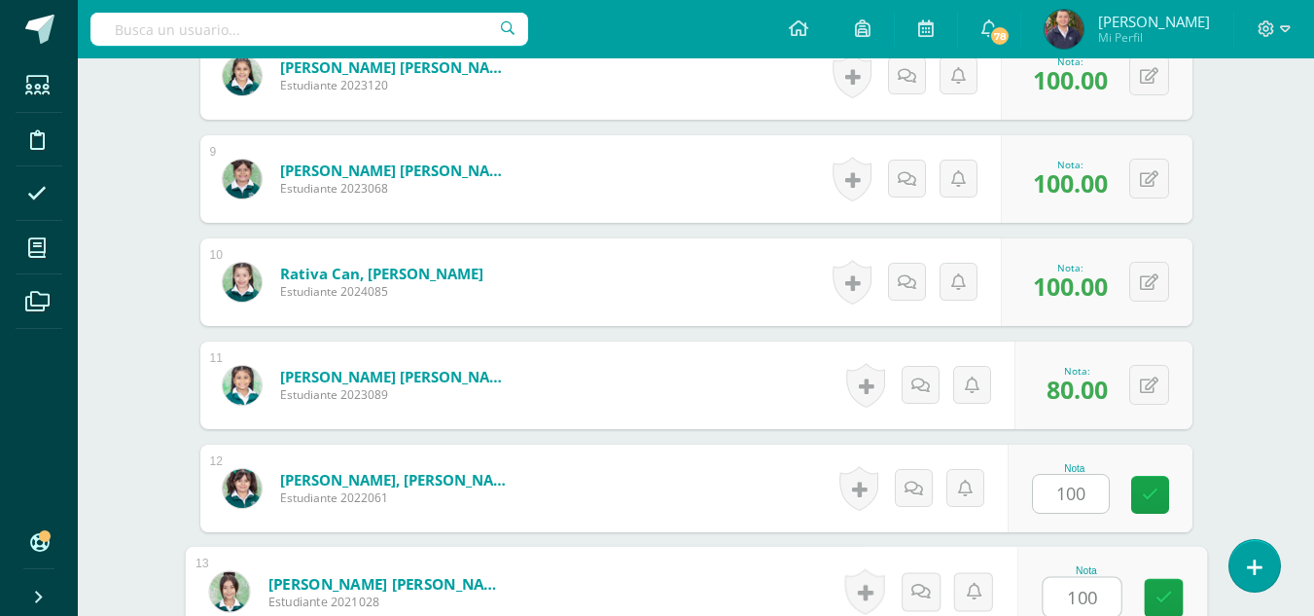
type input "100"
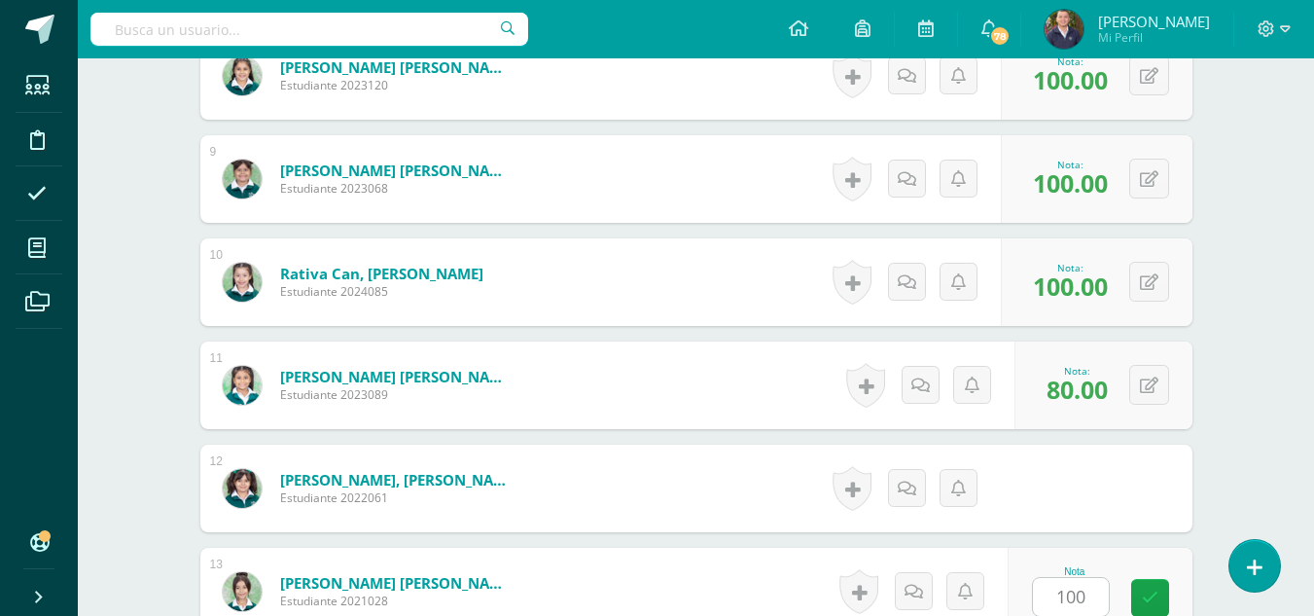
scroll to position [1777, 0]
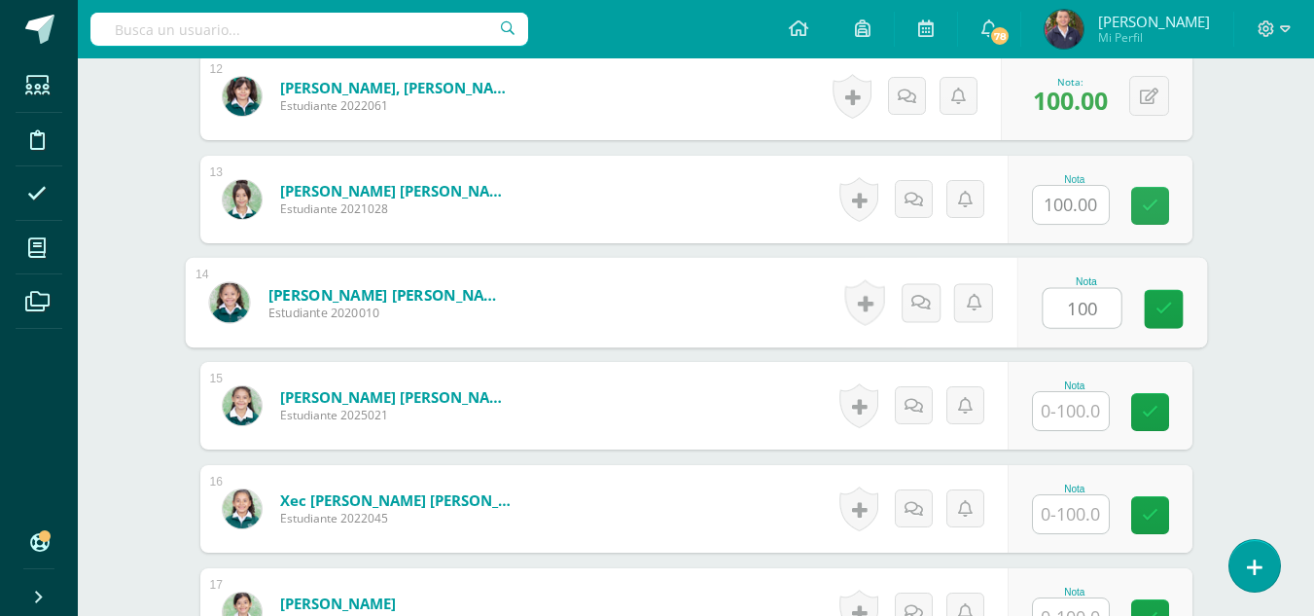
type input "100"
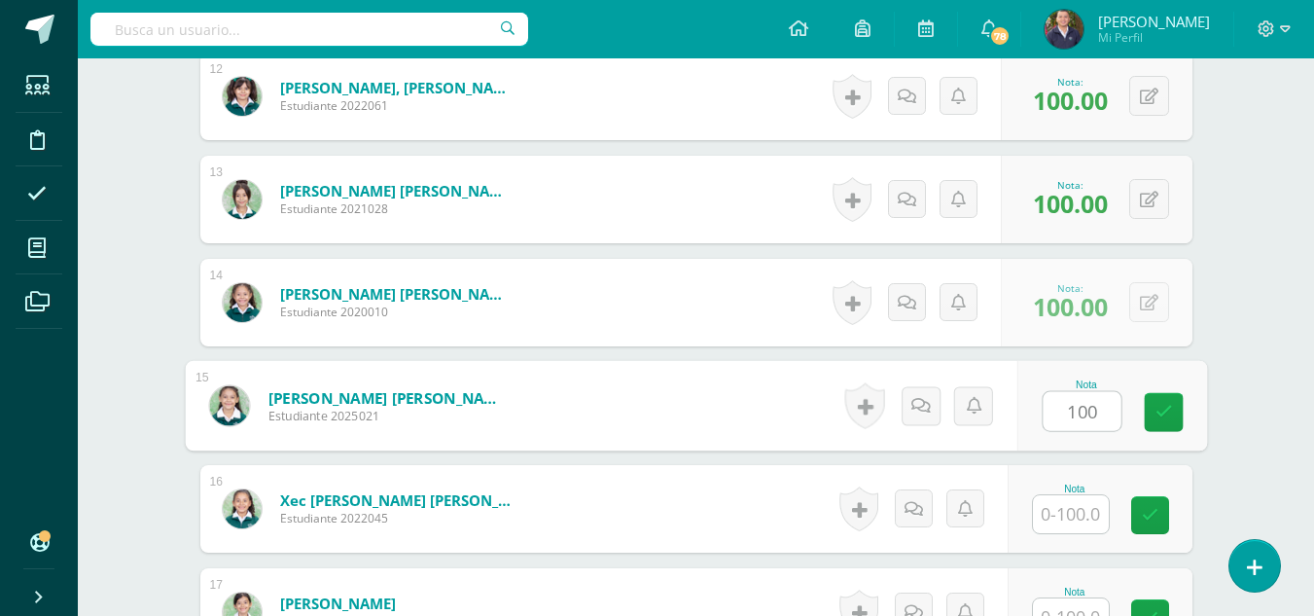
type input "100"
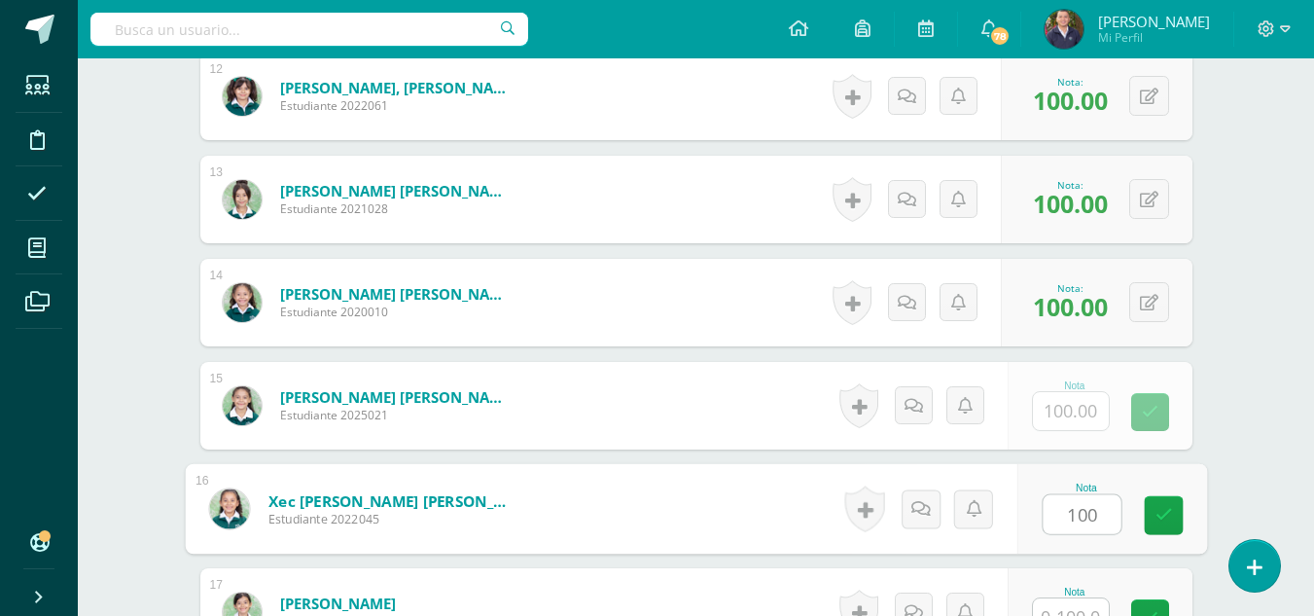
type input "100"
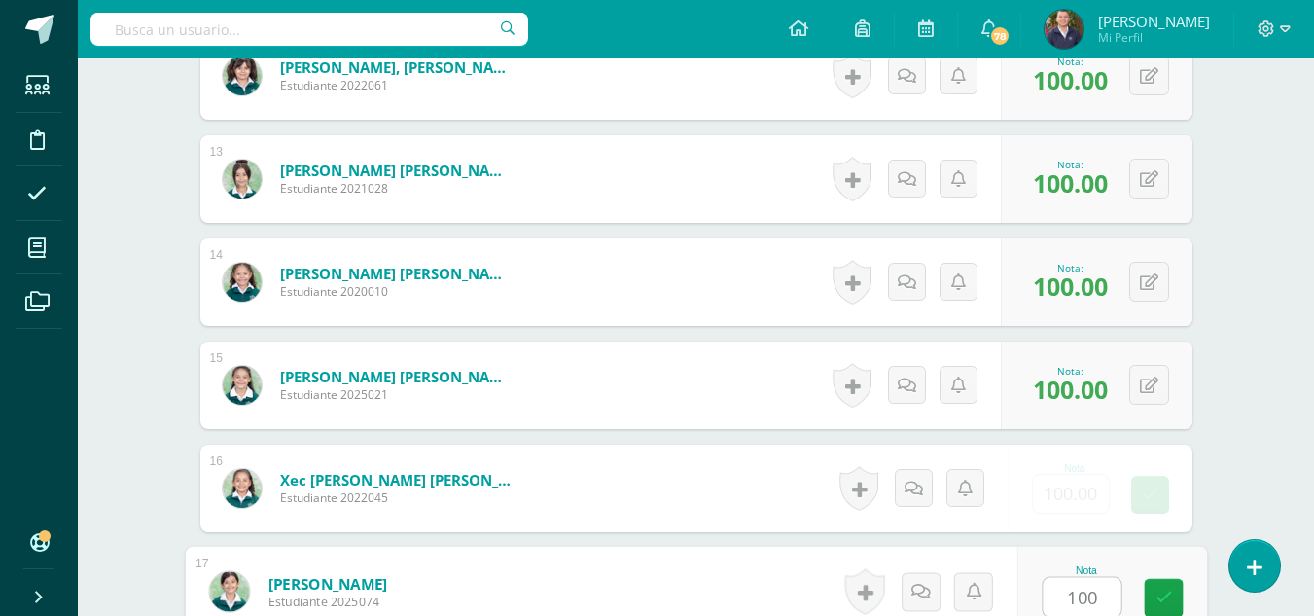
type input "100"
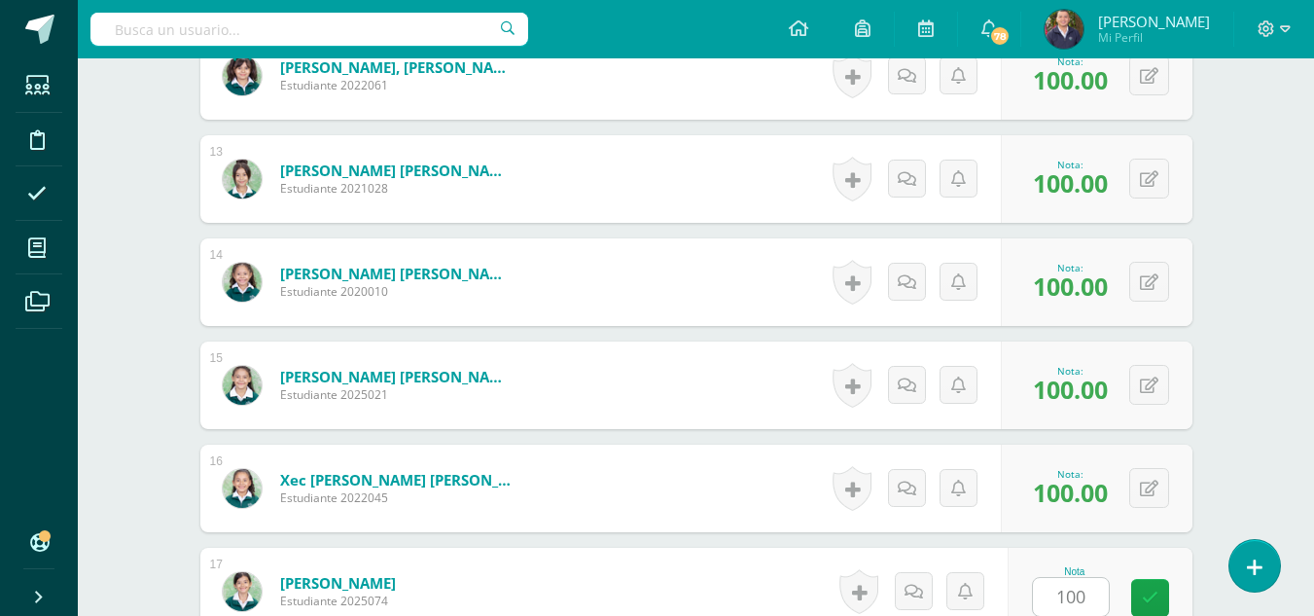
scroll to position [2142, 0]
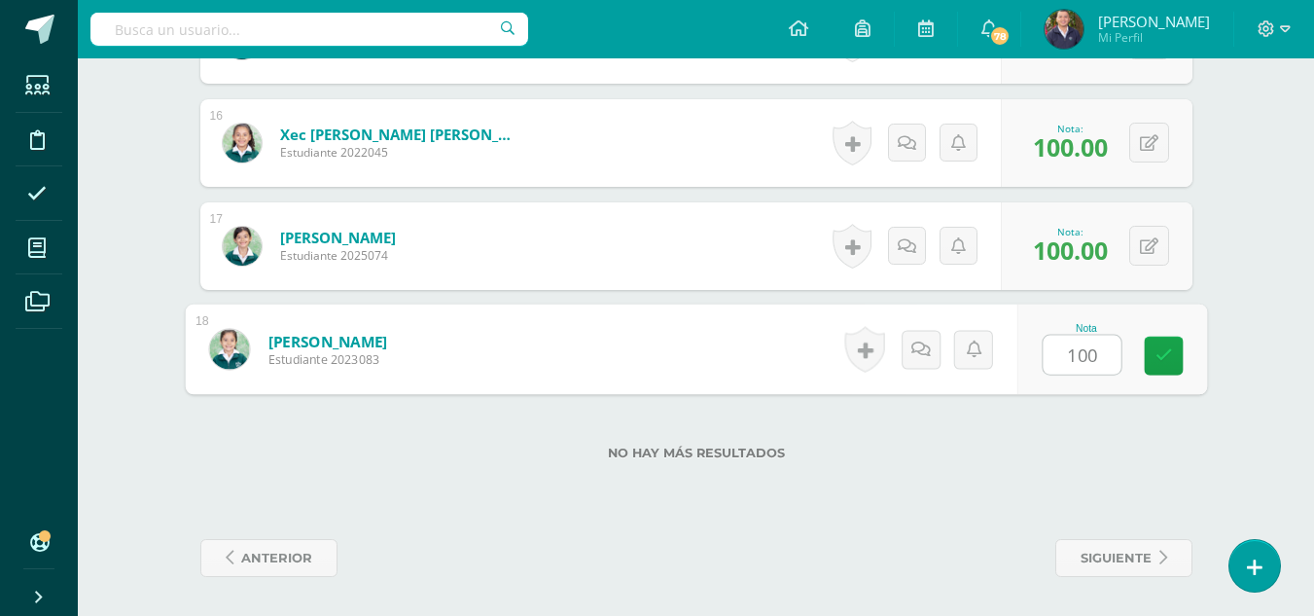
type input "100"
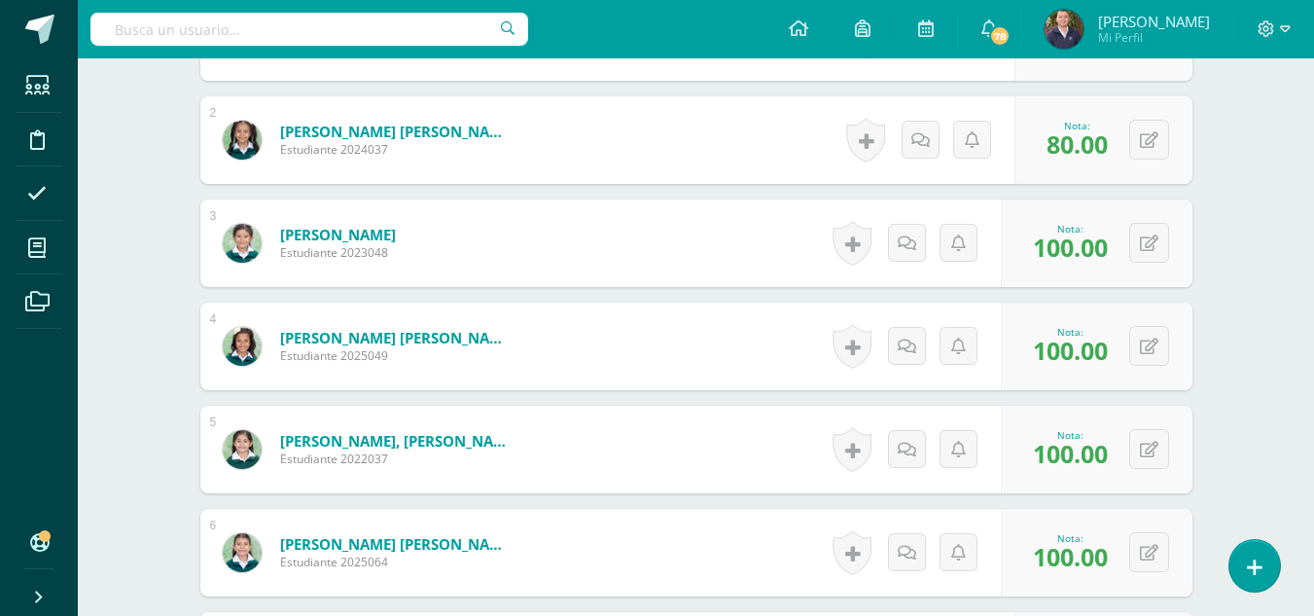
scroll to position [619, 0]
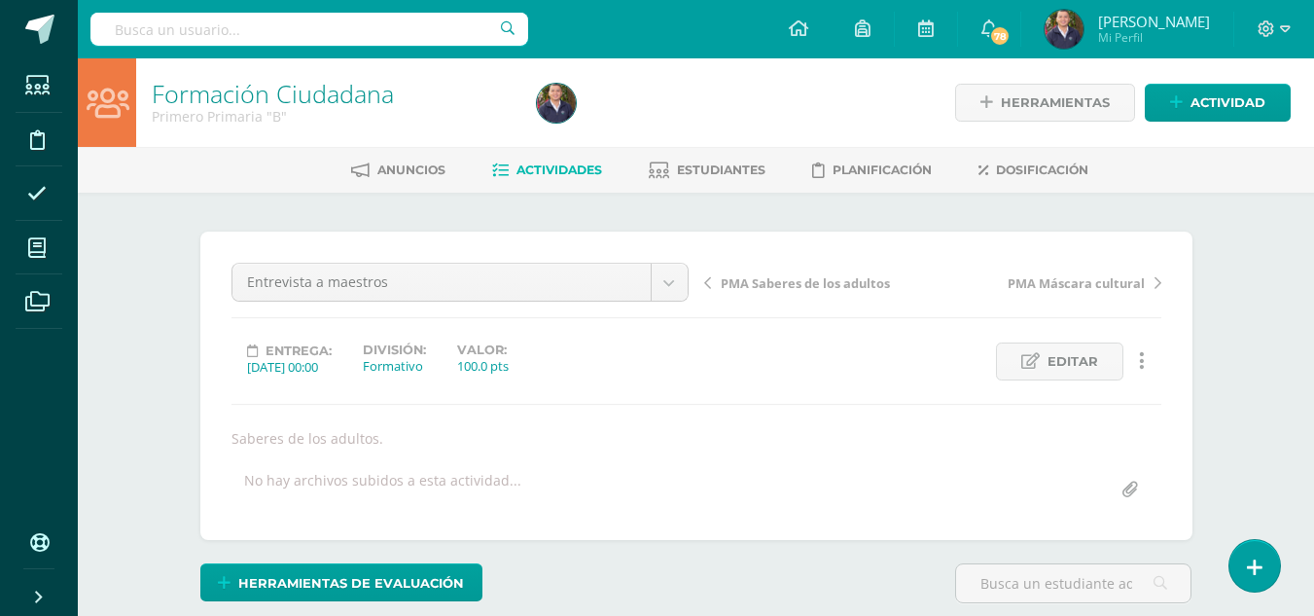
click at [535, 168] on span "Actividades" at bounding box center [560, 169] width 86 height 15
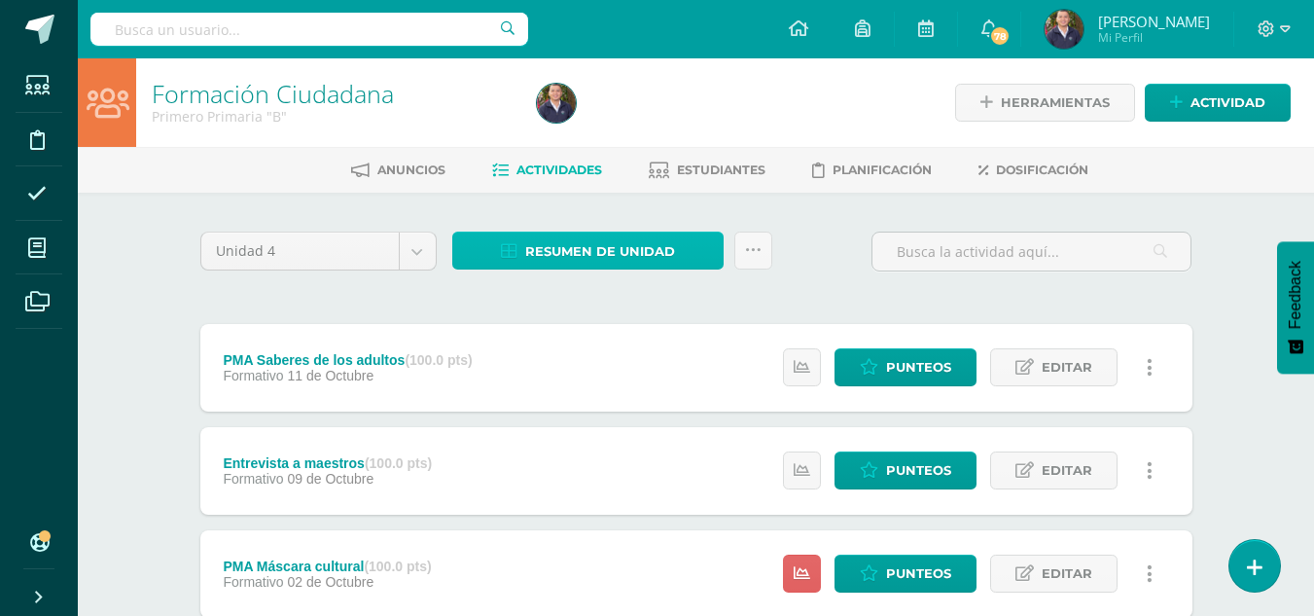
click at [563, 251] on span "Resumen de unidad" at bounding box center [600, 252] width 150 height 36
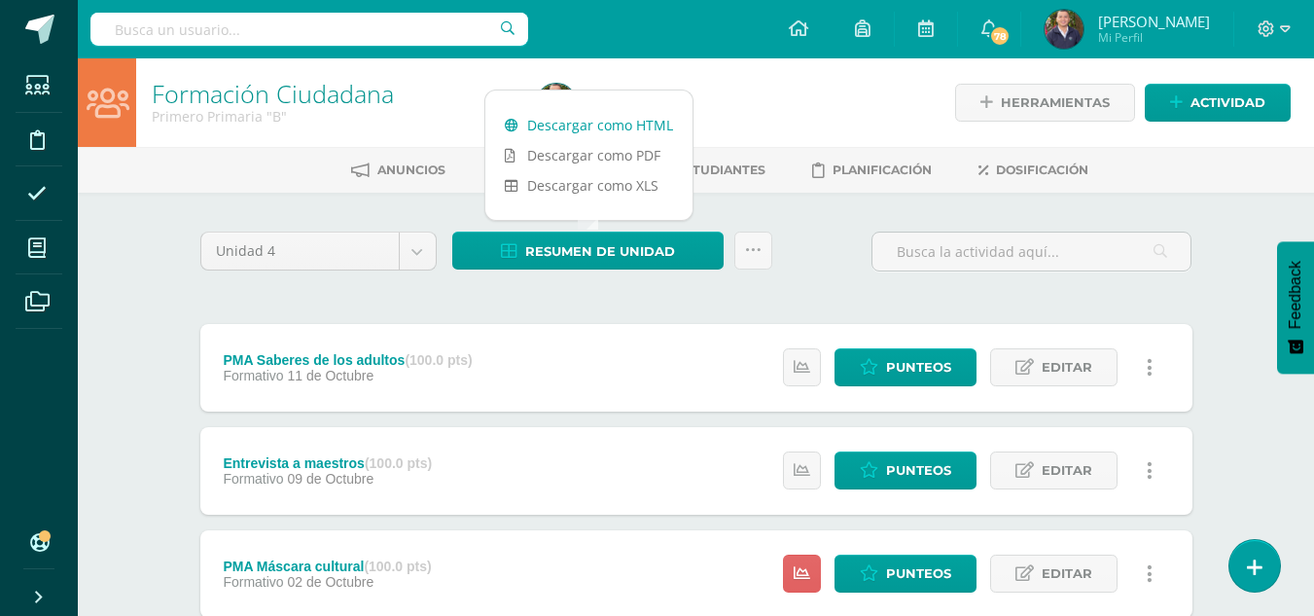
click at [568, 123] on link "Descargar como HTML" at bounding box center [589, 125] width 207 height 30
click at [566, 125] on link "Descargar como HTML" at bounding box center [589, 125] width 207 height 30
click at [752, 254] on icon at bounding box center [753, 250] width 17 height 17
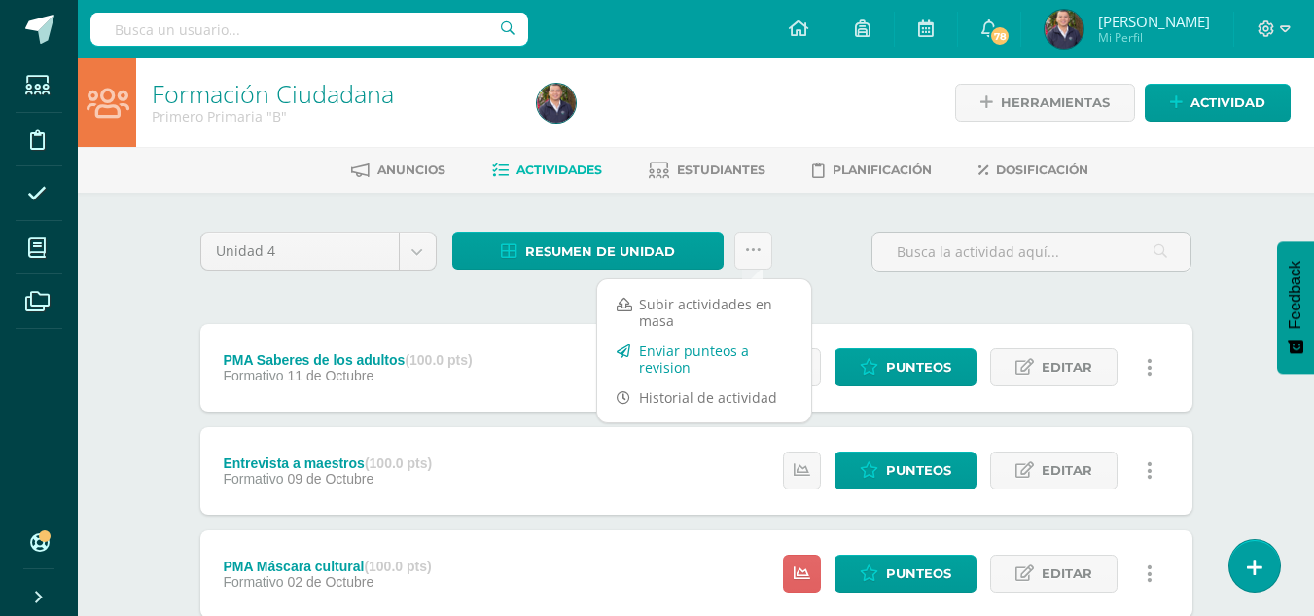
click at [688, 361] on link "Enviar punteos a revision" at bounding box center [704, 359] width 214 height 47
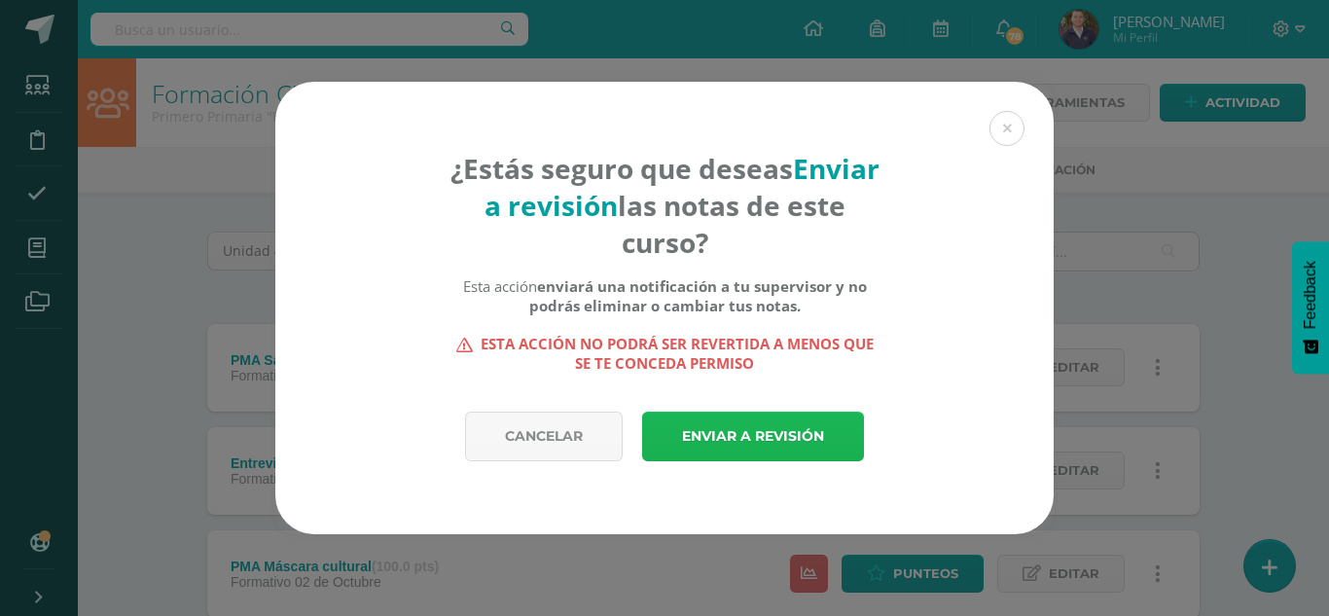
click at [739, 432] on link "Enviar a revisión" at bounding box center [753, 437] width 222 height 50
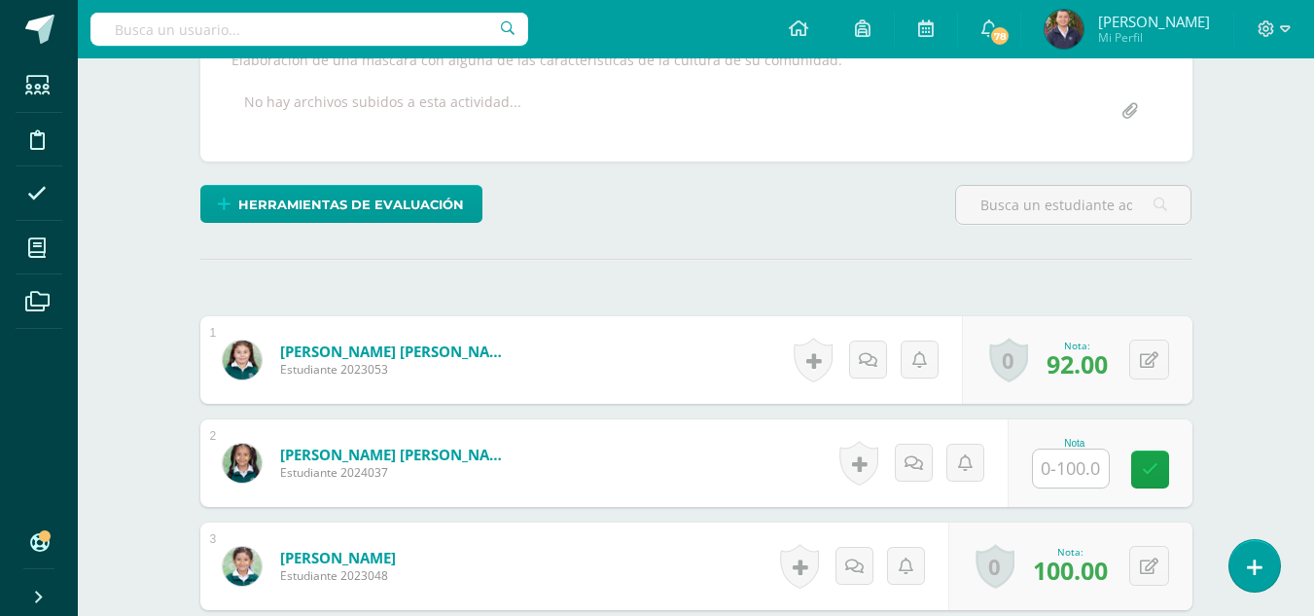
scroll to position [484, 0]
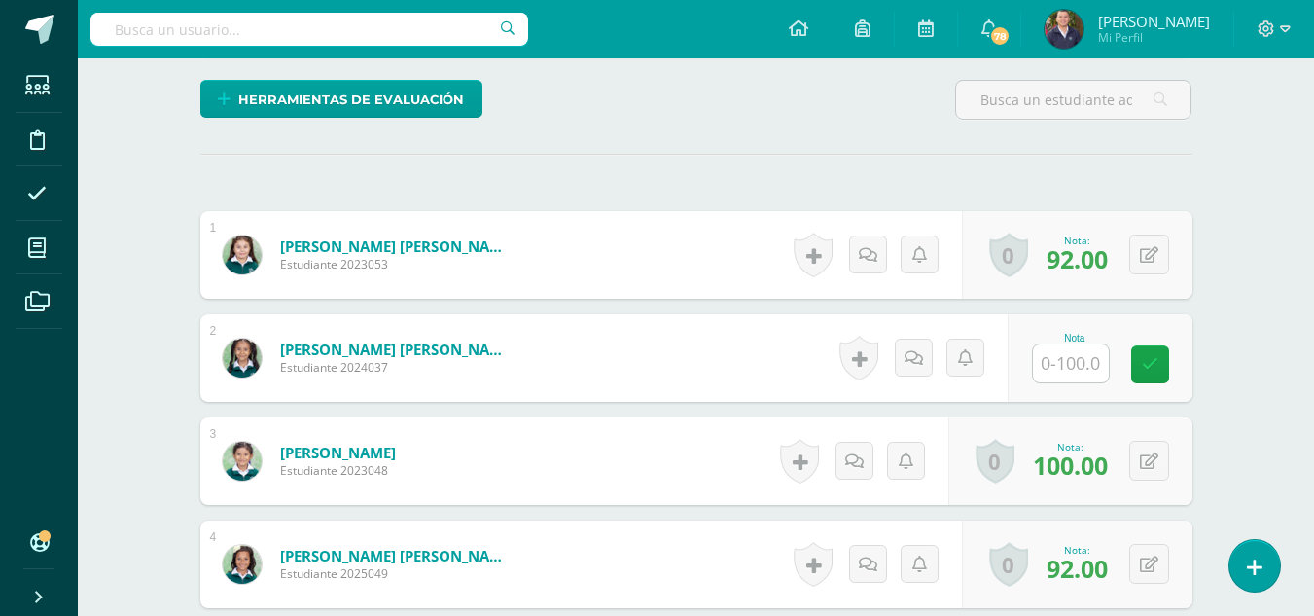
click at [1063, 354] on input "text" at bounding box center [1071, 363] width 76 height 38
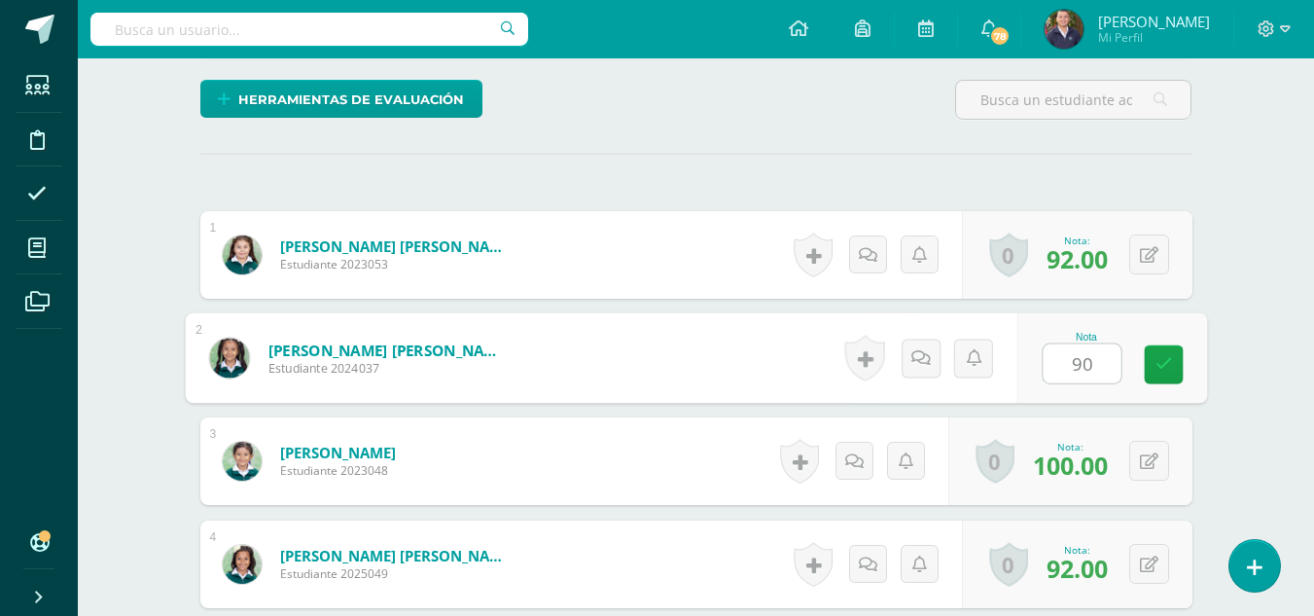
type input "90"
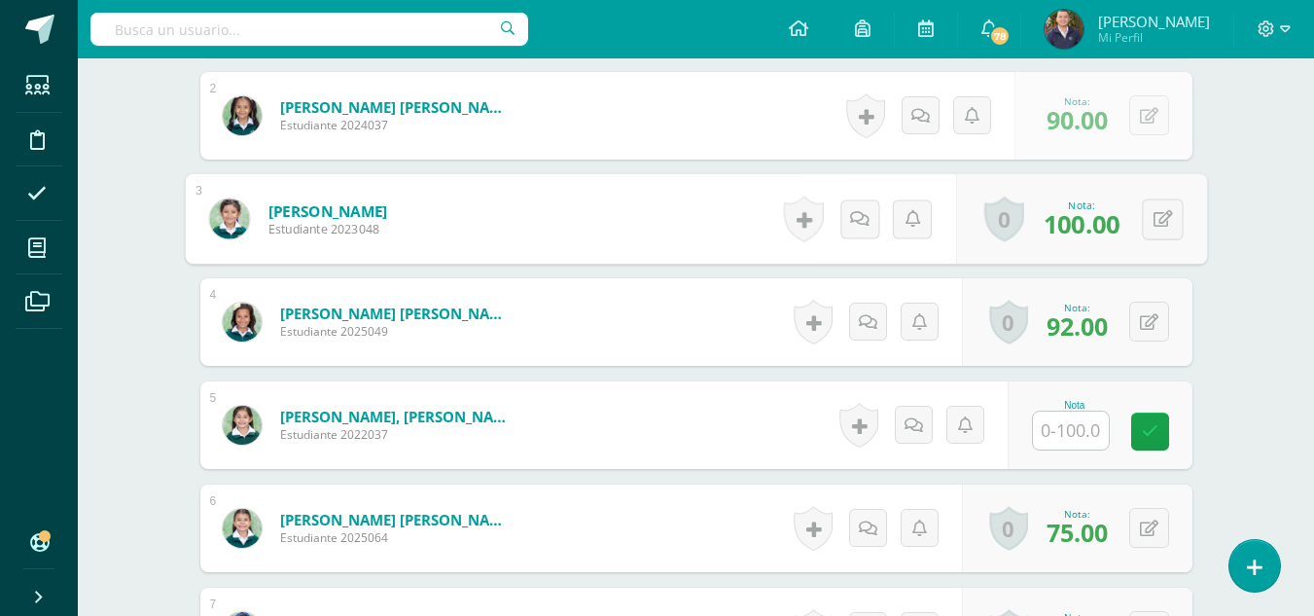
scroll to position [753, 0]
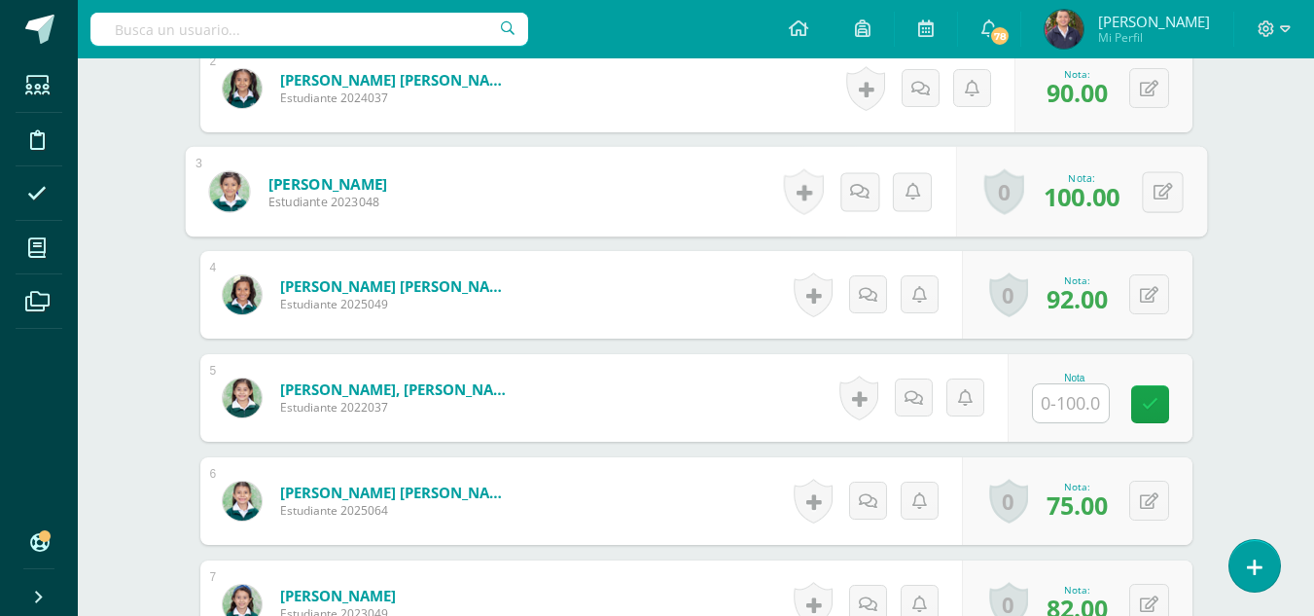
click at [1084, 410] on input "text" at bounding box center [1071, 403] width 76 height 38
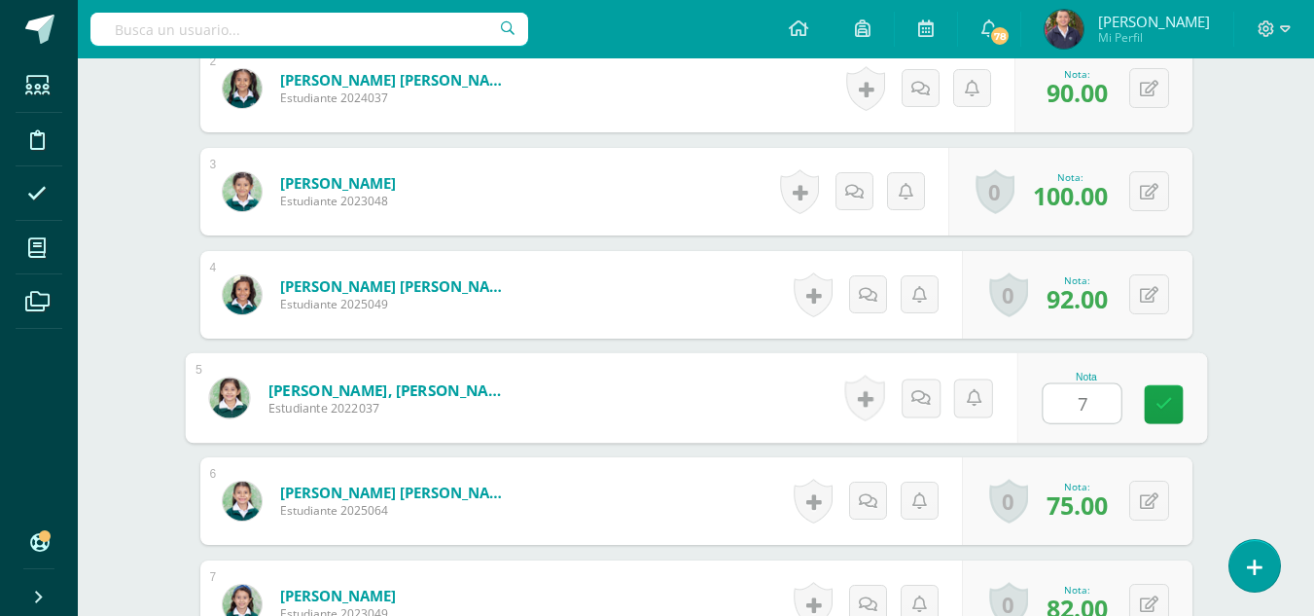
click at [1093, 405] on input "7" at bounding box center [1082, 403] width 78 height 39
type input "74"
click at [1169, 401] on icon at bounding box center [1164, 404] width 18 height 17
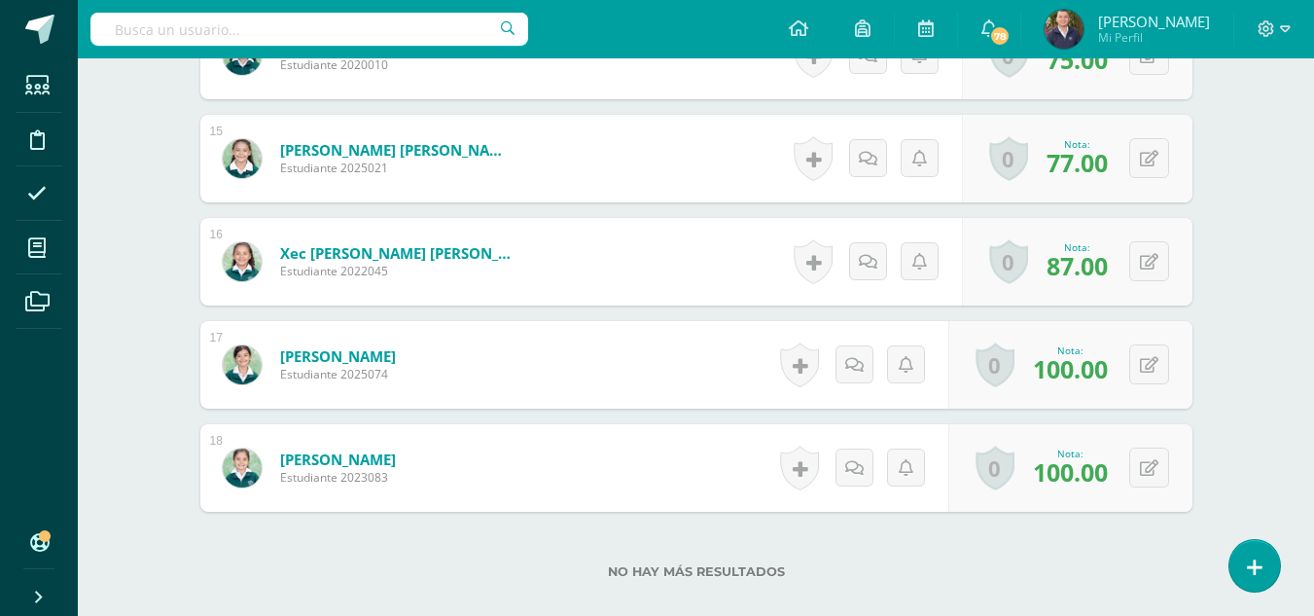
scroll to position [2142, 0]
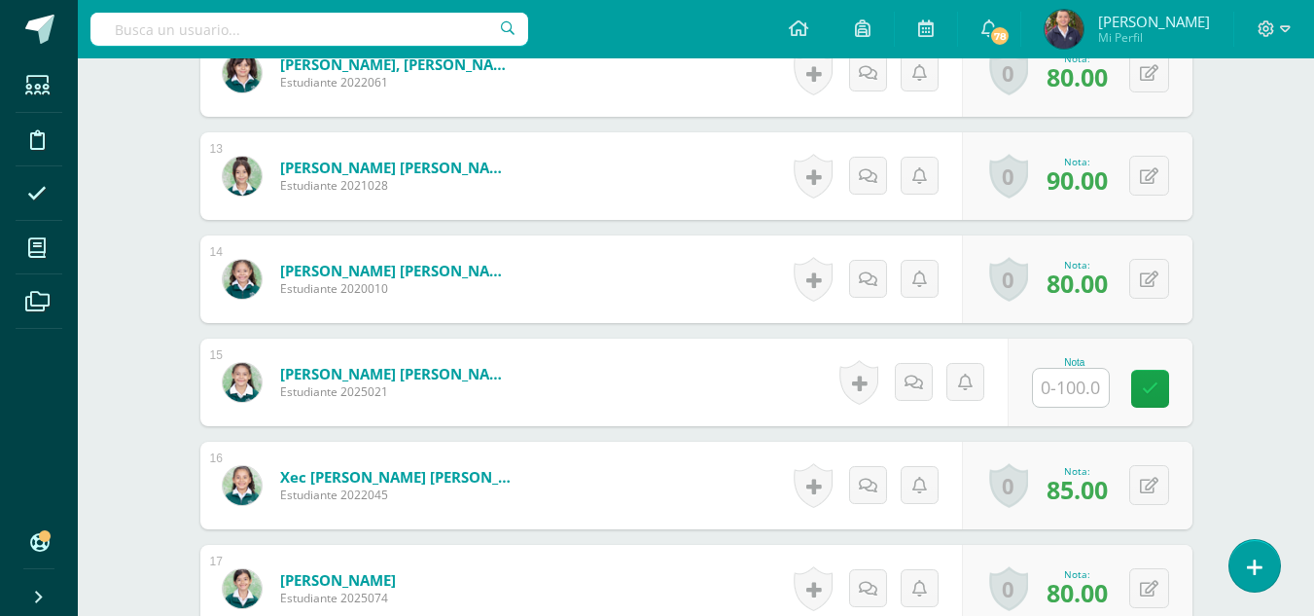
scroll to position [1801, 0]
click at [1077, 375] on input "text" at bounding box center [1071, 387] width 76 height 38
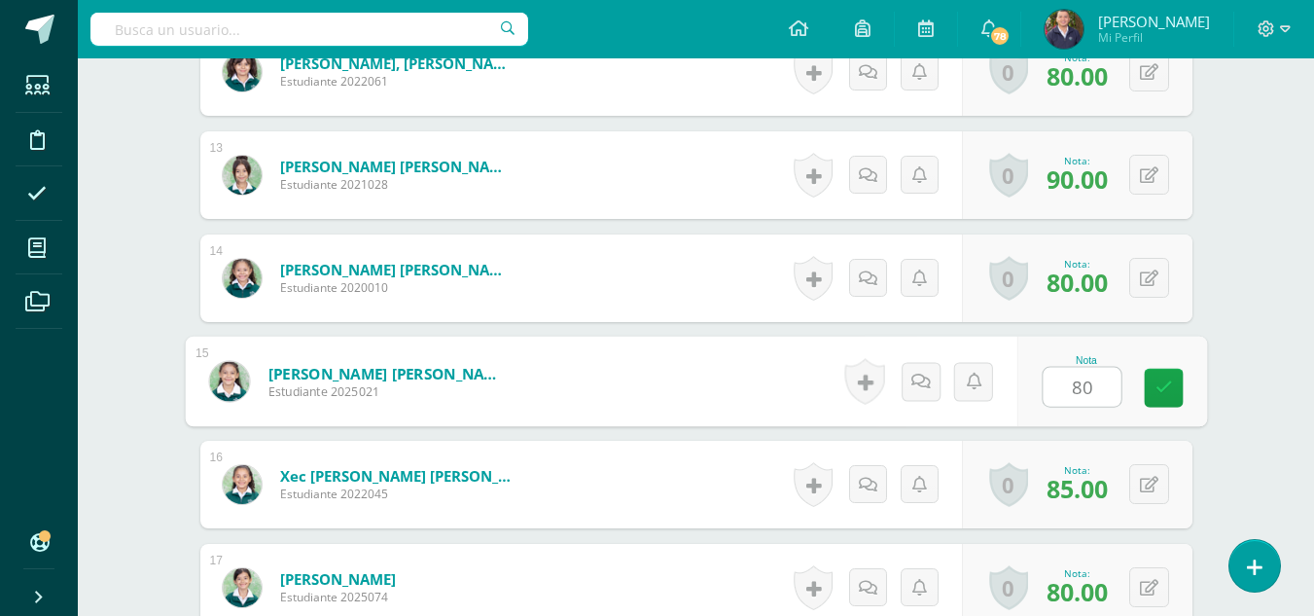
type input "80"
